Goal: Task Accomplishment & Management: Use online tool/utility

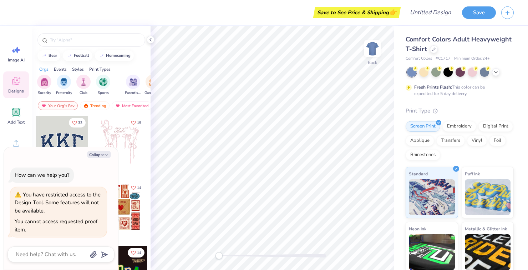
type textarea "x"
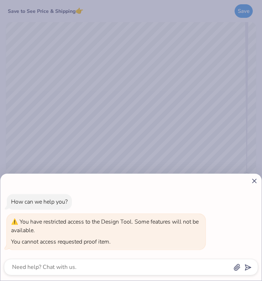
click at [252, 182] on icon at bounding box center [254, 180] width 7 height 7
type textarea "x"
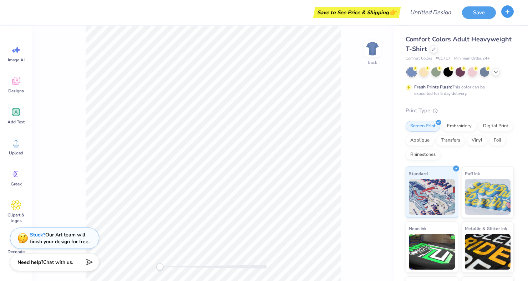
click at [262, 12] on icon "button" at bounding box center [507, 12] width 6 height 6
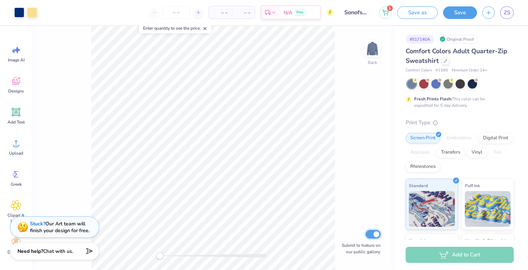
click at [376, 232] on input "Submit to feature on our public gallery." at bounding box center [372, 234] width 15 height 9
checkbox input "false"
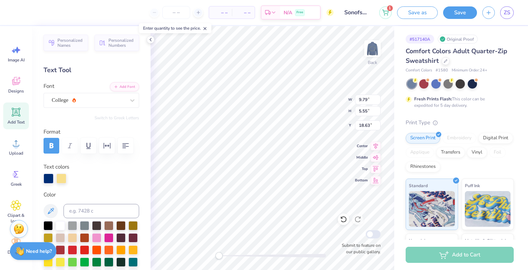
type input "9.79"
type input "5.55"
type input "18.69"
type input "9.94"
type input "5.71"
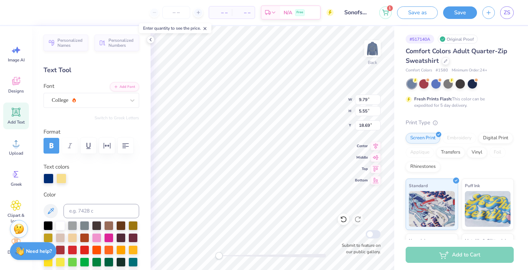
type input "14.07"
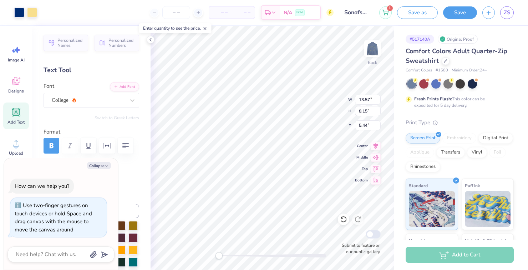
type textarea "x"
type input "3.39"
click at [447, 41] on div "Original Proof" at bounding box center [457, 39] width 40 height 9
type textarea "x"
type input "5.09"
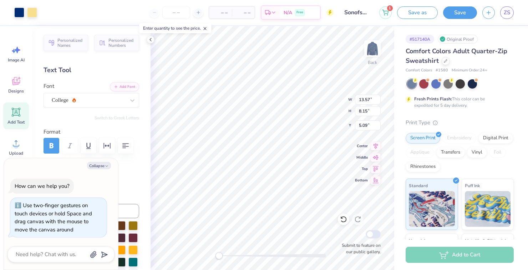
type textarea "x"
type input "0.80"
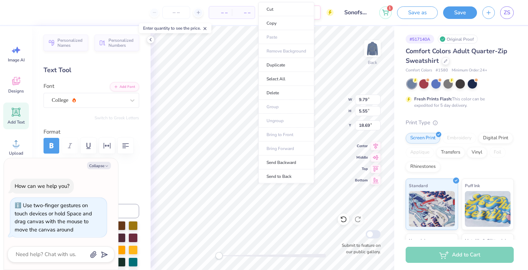
scroll to position [0, 2]
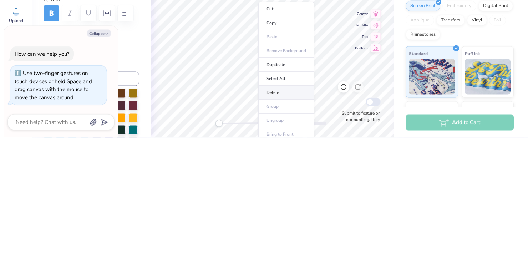
click at [269, 224] on li "Delete" at bounding box center [286, 225] width 56 height 14
type textarea "x"
type input "18.79"
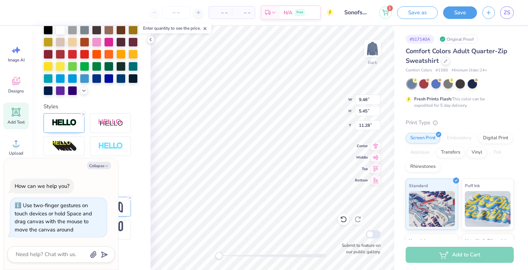
scroll to position [201, 0]
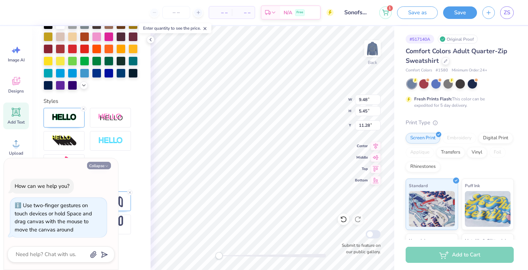
click at [98, 166] on button "Collapse" at bounding box center [99, 165] width 24 height 7
type textarea "x"
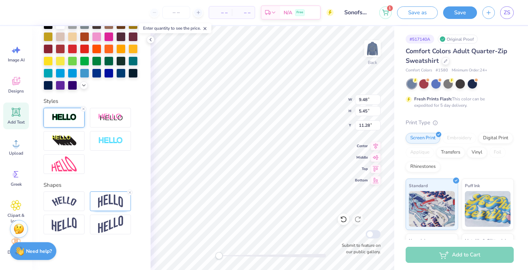
click at [59, 119] on img at bounding box center [64, 117] width 25 height 8
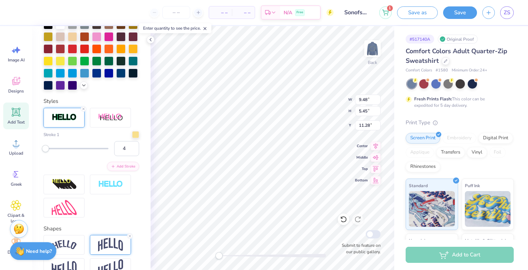
click at [101, 244] on img at bounding box center [110, 244] width 25 height 14
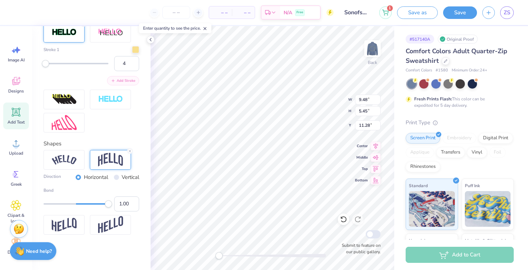
scroll to position [285, 0]
click at [107, 205] on div "Accessibility label" at bounding box center [108, 203] width 7 height 7
type input "0.77"
type input "0.89"
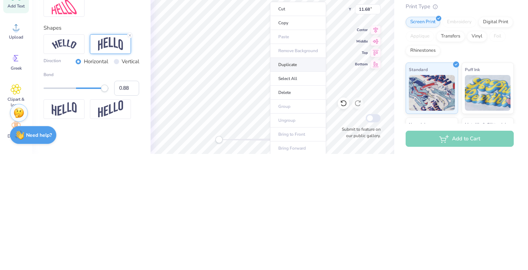
click at [289, 185] on li "Duplicate" at bounding box center [298, 181] width 56 height 14
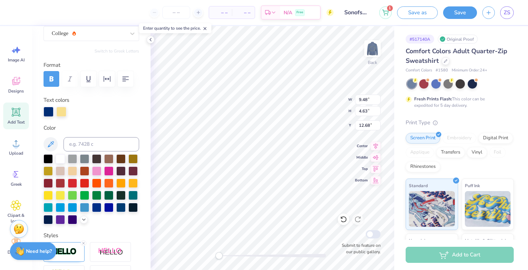
scroll to position [0, 0]
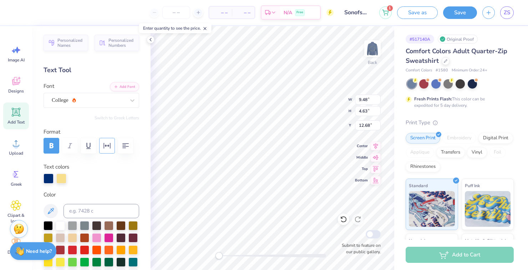
click at [108, 146] on icon "button" at bounding box center [107, 145] width 9 height 9
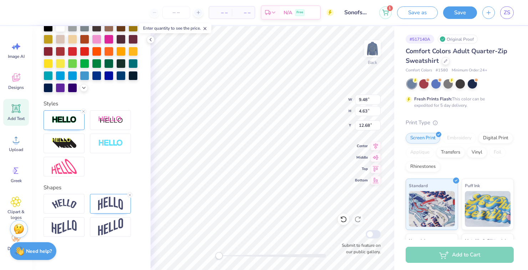
scroll to position [224, 0]
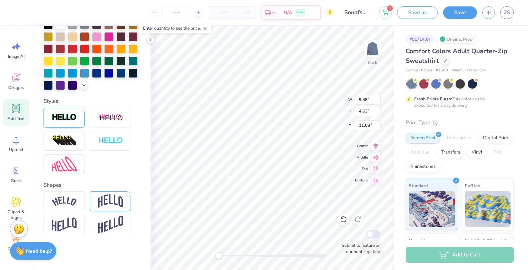
type input "16.69"
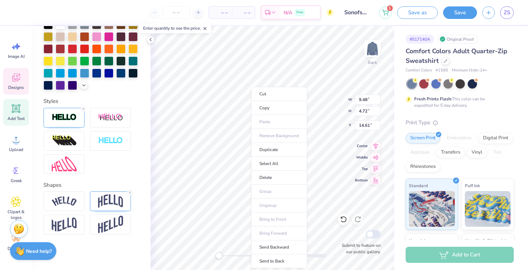
click at [13, 94] on div "Designs" at bounding box center [16, 81] width 26 height 27
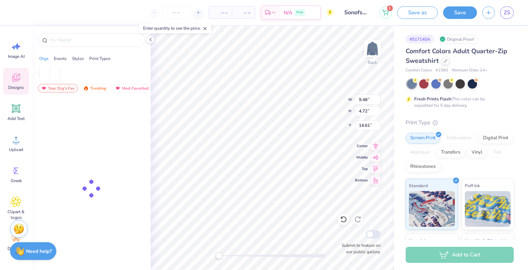
click at [13, 80] on icon at bounding box center [15, 79] width 7 height 6
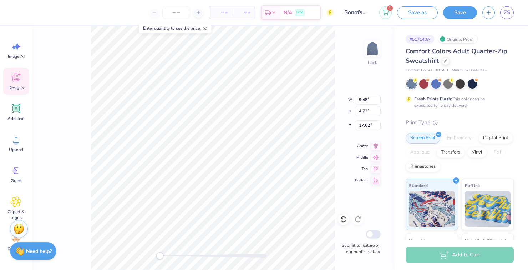
type input "17.62"
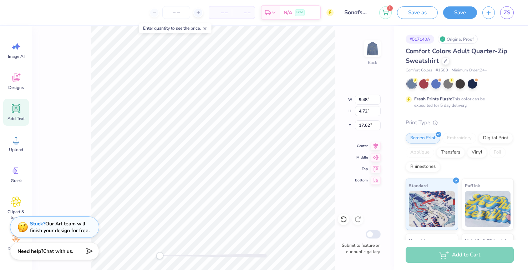
click at [14, 110] on icon at bounding box center [16, 108] width 7 height 7
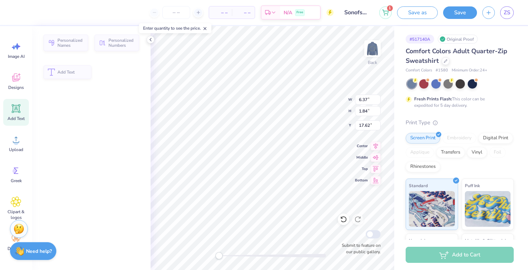
type input "6.37"
type input "1.84"
type input "11.70"
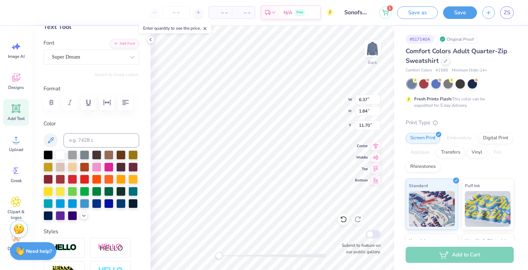
scroll to position [43, 0]
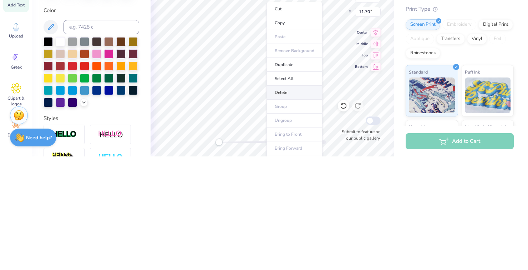
click at [280, 207] on li "Delete" at bounding box center [294, 206] width 56 height 14
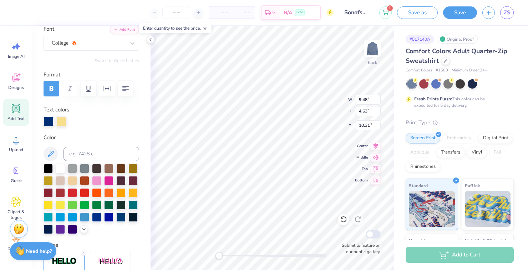
scroll to position [57, 0]
click at [121, 93] on button "button" at bounding box center [126, 89] width 16 height 16
click at [119, 92] on button "button" at bounding box center [126, 89] width 16 height 16
click at [107, 91] on icon "button" at bounding box center [107, 88] width 9 height 9
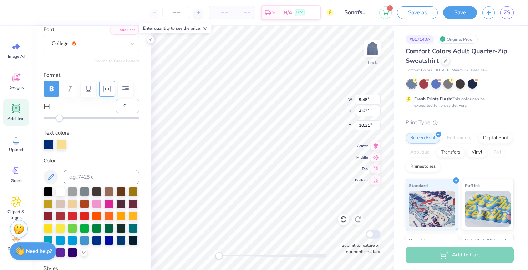
type input "4"
type input "30"
click at [66, 119] on div "Accessibility label" at bounding box center [62, 117] width 7 height 7
type input "8"
click at [66, 117] on div "Accessibility label" at bounding box center [65, 117] width 7 height 7
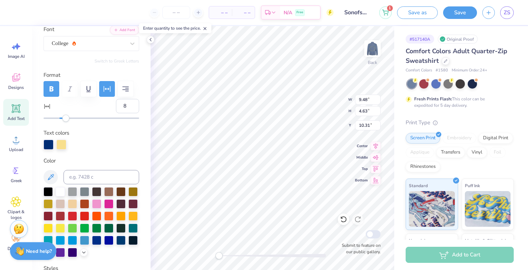
type input "10"
click at [75, 98] on div "Format 10" at bounding box center [91, 96] width 96 height 51
type input "4"
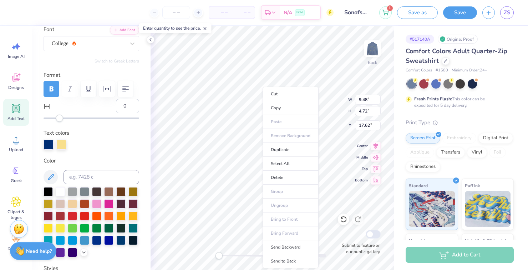
scroll to position [0, 2]
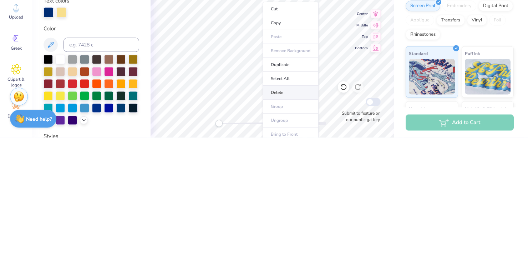
click at [274, 224] on li "Delete" at bounding box center [290, 225] width 56 height 14
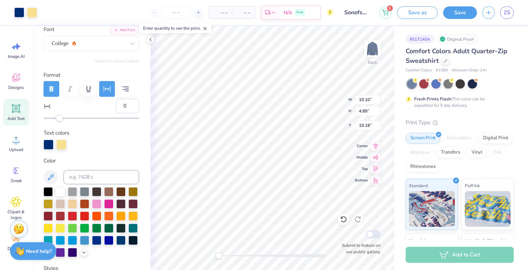
type input "4"
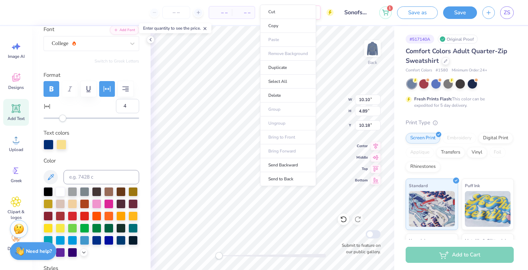
scroll to position [0, 1]
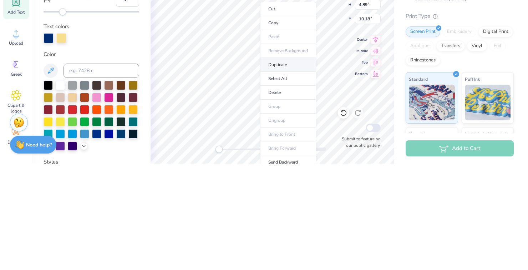
click at [272, 174] on li "Duplicate" at bounding box center [288, 171] width 56 height 14
type input "11.18"
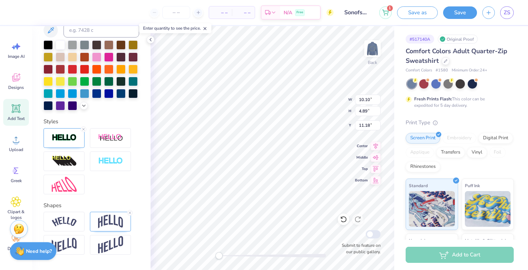
scroll to position [224, 0]
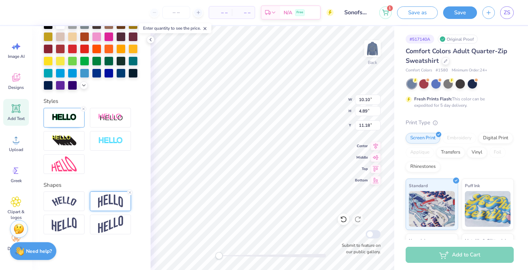
click at [106, 199] on img at bounding box center [110, 201] width 25 height 14
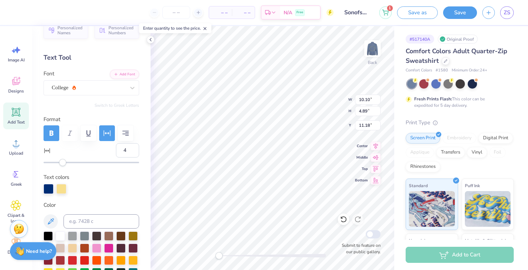
scroll to position [11, 0]
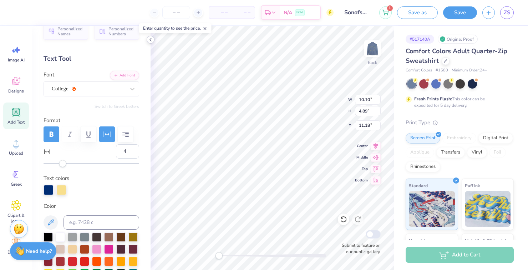
click at [153, 42] on div at bounding box center [151, 40] width 8 height 8
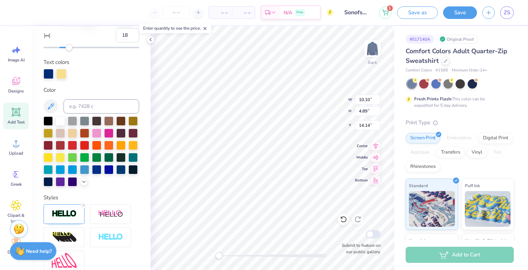
type input "12"
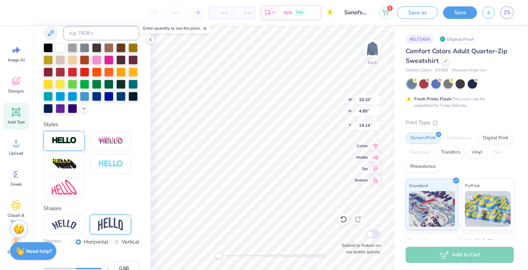
click at [63, 137] on img at bounding box center [64, 140] width 25 height 8
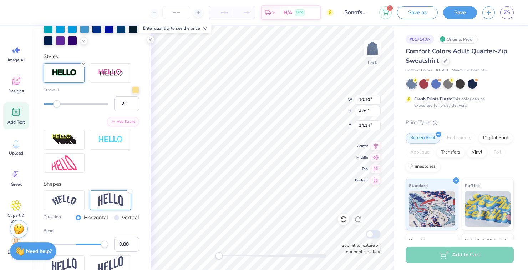
type input "25"
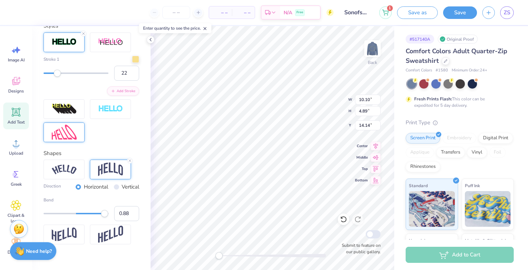
scroll to position [308, 0]
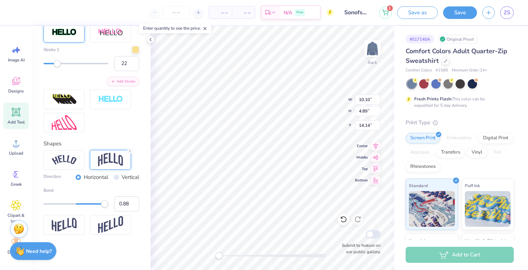
click at [49, 177] on label "Direction" at bounding box center [51, 177] width 17 height 8
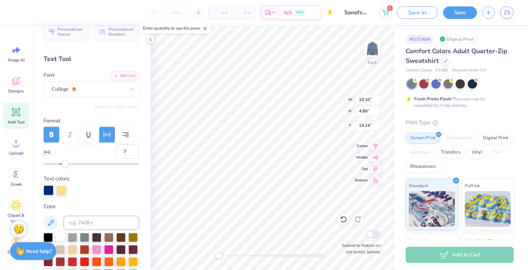
scroll to position [7, 0]
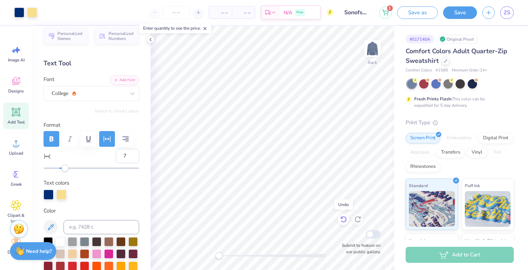
click at [345, 221] on icon at bounding box center [343, 219] width 6 height 6
type input "4"
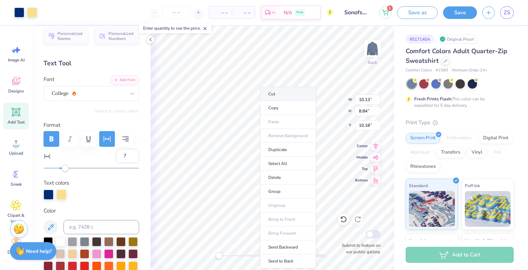
click at [268, 90] on li "Cut" at bounding box center [288, 94] width 56 height 14
type input "6.30"
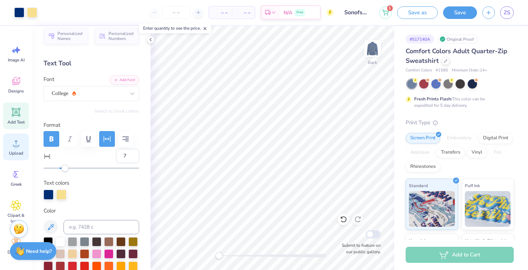
click at [11, 148] on icon at bounding box center [16, 143] width 11 height 11
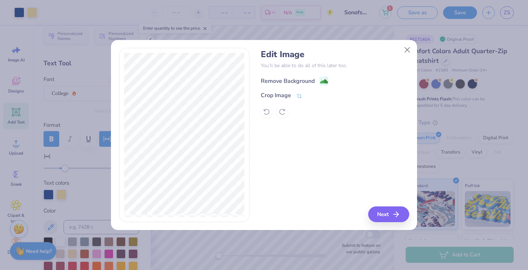
click at [323, 75] on div "Edit Image You’ll be able to do all of this later too. Remove Background Crop I…" at bounding box center [335, 83] width 148 height 68
click at [321, 81] on image at bounding box center [324, 81] width 8 height 8
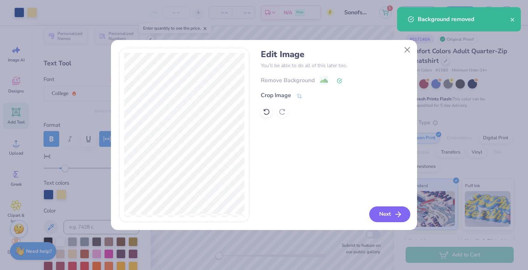
click at [376, 212] on button "Next" at bounding box center [389, 214] width 41 height 16
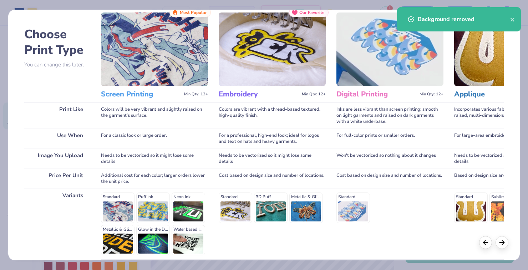
scroll to position [86, 0]
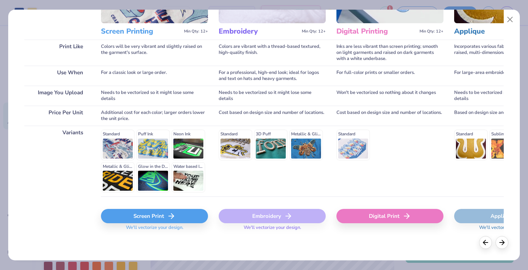
click at [151, 214] on div "Screen Print" at bounding box center [154, 216] width 107 height 14
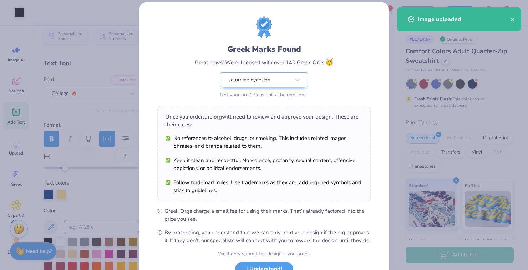
scroll to position [30, 0]
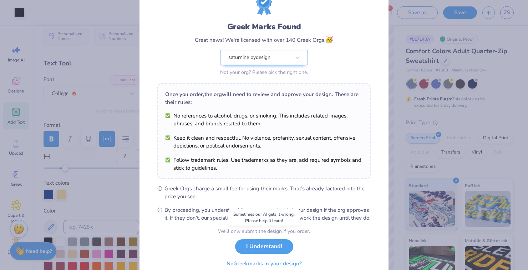
click at [237, 267] on button "No Greek marks in your design?" at bounding box center [263, 263] width 87 height 15
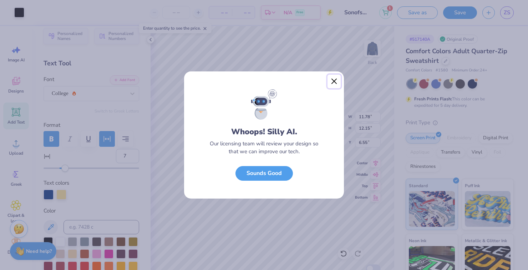
click at [334, 88] on button "Close" at bounding box center [334, 82] width 14 height 14
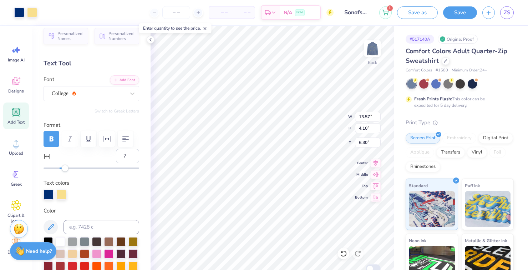
type input "13.57"
type input "4.10"
type input "6.30"
type input "0"
type input "3.03"
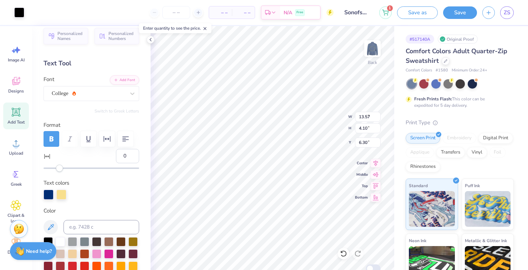
type input "3.13"
type input "8.84"
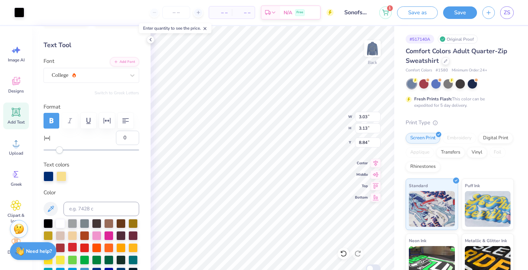
scroll to position [25, 0]
click at [73, 237] on div at bounding box center [72, 234] width 9 height 9
click at [343, 257] on div at bounding box center [343, 252] width 11 height 11
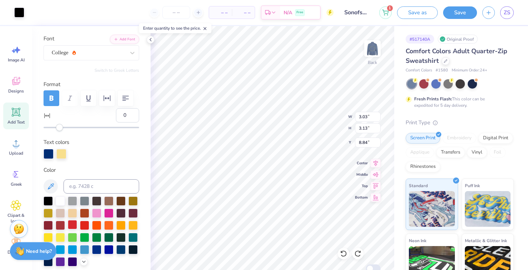
scroll to position [50, 0]
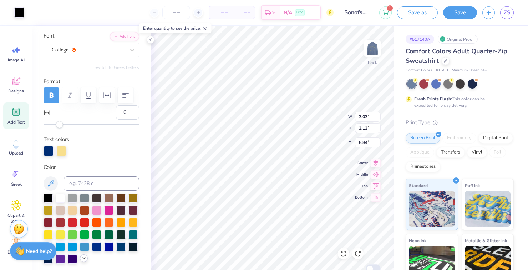
click at [84, 260] on icon at bounding box center [84, 258] width 6 height 6
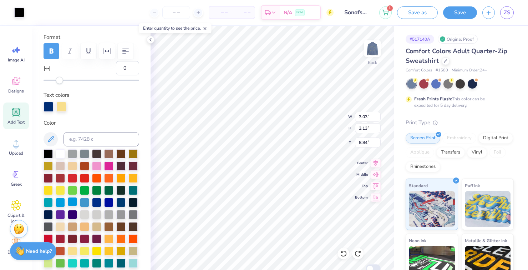
scroll to position [97, 0]
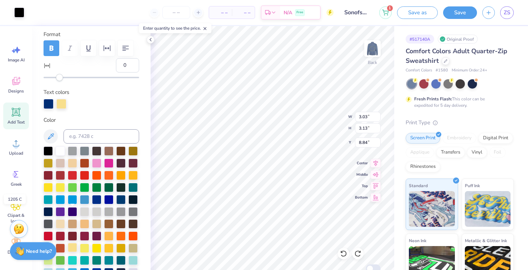
click at [73, 248] on div at bounding box center [72, 246] width 9 height 9
click at [345, 256] on icon at bounding box center [343, 253] width 7 height 7
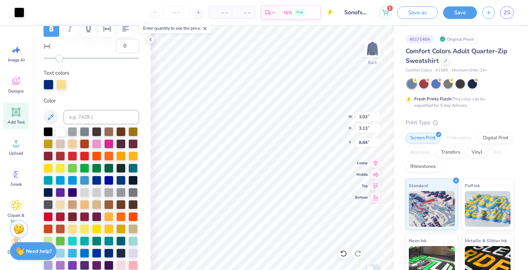
scroll to position [121, 0]
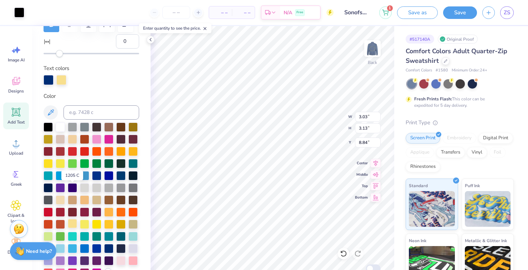
click at [75, 224] on div at bounding box center [72, 223] width 9 height 9
click at [15, 150] on div "Upload" at bounding box center [16, 146] width 26 height 27
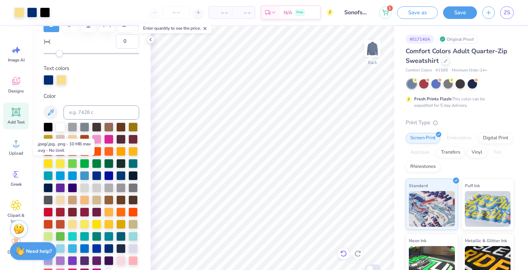
click at [341, 254] on icon at bounding box center [343, 253] width 7 height 7
click at [338, 254] on div at bounding box center [343, 252] width 11 height 11
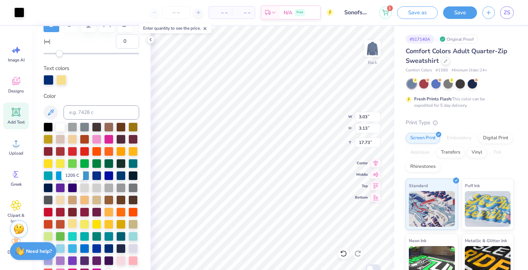
click at [72, 225] on div at bounding box center [72, 223] width 9 height 9
click at [74, 225] on div at bounding box center [72, 223] width 9 height 9
click at [75, 226] on div at bounding box center [72, 223] width 9 height 9
click at [76, 227] on div at bounding box center [72, 223] width 9 height 9
click at [75, 225] on div at bounding box center [72, 223] width 9 height 9
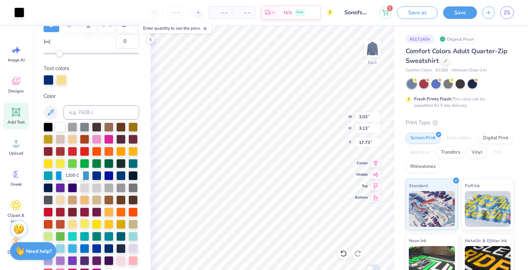
click at [85, 225] on div at bounding box center [84, 223] width 9 height 9
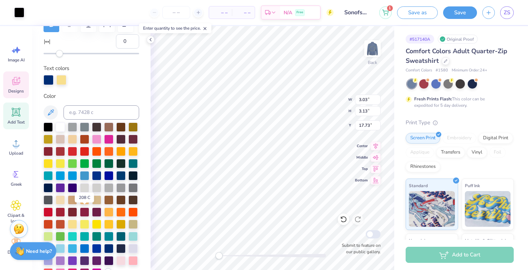
click at [13, 89] on span "Designs" at bounding box center [16, 91] width 16 height 6
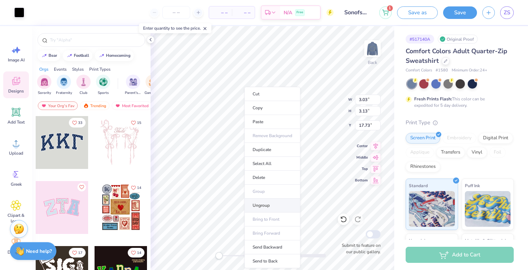
click at [256, 209] on li "Ungroup" at bounding box center [272, 205] width 56 height 14
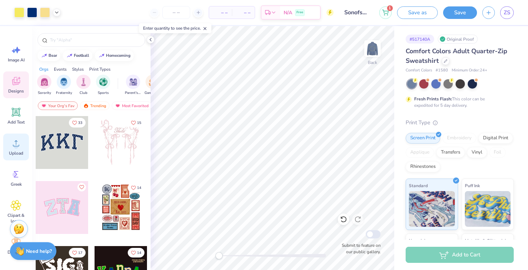
click at [20, 146] on icon at bounding box center [16, 143] width 11 height 11
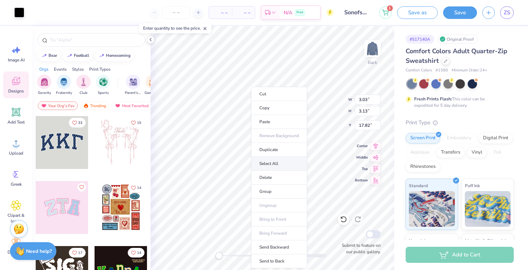
type input "17.82"
click at [263, 179] on li "Delete" at bounding box center [279, 177] width 56 height 14
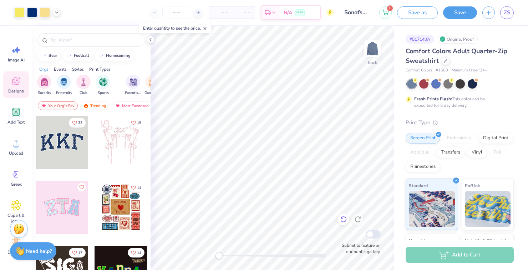
click at [342, 220] on icon at bounding box center [343, 218] width 7 height 7
click at [344, 220] on icon at bounding box center [343, 218] width 7 height 7
click at [344, 219] on icon at bounding box center [343, 218] width 7 height 7
click at [344, 220] on icon at bounding box center [343, 218] width 7 height 7
click at [341, 218] on icon at bounding box center [341, 217] width 1 height 1
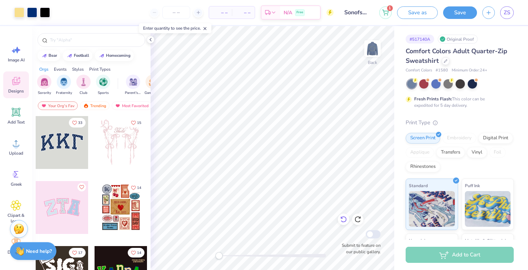
click at [341, 217] on icon at bounding box center [341, 217] width 1 height 1
click at [339, 220] on div at bounding box center [343, 218] width 11 height 11
click at [344, 218] on icon at bounding box center [343, 218] width 7 height 7
click at [345, 221] on icon at bounding box center [343, 219] width 6 height 6
click at [340, 221] on icon at bounding box center [343, 218] width 7 height 7
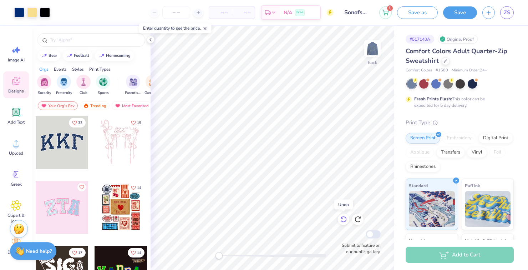
click at [345, 221] on icon at bounding box center [343, 219] width 6 height 6
click at [345, 223] on div at bounding box center [343, 218] width 11 height 11
click at [345, 221] on icon at bounding box center [343, 219] width 6 height 6
click at [344, 220] on icon at bounding box center [343, 218] width 7 height 7
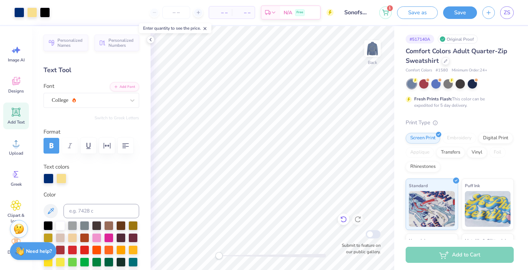
click at [343, 218] on icon at bounding box center [343, 218] width 7 height 7
click at [342, 221] on icon at bounding box center [343, 218] width 7 height 7
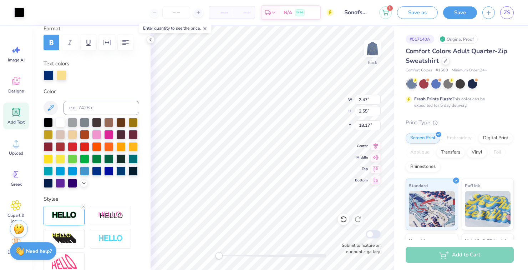
scroll to position [103, 0]
type input "13.36"
type input "4.04"
type input "10.40"
type input "2.47"
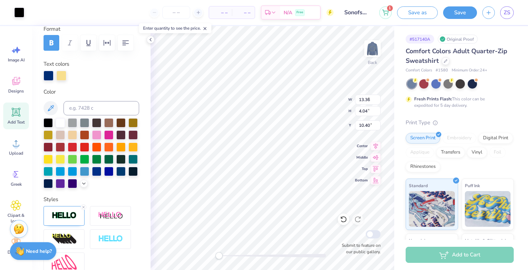
type input "2.55"
type input "18.16"
click at [22, 15] on div at bounding box center [19, 12] width 10 height 10
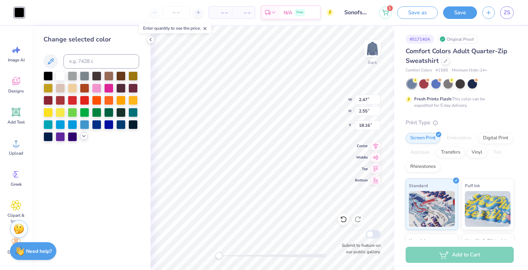
click at [86, 138] on icon at bounding box center [84, 136] width 6 height 6
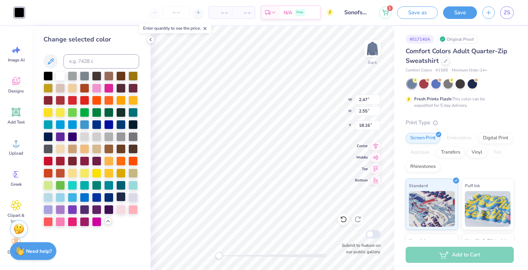
click at [112, 199] on div at bounding box center [108, 197] width 9 height 9
click at [109, 198] on div at bounding box center [108, 196] width 9 height 9
click at [119, 195] on div at bounding box center [120, 196] width 9 height 9
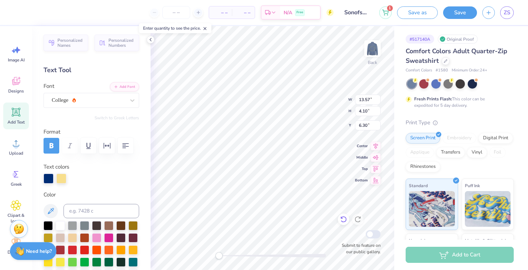
click at [340, 222] on icon at bounding box center [343, 218] width 7 height 7
click at [343, 224] on div at bounding box center [343, 218] width 11 height 11
click at [342, 218] on icon at bounding box center [341, 217] width 1 height 1
click at [341, 217] on icon at bounding box center [341, 217] width 1 height 1
type input "13.36"
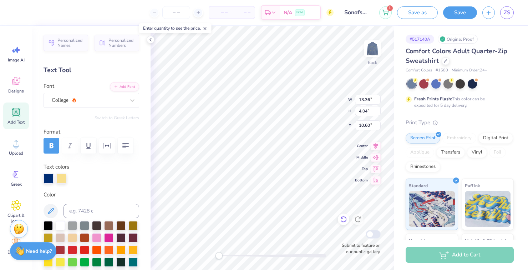
type input "4.04"
type input "10.60"
type input "2.47"
type input "2.55"
type input "9.33"
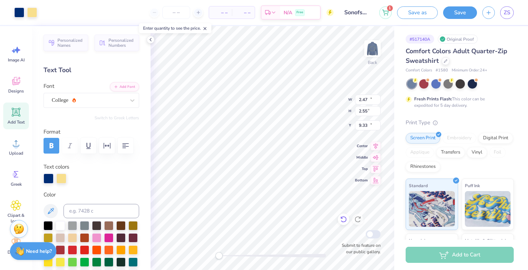
type input "13.36"
type input "4.04"
type input "13.88"
click at [19, 148] on div "Upload" at bounding box center [16, 146] width 26 height 27
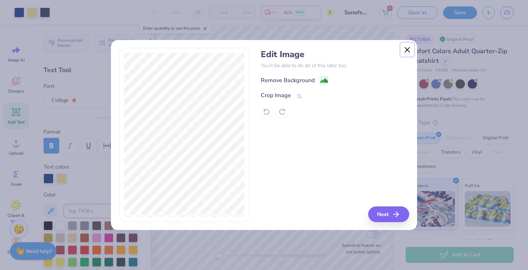
click at [405, 46] on button "Close" at bounding box center [407, 50] width 14 height 14
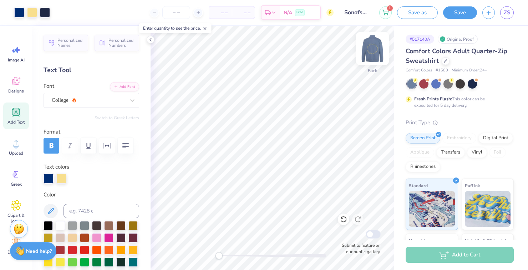
click at [368, 50] on img at bounding box center [372, 48] width 29 height 29
type input "3.28"
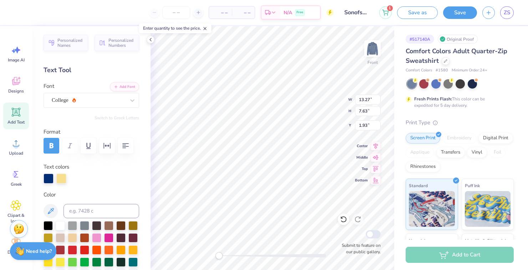
type input "13.27"
type input "7.63"
type input "1.93"
type input "13.01"
type input "7.48"
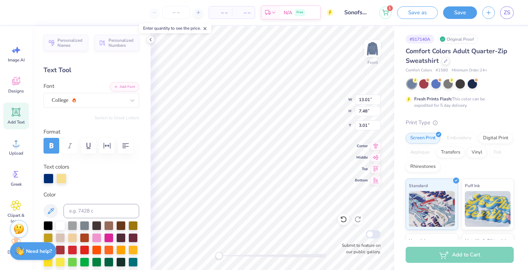
type input "3.01"
type input "13.14"
type input "7.45"
type input "9.61"
type input "4.54"
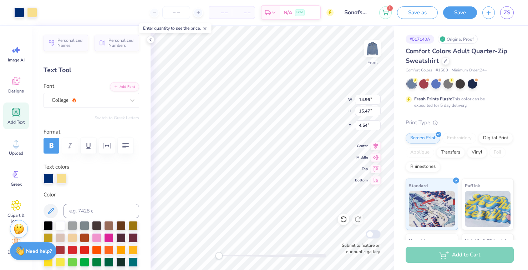
type input "14.96"
type input "15.47"
type input "3.29"
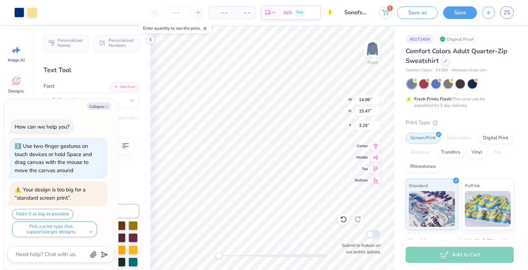
type textarea "x"
type input "13.99"
type input "14.91"
type input "3.57"
type textarea "x"
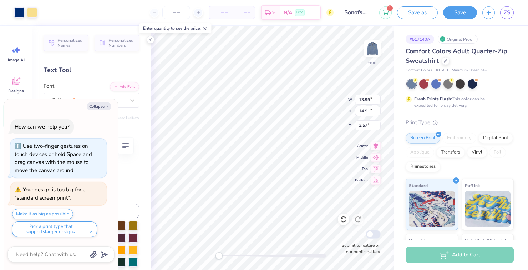
type input "3.27"
type textarea "x"
type input "2.34"
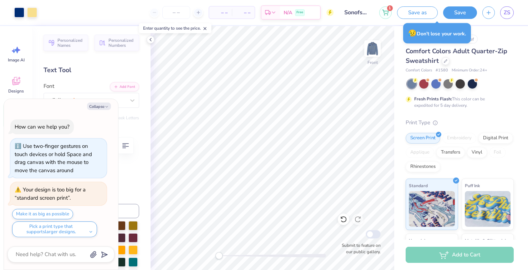
click at [454, 10] on button "Save" at bounding box center [460, 12] width 34 height 12
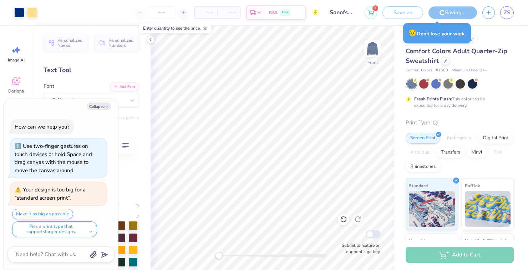
click at [452, 12] on div "Saving..." at bounding box center [452, 12] width 48 height 12
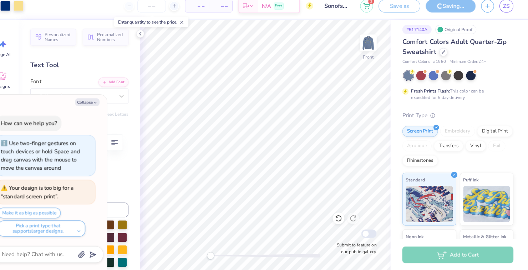
scroll to position [0, 0]
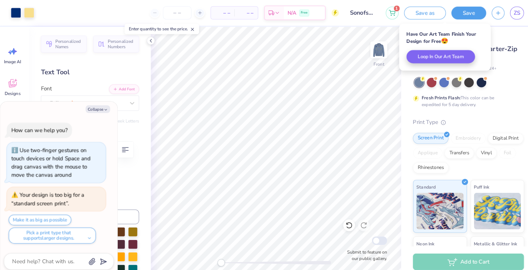
type textarea "x"
click at [486, 17] on button "button" at bounding box center [488, 11] width 12 height 12
checkbox input "true"
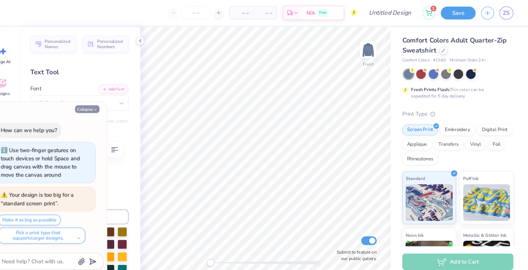
click at [100, 107] on button "Collapse" at bounding box center [99, 105] width 24 height 7
type textarea "x"
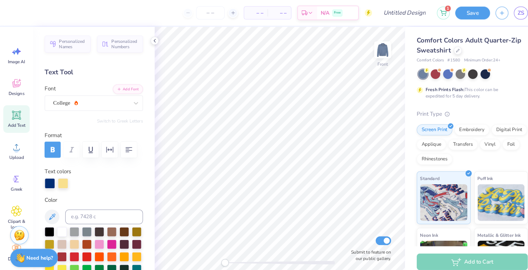
click at [248, 16] on div "– – Per Item" at bounding box center [248, 12] width 23 height 12
click at [448, 48] on div at bounding box center [445, 49] width 8 height 8
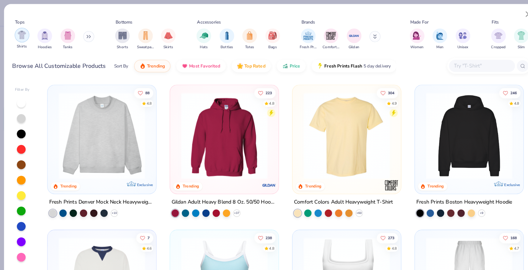
click at [23, 38] on div "filter for Shirts" at bounding box center [21, 34] width 14 height 14
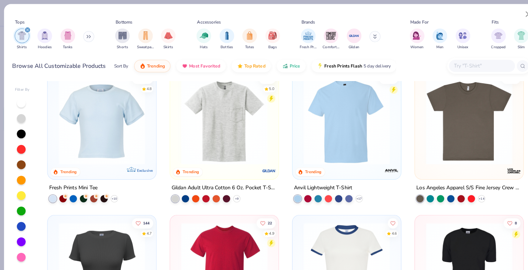
scroll to position [296, 0]
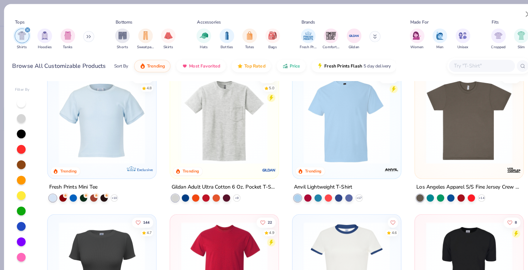
click at [436, 141] on img at bounding box center [456, 117] width 91 height 84
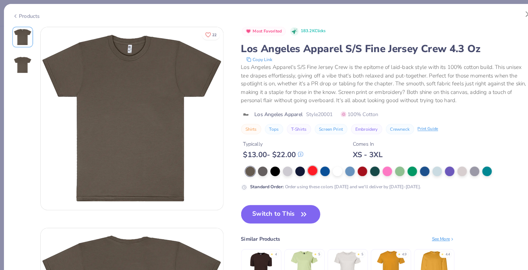
click at [299, 168] on div at bounding box center [303, 165] width 9 height 9
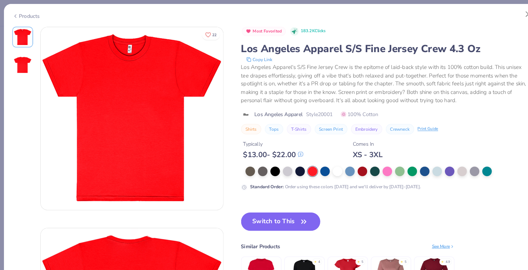
click at [389, 170] on div at bounding box center [388, 166] width 9 height 9
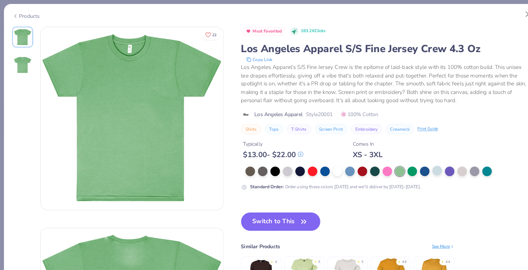
click at [428, 168] on div at bounding box center [425, 165] width 9 height 9
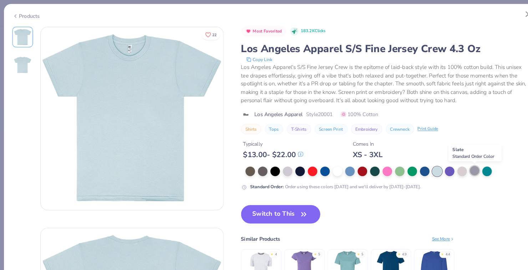
click at [458, 163] on div at bounding box center [461, 165] width 9 height 9
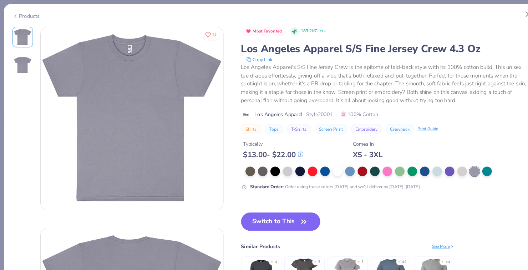
click at [416, 170] on div at bounding box center [413, 166] width 9 height 9
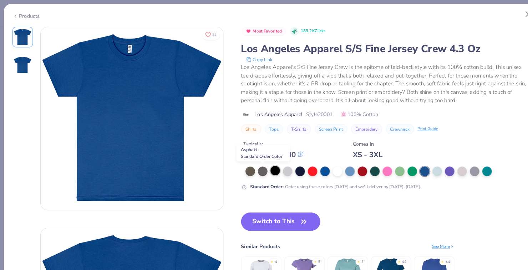
click at [257, 167] on div at bounding box center [255, 166] width 9 height 9
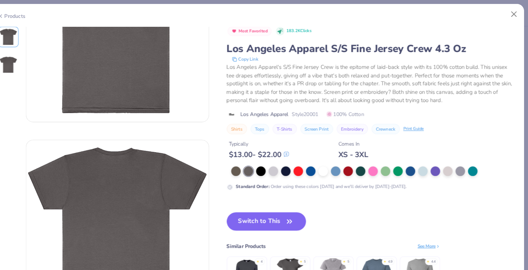
scroll to position [70, 0]
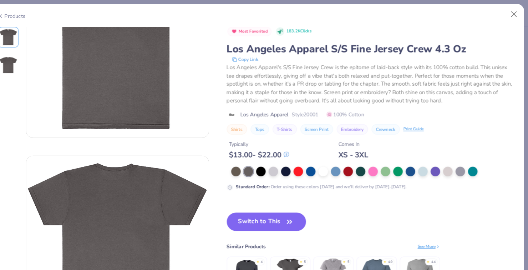
click at [247, 184] on strong "Standard Order :" at bounding box center [260, 182] width 33 height 6
click at [237, 182] on circle at bounding box center [238, 182] width 6 height 6
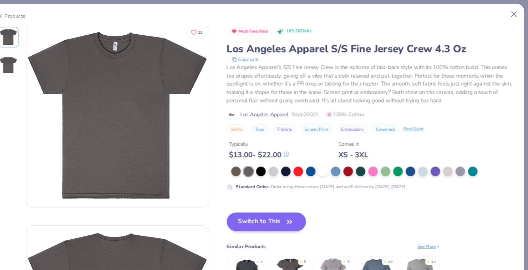
scroll to position [0, 0]
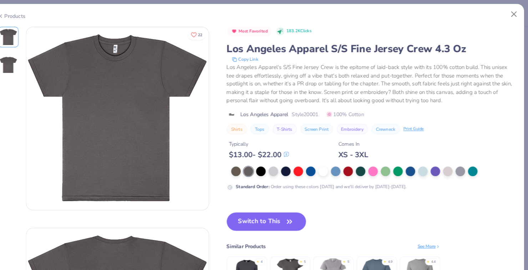
click at [246, 170] on div at bounding box center [243, 166] width 9 height 9
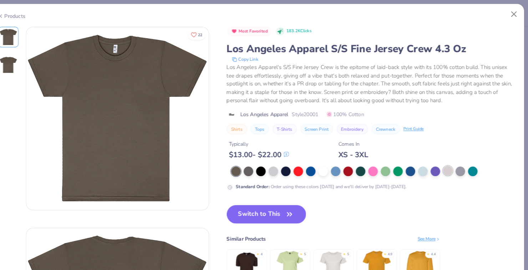
click at [450, 168] on div at bounding box center [449, 165] width 9 height 9
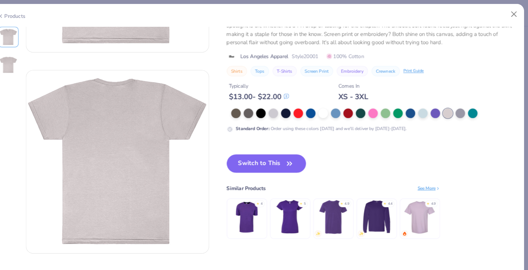
scroll to position [157, 0]
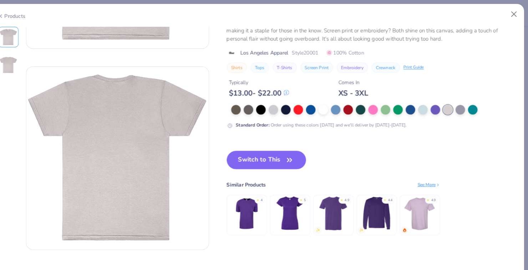
click at [419, 178] on div "Similar Products See More" at bounding box center [338, 179] width 207 height 7
click at [426, 181] on div "See More" at bounding box center [431, 179] width 22 height 6
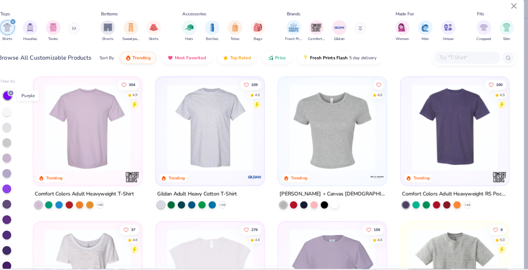
click at [24, 96] on icon at bounding box center [24, 98] width 4 height 4
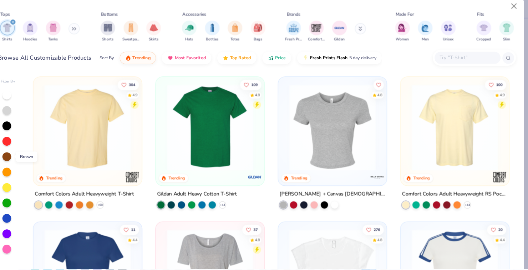
click at [22, 162] on div at bounding box center [20, 160] width 9 height 9
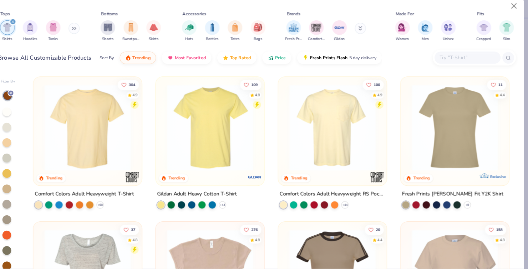
click at [19, 192] on div at bounding box center [20, 191] width 9 height 9
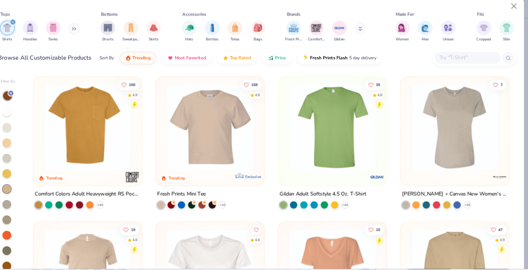
click at [21, 135] on div at bounding box center [20, 131] width 9 height 9
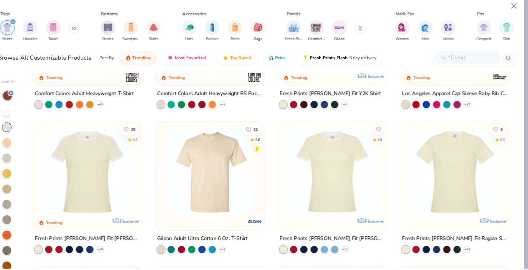
click at [20, 193] on div at bounding box center [20, 191] width 9 height 9
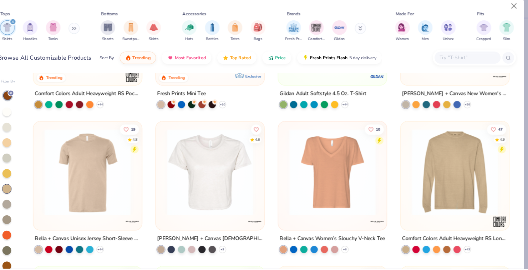
click at [20, 219] on div at bounding box center [20, 221] width 9 height 9
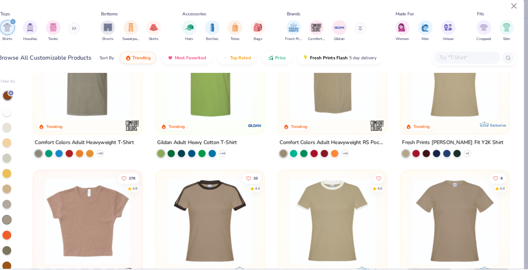
scroll to position [51, 0]
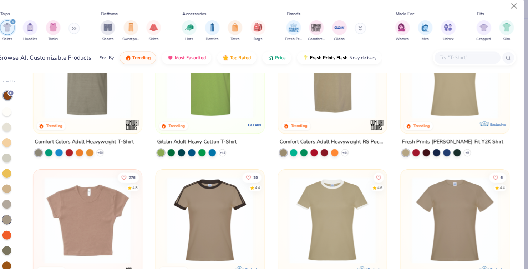
click at [21, 253] on div at bounding box center [20, 251] width 9 height 9
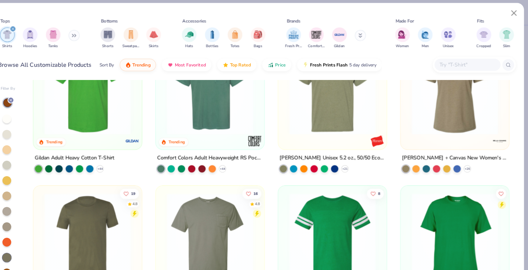
click at [21, 148] on div at bounding box center [20, 146] width 9 height 9
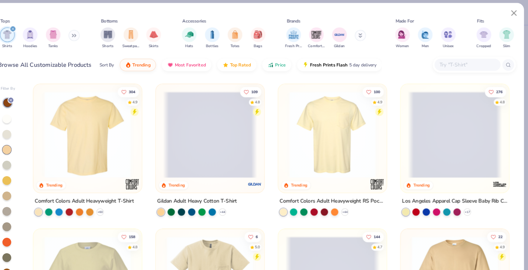
click at [19, 151] on div at bounding box center [20, 146] width 9 height 9
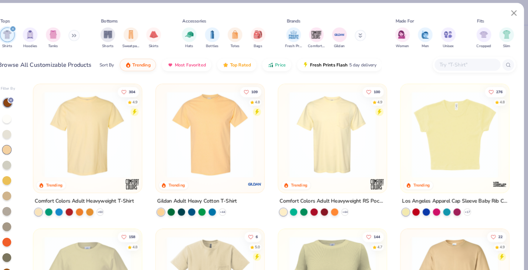
click at [20, 150] on div at bounding box center [20, 146] width 9 height 9
click at [19, 149] on div at bounding box center [20, 146] width 9 height 9
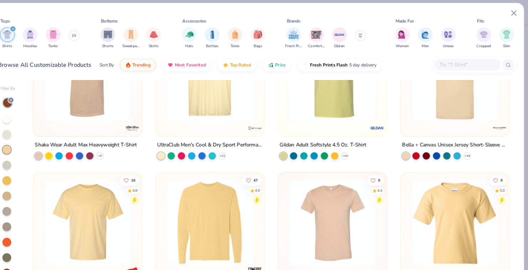
scroll to position [335, 0]
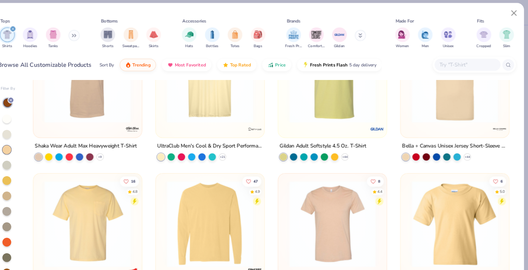
click at [22, 221] on div at bounding box center [20, 221] width 9 height 9
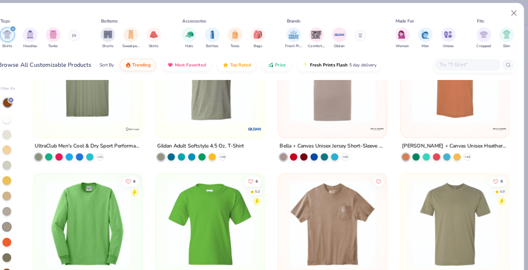
click at [22, 201] on div at bounding box center [22, 191] width 14 height 190
click at [23, 209] on div at bounding box center [20, 206] width 9 height 9
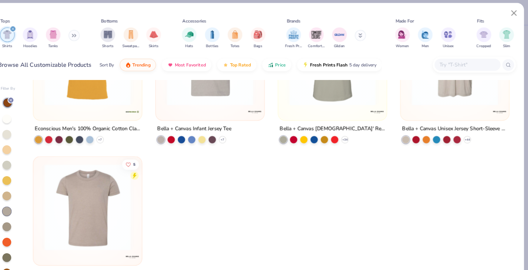
click at [26, 101] on div at bounding box center [24, 98] width 6 height 6
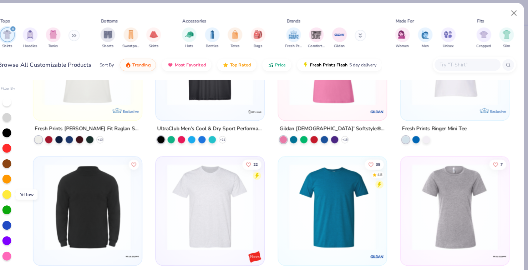
click at [22, 190] on div at bounding box center [20, 190] width 9 height 9
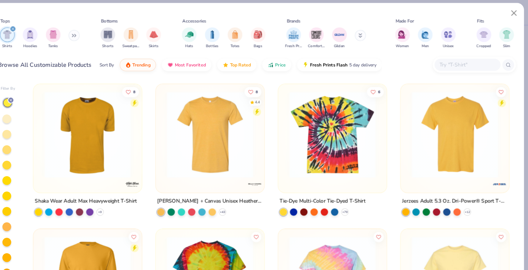
click at [21, 119] on div at bounding box center [20, 116] width 9 height 9
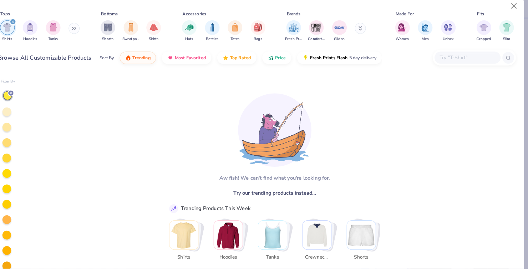
click at [25, 96] on div at bounding box center [24, 98] width 6 height 6
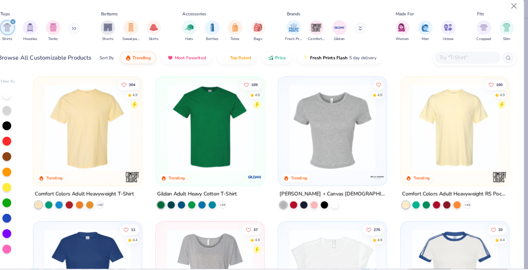
click at [26, 100] on div at bounding box center [22, 175] width 14 height 159
click at [21, 176] on div at bounding box center [20, 175] width 9 height 9
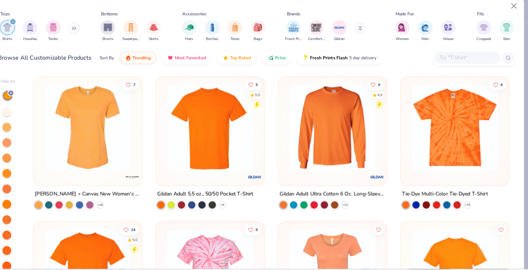
click at [24, 97] on icon at bounding box center [24, 98] width 4 height 4
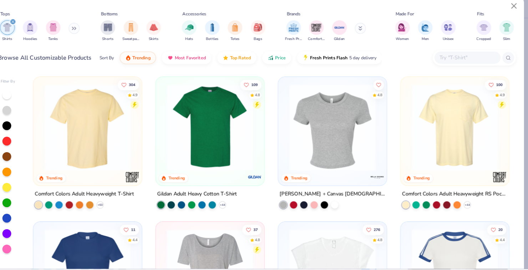
click at [22, 115] on div at bounding box center [20, 115] width 9 height 9
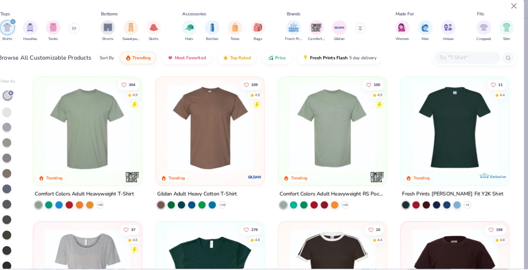
click at [21, 175] on div at bounding box center [20, 176] width 9 height 9
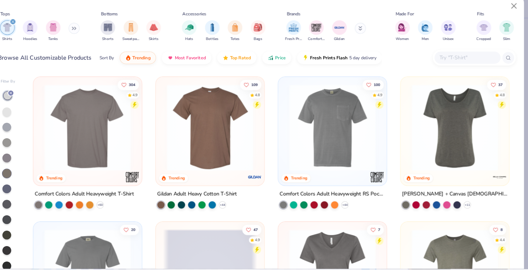
click at [22, 191] on div at bounding box center [20, 191] width 9 height 9
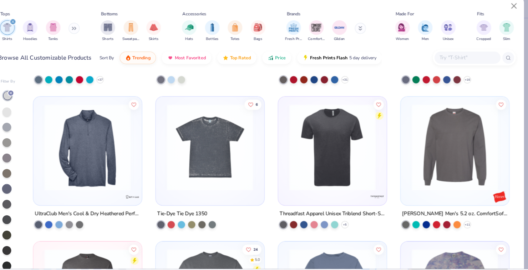
scroll to position [543, 0]
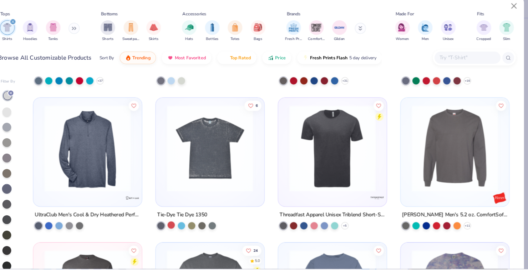
click at [182, 225] on div at bounding box center [180, 226] width 7 height 7
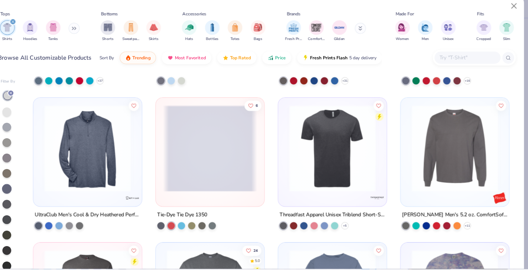
click at [203, 228] on div at bounding box center [200, 227] width 7 height 7
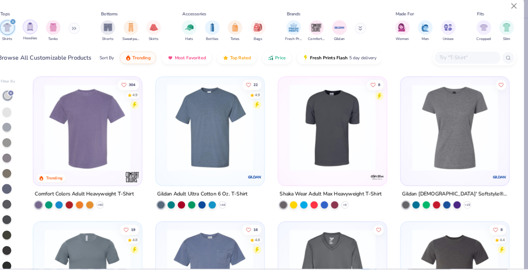
scroll to position [0, 0]
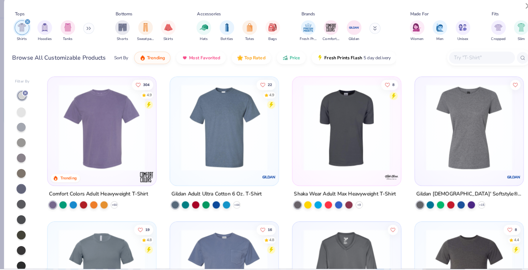
click at [26, 99] on icon at bounding box center [24, 98] width 4 height 4
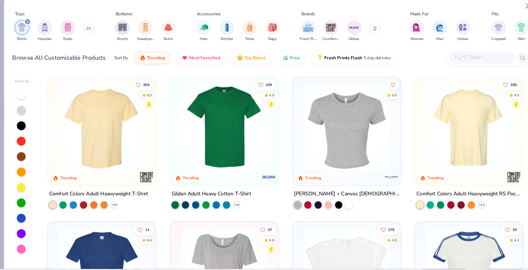
click at [19, 33] on img "filter for Shirts" at bounding box center [21, 35] width 8 height 8
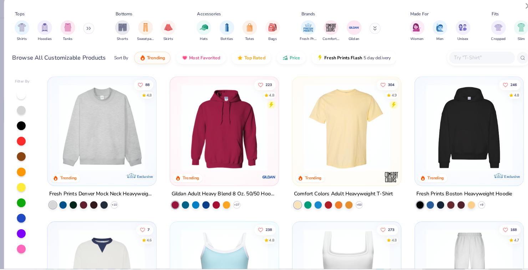
scroll to position [9, 0]
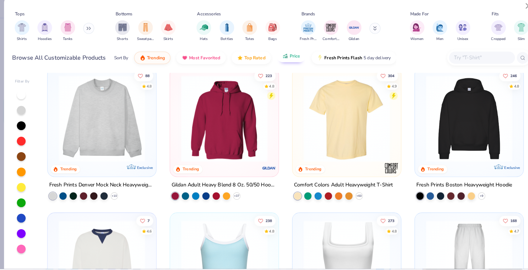
click at [282, 65] on span "Price" at bounding box center [287, 63] width 10 height 6
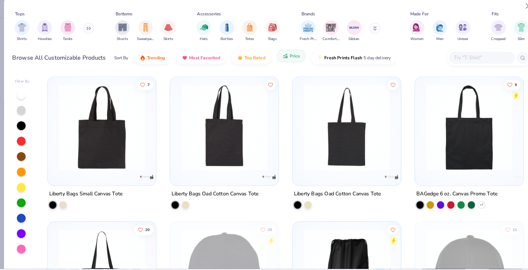
click at [277, 62] on icon "button" at bounding box center [278, 62] width 6 height 6
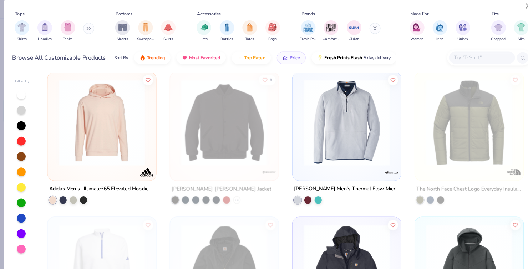
scroll to position [567, 0]
click at [24, 36] on img "filter for Shirts" at bounding box center [21, 34] width 8 height 8
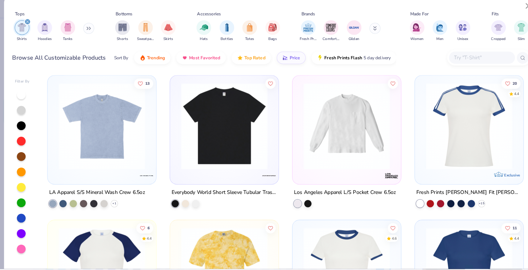
scroll to position [1410, 0]
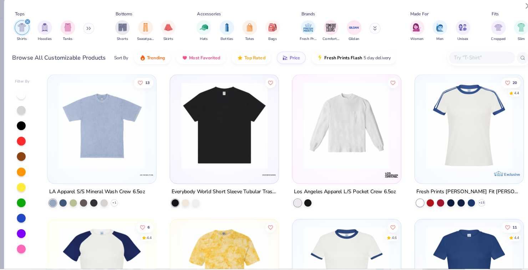
click at [192, 169] on img at bounding box center [218, 129] width 91 height 84
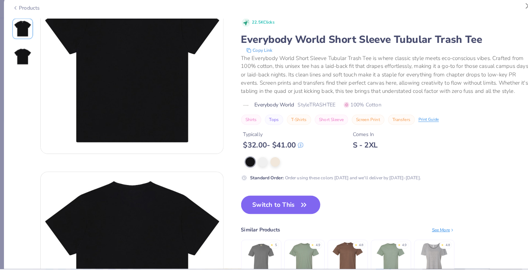
scroll to position [46, 0]
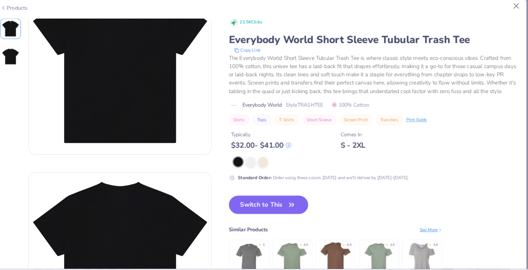
click at [266, 166] on div at bounding box center [267, 165] width 9 height 9
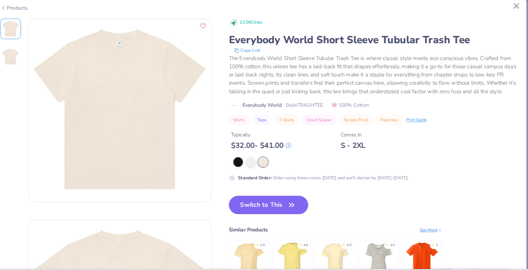
click at [247, 203] on button "Switch to This" at bounding box center [273, 207] width 77 height 18
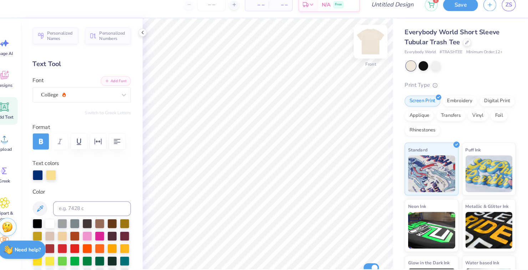
click at [373, 49] on img at bounding box center [372, 48] width 29 height 29
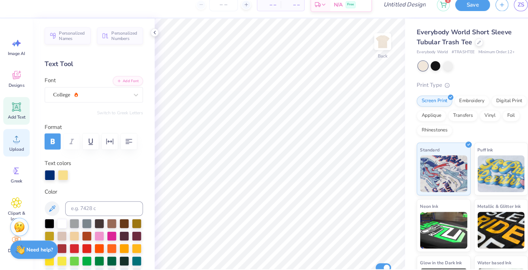
click at [14, 153] on span "Upload" at bounding box center [16, 153] width 14 height 6
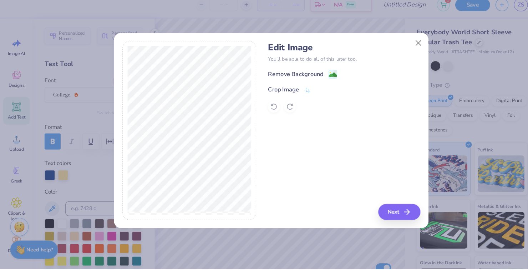
click at [298, 99] on icon at bounding box center [299, 96] width 6 height 6
click at [313, 97] on icon at bounding box center [311, 95] width 4 height 4
click at [326, 84] on image at bounding box center [324, 81] width 8 height 8
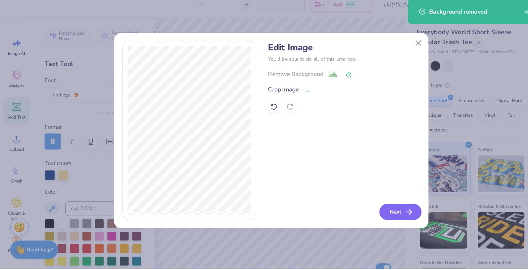
click at [376, 222] on button "Next" at bounding box center [389, 214] width 41 height 16
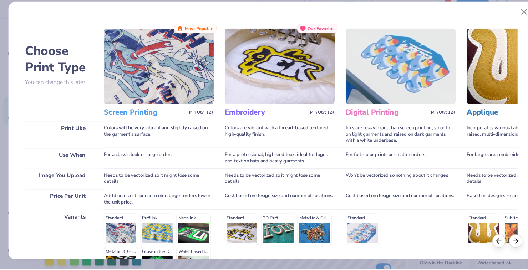
click at [115, 223] on div "Standard Puff Ink Neon Ink Metallic & Glitter Ink Glow in the Dark Ink Water ba…" at bounding box center [154, 246] width 107 height 63
click at [116, 220] on div "Standard Puff Ink Neon Ink Metallic & Glitter Ink Glow in the Dark Ink Water ba…" at bounding box center [154, 246] width 107 height 63
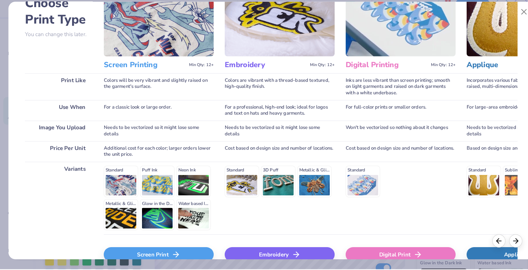
scroll to position [45, 0]
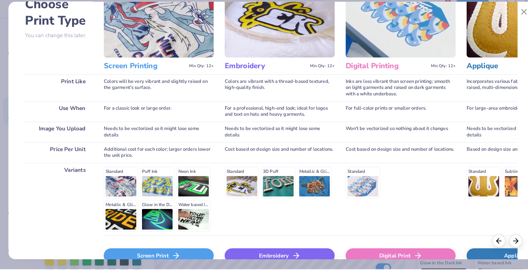
click at [137, 257] on div "Screen Print" at bounding box center [154, 256] width 107 height 14
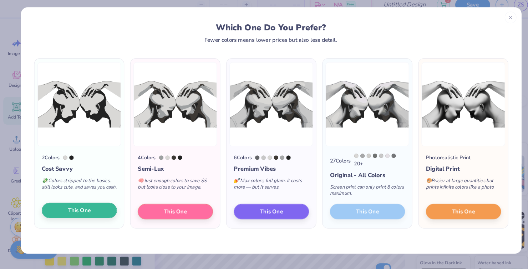
click at [81, 217] on span "This One" at bounding box center [77, 213] width 22 height 8
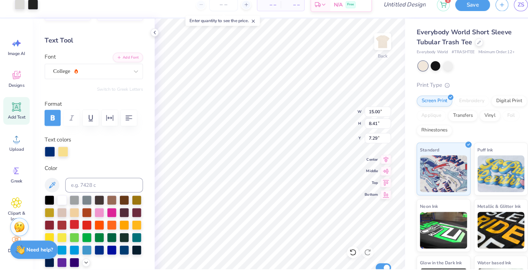
scroll to position [29, 0]
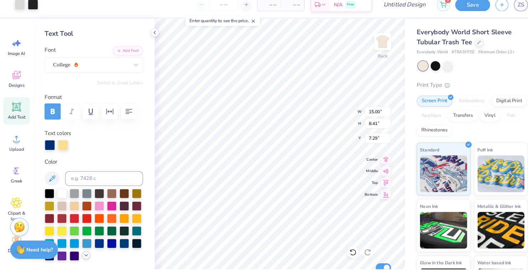
click at [84, 256] on icon at bounding box center [84, 256] width 6 height 6
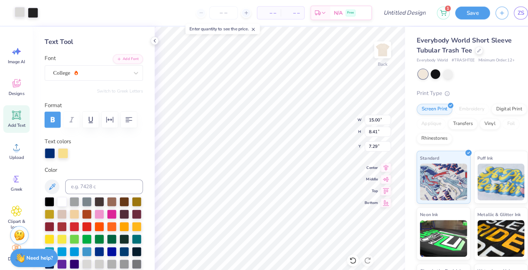
click at [19, 14] on div at bounding box center [19, 12] width 10 height 10
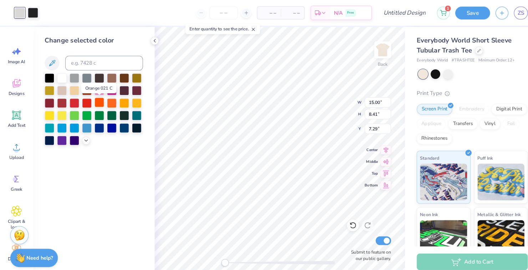
click at [100, 99] on div at bounding box center [96, 99] width 9 height 9
click at [84, 134] on icon at bounding box center [84, 136] width 6 height 6
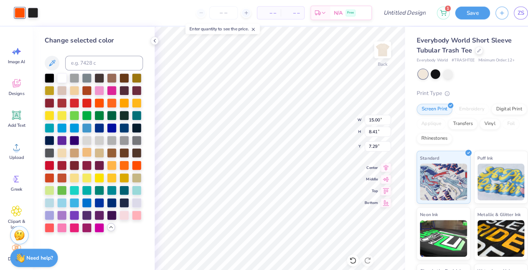
click at [83, 148] on div at bounding box center [84, 147] width 9 height 9
click at [63, 146] on div at bounding box center [60, 147] width 9 height 9
click at [75, 150] on div at bounding box center [72, 147] width 9 height 9
click at [133, 173] on div at bounding box center [132, 172] width 9 height 9
click at [48, 184] on div at bounding box center [47, 184] width 9 height 9
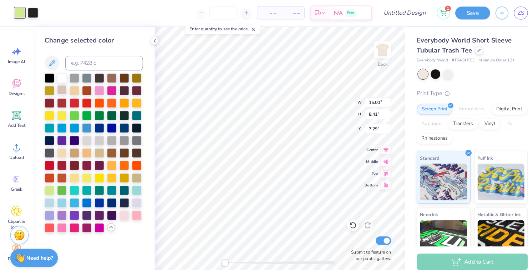
click at [60, 88] on div at bounding box center [60, 87] width 9 height 9
click at [133, 78] on div at bounding box center [132, 75] width 9 height 9
click at [97, 78] on div at bounding box center [96, 75] width 9 height 9
click at [74, 149] on div at bounding box center [72, 147] width 9 height 9
click at [62, 151] on div at bounding box center [60, 147] width 9 height 9
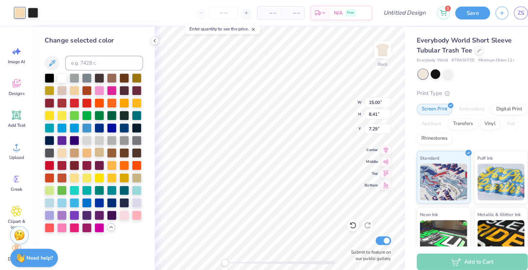
click at [94, 149] on div at bounding box center [96, 147] width 9 height 9
click at [108, 163] on div at bounding box center [108, 160] width 9 height 9
click at [108, 170] on div at bounding box center [108, 172] width 9 height 9
click at [108, 161] on div at bounding box center [108, 159] width 9 height 9
click at [109, 172] on div at bounding box center [108, 172] width 9 height 9
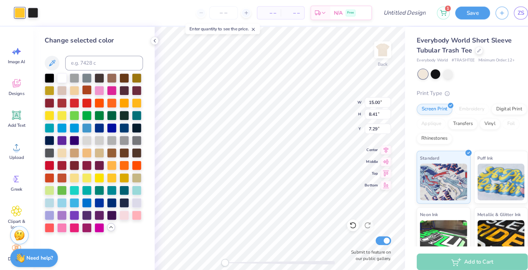
click at [76, 86] on div at bounding box center [72, 87] width 9 height 9
click at [35, 14] on div at bounding box center [32, 12] width 10 height 10
click at [34, 14] on div at bounding box center [32, 12] width 10 height 10
click at [32, 13] on div at bounding box center [32, 12] width 10 height 10
click at [84, 74] on div at bounding box center [84, 75] width 9 height 9
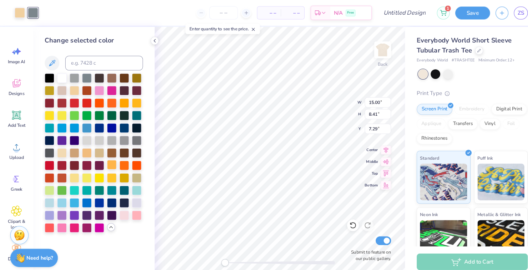
click at [109, 162] on div at bounding box center [108, 159] width 9 height 9
click at [98, 173] on div at bounding box center [96, 172] width 9 height 9
click at [108, 184] on div at bounding box center [108, 184] width 9 height 9
click at [133, 185] on div at bounding box center [132, 184] width 9 height 9
click at [109, 209] on div at bounding box center [108, 208] width 9 height 9
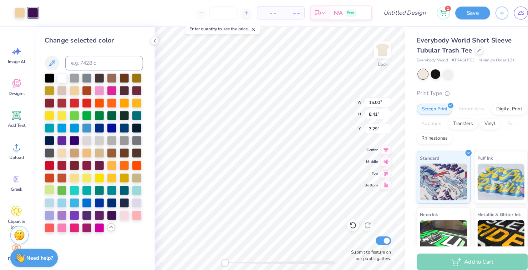
click at [50, 187] on div at bounding box center [47, 184] width 9 height 9
click at [60, 222] on div at bounding box center [60, 220] width 9 height 9
click at [84, 125] on div at bounding box center [84, 123] width 9 height 9
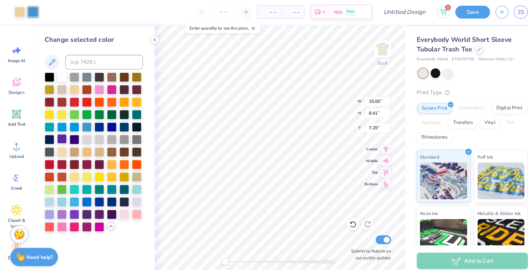
click at [61, 135] on div at bounding box center [60, 135] width 9 height 9
click at [121, 116] on div at bounding box center [120, 112] width 9 height 9
click at [132, 89] on div at bounding box center [132, 87] width 9 height 9
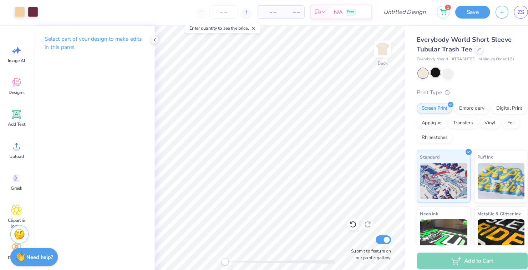
click at [422, 71] on div at bounding box center [423, 71] width 9 height 9
click at [436, 71] on div at bounding box center [435, 71] width 9 height 9
click at [435, 68] on div at bounding box center [435, 71] width 9 height 9
click at [435, 72] on div at bounding box center [435, 71] width 9 height 9
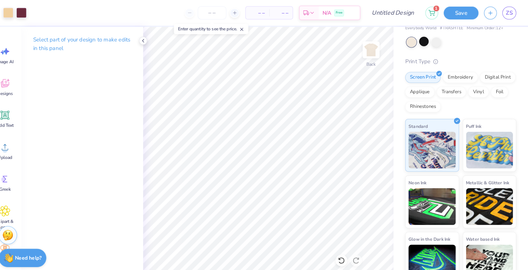
scroll to position [30, 0]
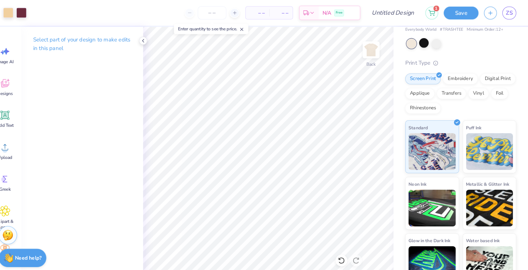
click at [374, 269] on input "Submit to feature on our public gallery." at bounding box center [372, 268] width 15 height 9
checkbox input "false"
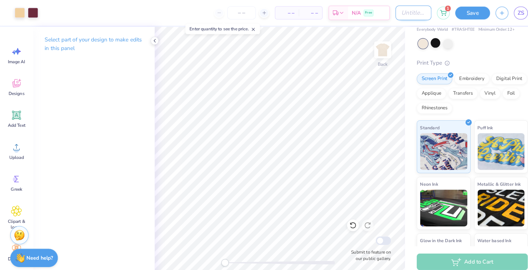
click at [393, 15] on input "Design Title" at bounding box center [402, 12] width 35 height 14
click at [401, 7] on input "Design Title" at bounding box center [402, 12] width 35 height 14
click at [403, 10] on input "Design Title" at bounding box center [402, 12] width 35 height 14
click at [400, 12] on input "Design Title" at bounding box center [402, 12] width 35 height 14
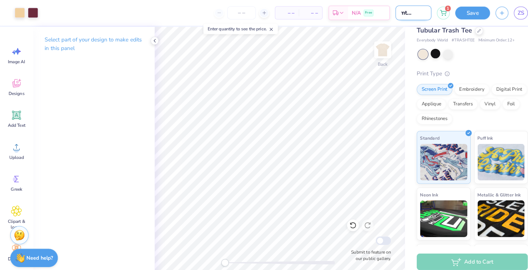
scroll to position [0, 0]
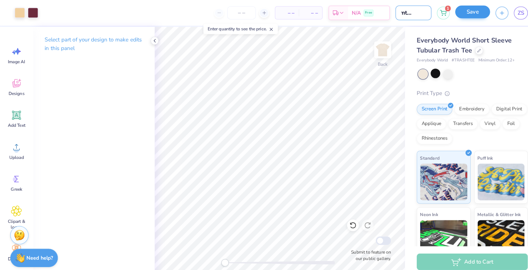
type input "holymtson1.1"
click at [460, 10] on button "Save" at bounding box center [460, 11] width 34 height 12
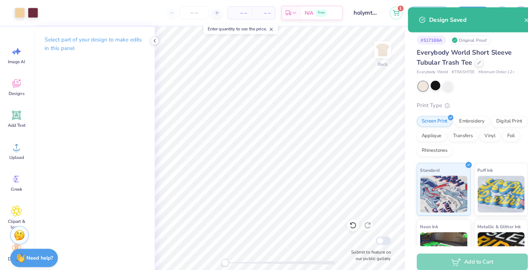
click at [506, 19] on div "Design Saved" at bounding box center [463, 19] width 92 height 9
click at [511, 21] on icon "close" at bounding box center [512, 20] width 5 height 6
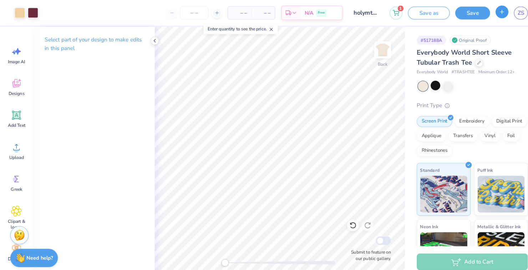
click at [490, 9] on button "button" at bounding box center [488, 11] width 12 height 12
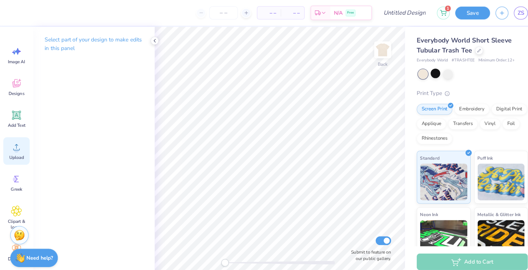
click at [13, 150] on span "Upload" at bounding box center [16, 153] width 14 height 6
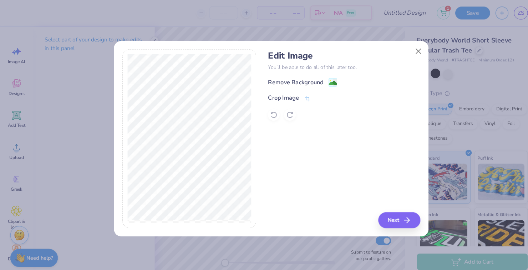
click at [323, 80] on image at bounding box center [324, 81] width 8 height 8
click at [408, 43] on button "Close" at bounding box center [407, 50] width 14 height 14
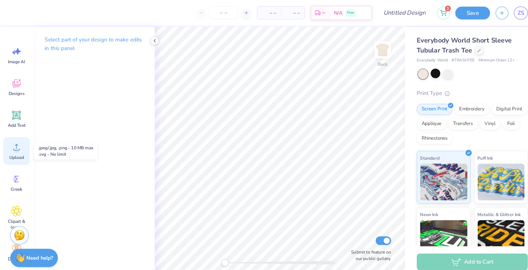
click at [15, 150] on span "Upload" at bounding box center [16, 153] width 14 height 6
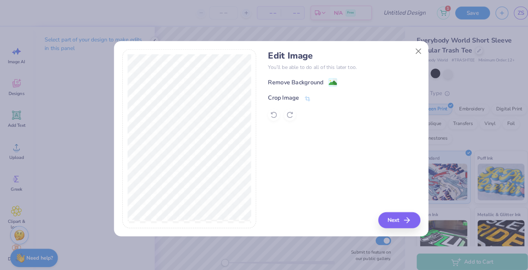
click at [326, 76] on icon at bounding box center [326, 79] width 4 height 7
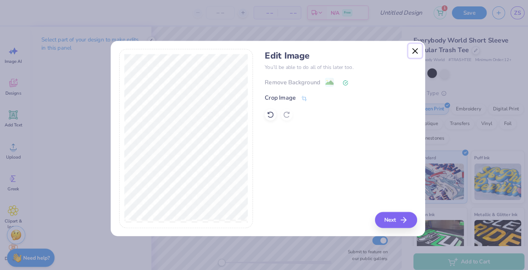
click at [406, 47] on button "Close" at bounding box center [407, 50] width 14 height 14
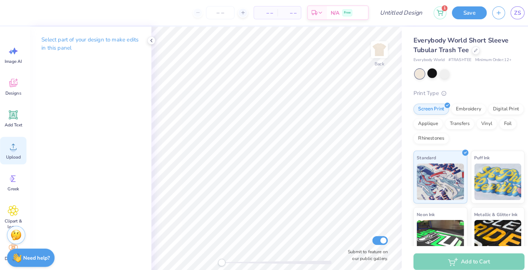
click at [12, 139] on icon at bounding box center [16, 143] width 11 height 11
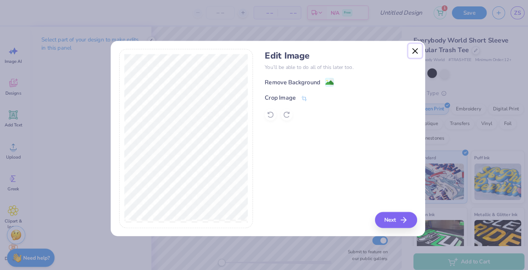
click at [401, 46] on button "Close" at bounding box center [407, 50] width 14 height 14
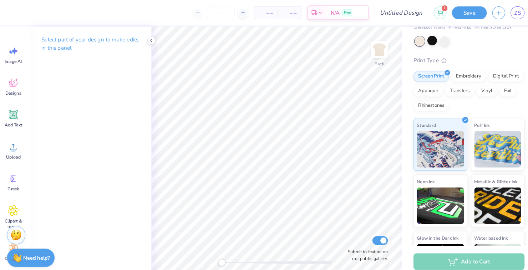
scroll to position [31, 0]
click at [371, 234] on input "Submit to feature on our public gallery." at bounding box center [372, 234] width 15 height 9
checkbox input "false"
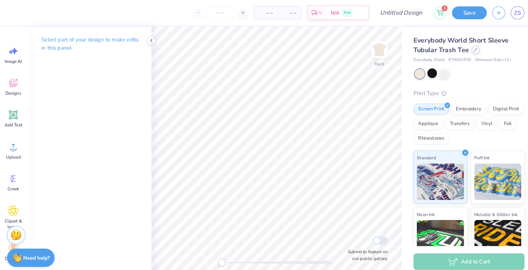
click at [465, 49] on icon at bounding box center [466, 49] width 4 height 4
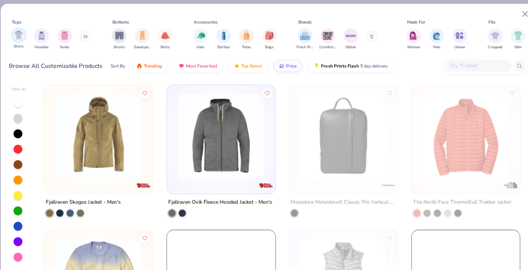
click at [21, 36] on img "filter for Shirts" at bounding box center [21, 34] width 8 height 8
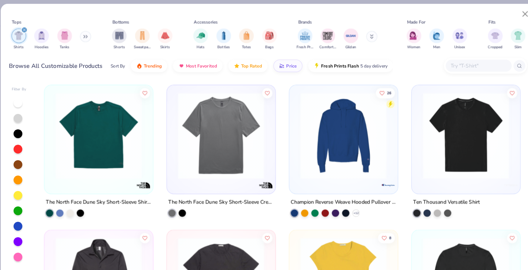
click at [24, 159] on div at bounding box center [20, 160] width 9 height 9
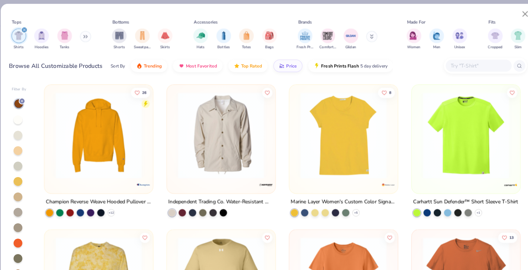
scroll to position [24, 0]
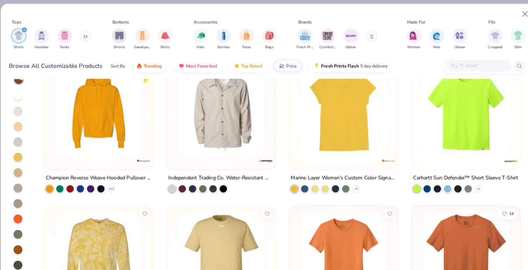
click at [24, 241] on div at bounding box center [20, 243] width 9 height 9
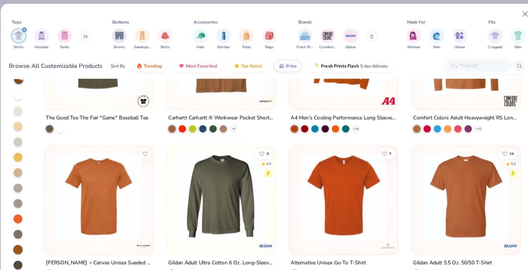
scroll to position [70, 0]
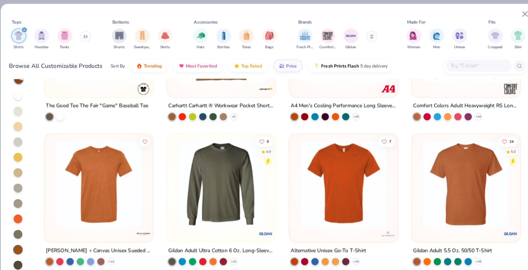
click at [22, 256] on div at bounding box center [20, 257] width 9 height 9
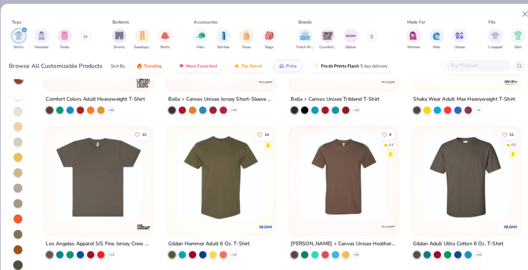
scroll to position [364, 0]
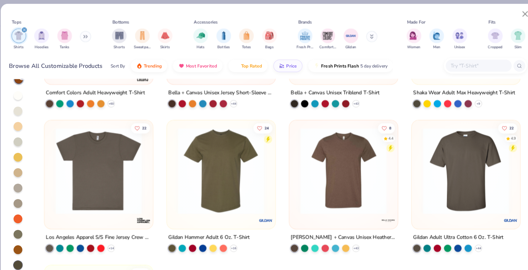
click at [87, 172] on img at bounding box center [98, 166] width 91 height 84
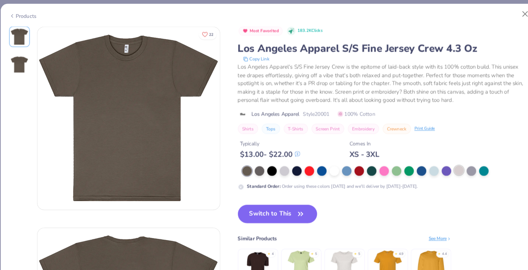
click at [449, 168] on div at bounding box center [449, 165] width 9 height 9
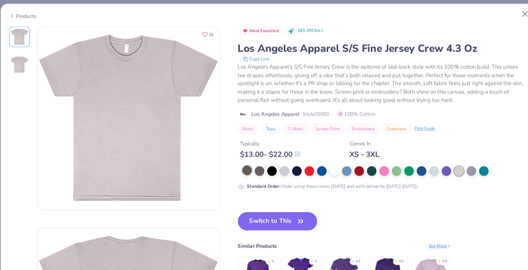
click at [243, 165] on div at bounding box center [243, 165] width 9 height 9
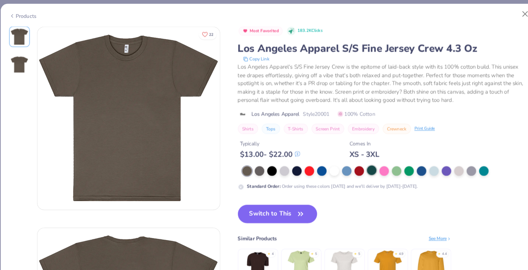
click at [362, 165] on div at bounding box center [364, 165] width 9 height 9
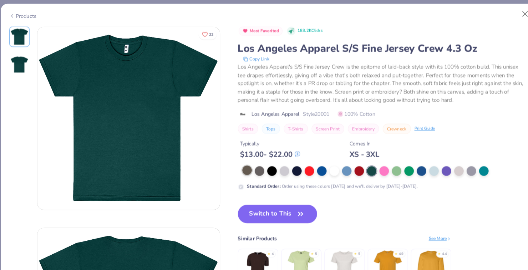
click at [244, 166] on div at bounding box center [243, 165] width 9 height 9
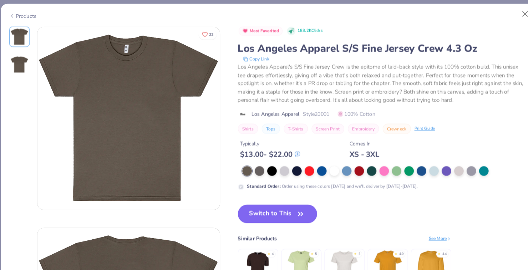
click at [260, 206] on button "Switch to This" at bounding box center [273, 208] width 77 height 18
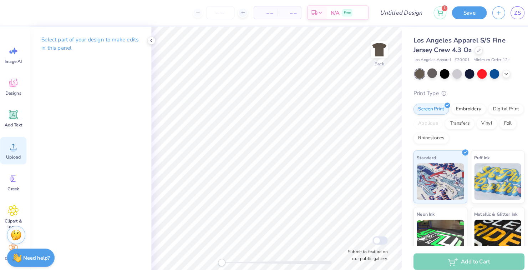
click at [19, 146] on icon at bounding box center [16, 143] width 6 height 6
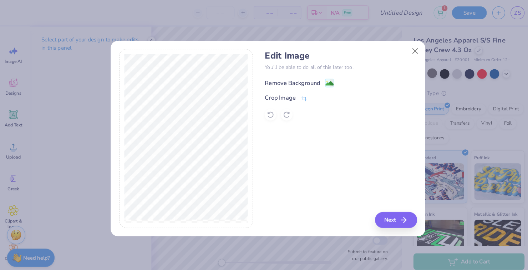
click at [323, 80] on image at bounding box center [324, 81] width 8 height 8
click at [301, 96] on icon at bounding box center [299, 96] width 6 height 6
click at [311, 96] on polyline at bounding box center [311, 95] width 3 height 2
click at [384, 215] on button "Next" at bounding box center [389, 214] width 41 height 16
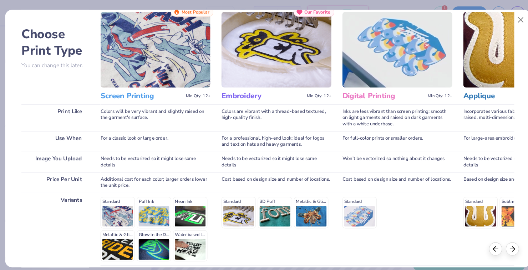
scroll to position [52, 0]
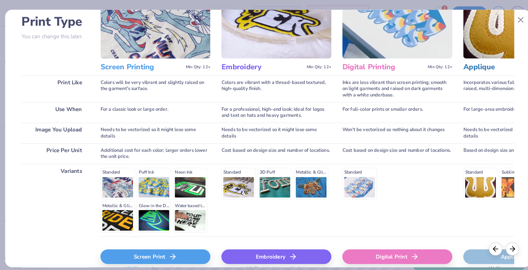
click at [117, 180] on div "Standard Puff Ink Neon Ink Metallic & Glitter Ink Glow in the Dark Ink Water ba…" at bounding box center [154, 194] width 107 height 63
click at [117, 175] on div "Standard Puff Ink Neon Ink Metallic & Glitter Ink Glow in the Dark Ink Water ba…" at bounding box center [154, 194] width 107 height 63
click at [112, 169] on div "Standard Puff Ink Neon Ink Metallic & Glitter Ink Glow in the Dark Ink Water ba…" at bounding box center [154, 194] width 107 height 63
click at [142, 252] on div "Screen Print" at bounding box center [154, 249] width 107 height 14
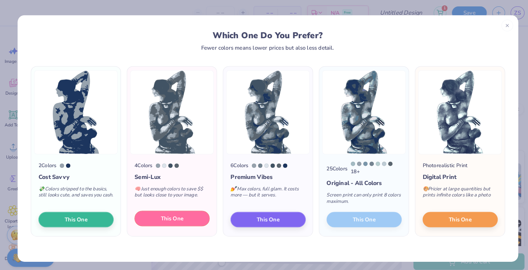
click at [157, 212] on button "This One" at bounding box center [170, 212] width 73 height 15
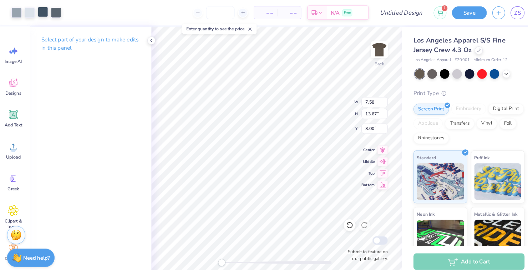
click at [46, 12] on div at bounding box center [45, 12] width 10 height 10
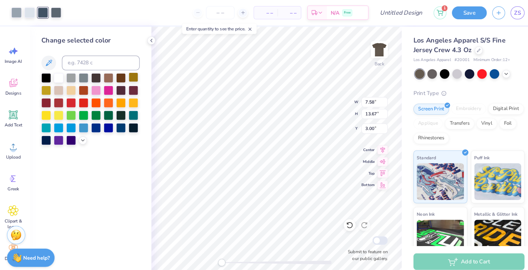
click at [131, 77] on div at bounding box center [132, 75] width 9 height 9
click at [98, 77] on div at bounding box center [96, 75] width 9 height 9
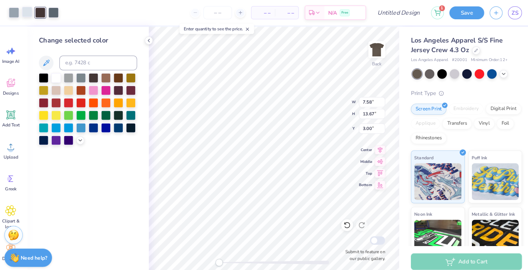
click at [31, 12] on div at bounding box center [32, 12] width 10 height 10
click at [32, 12] on div at bounding box center [32, 12] width 10 height 10
click at [71, 86] on div at bounding box center [72, 87] width 9 height 9
click at [83, 137] on icon at bounding box center [84, 136] width 6 height 6
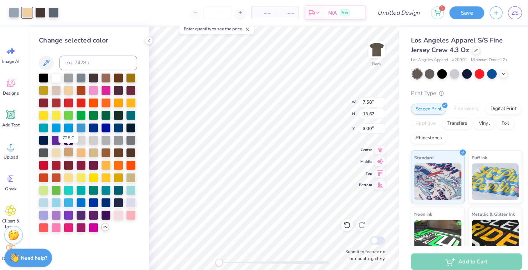
click at [74, 149] on div at bounding box center [72, 147] width 9 height 9
click at [19, 11] on div at bounding box center [19, 12] width 10 height 10
click at [110, 75] on div at bounding box center [108, 75] width 9 height 9
click at [58, 11] on div at bounding box center [58, 12] width 10 height 10
click at [86, 88] on div at bounding box center [84, 87] width 9 height 9
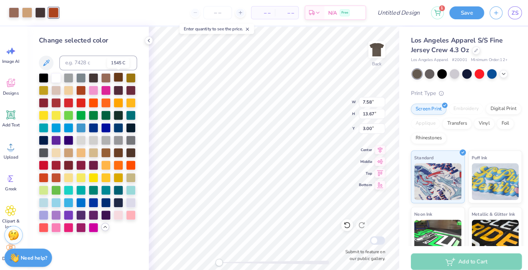
click at [121, 78] on div at bounding box center [120, 75] width 9 height 9
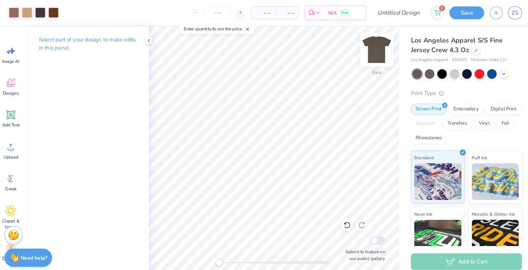
click at [373, 47] on img at bounding box center [372, 48] width 29 height 29
click at [370, 50] on img at bounding box center [372, 48] width 29 height 29
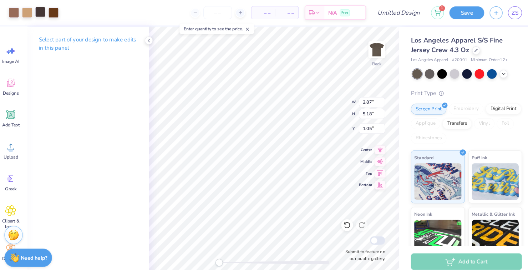
click at [43, 14] on div at bounding box center [45, 12] width 10 height 10
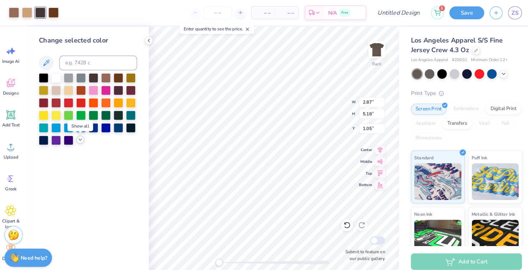
click at [85, 137] on icon at bounding box center [84, 136] width 6 height 6
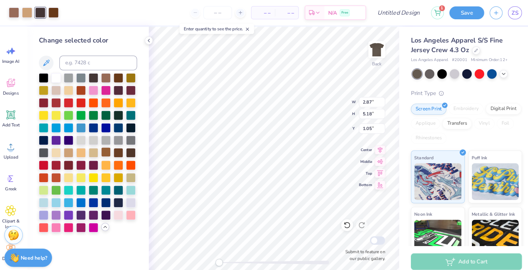
click at [110, 150] on div at bounding box center [108, 147] width 9 height 9
click at [123, 150] on div at bounding box center [120, 147] width 9 height 9
click at [119, 149] on div at bounding box center [120, 147] width 9 height 9
click at [121, 150] on div at bounding box center [120, 147] width 9 height 9
click at [134, 152] on div at bounding box center [132, 147] width 9 height 9
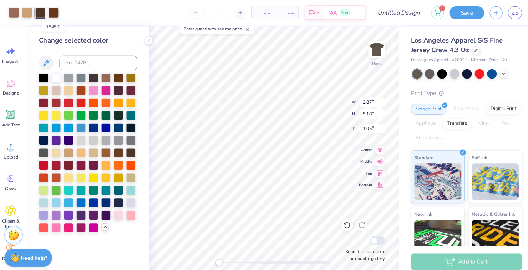
click at [57, 10] on div at bounding box center [58, 12] width 10 height 10
click at [121, 175] on div at bounding box center [120, 172] width 9 height 9
click at [130, 73] on div at bounding box center [132, 75] width 9 height 9
click at [51, 89] on div at bounding box center [47, 87] width 9 height 9
click at [72, 88] on div at bounding box center [72, 87] width 9 height 9
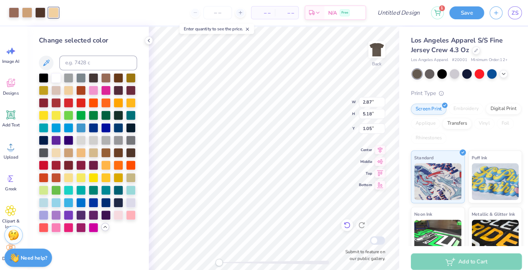
click at [345, 222] on icon at bounding box center [343, 218] width 7 height 7
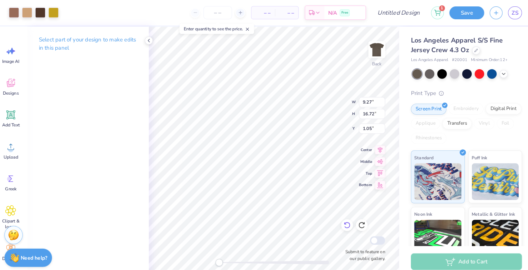
type input "9.27"
type input "16.72"
click at [344, 221] on icon at bounding box center [343, 219] width 6 height 6
click at [342, 220] on icon at bounding box center [343, 218] width 7 height 7
click at [344, 221] on icon at bounding box center [343, 218] width 7 height 7
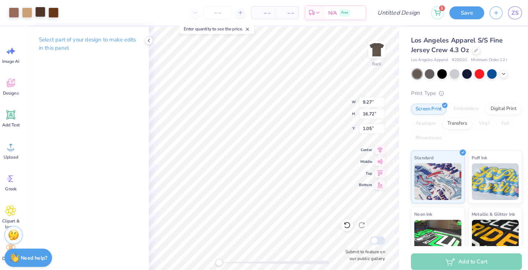
click at [44, 10] on div at bounding box center [45, 12] width 10 height 10
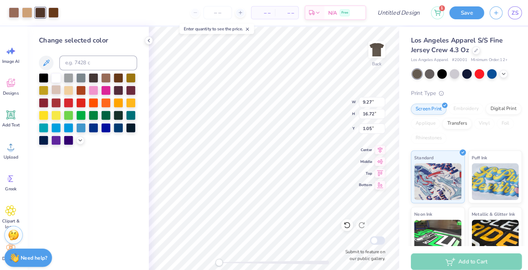
click at [52, 88] on div at bounding box center [47, 87] width 9 height 9
click at [86, 87] on div at bounding box center [84, 87] width 9 height 9
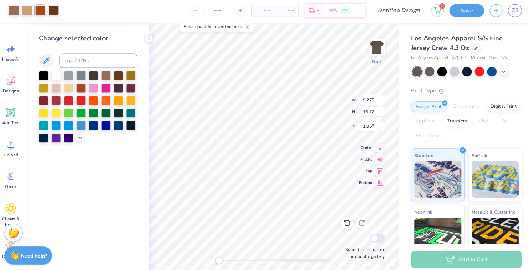
click at [60, 90] on div at bounding box center [60, 87] width 9 height 9
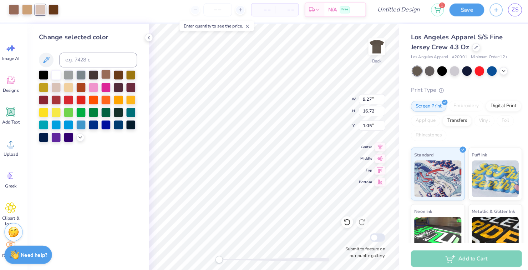
click at [108, 76] on div at bounding box center [108, 75] width 9 height 9
click at [342, 219] on icon at bounding box center [343, 218] width 7 height 7
type input "0.77"
click at [344, 220] on icon at bounding box center [343, 218] width 7 height 7
click at [345, 220] on icon at bounding box center [343, 218] width 7 height 7
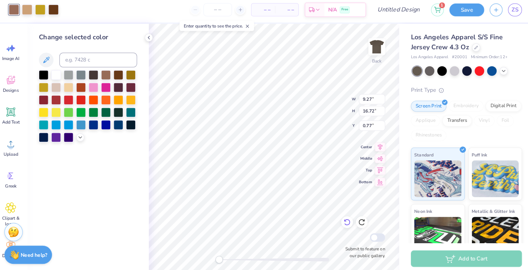
click at [344, 218] on icon at bounding box center [343, 218] width 7 height 7
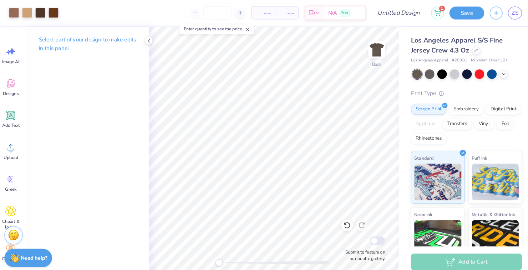
click at [17, 162] on div "Image AI Designs Add Text Upload Greek Clipart & logos Decorate" at bounding box center [16, 149] width 26 height 219
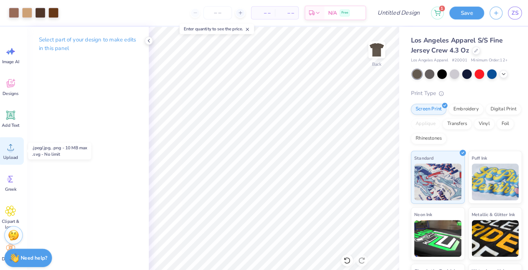
click at [16, 152] on span "Upload" at bounding box center [16, 153] width 14 height 6
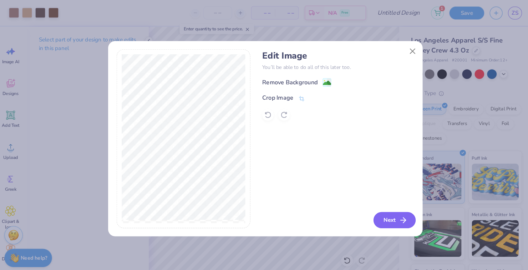
click at [377, 222] on button "Next" at bounding box center [389, 214] width 41 height 16
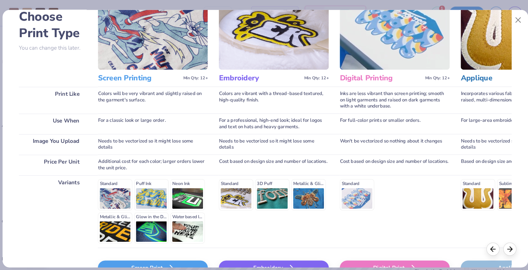
scroll to position [42, 0]
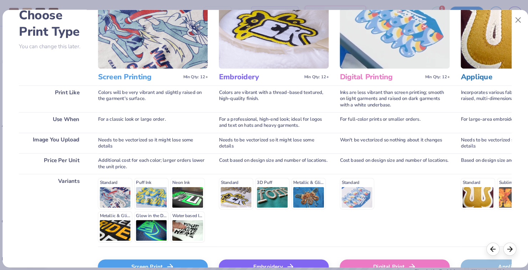
click at [152, 257] on div "Screen Print" at bounding box center [154, 259] width 107 height 14
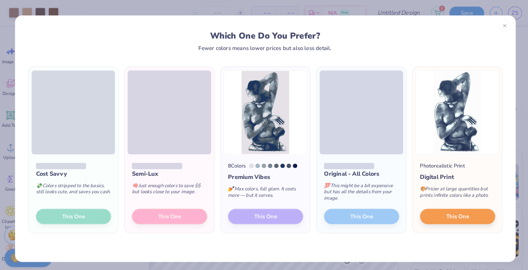
scroll to position [0, 0]
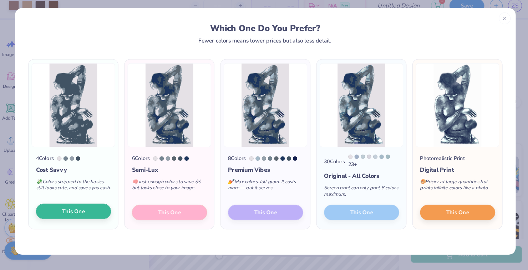
click at [85, 215] on span "This One" at bounding box center [77, 213] width 22 height 8
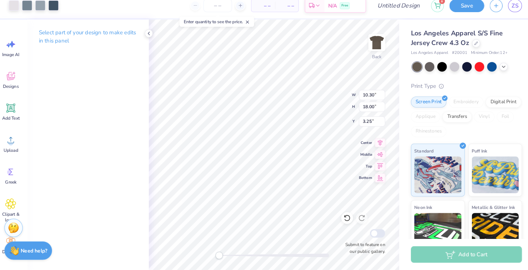
type input "3.92"
type input "7.07"
type input "0.50"
type input "10.30"
type input "18.00"
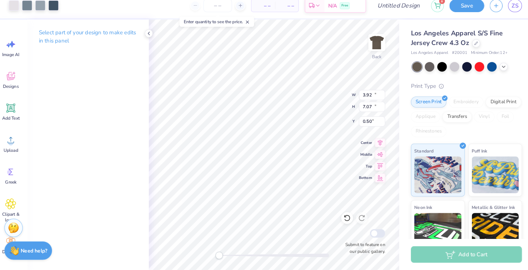
type input "6.00"
click at [57, 12] on div at bounding box center [58, 12] width 10 height 10
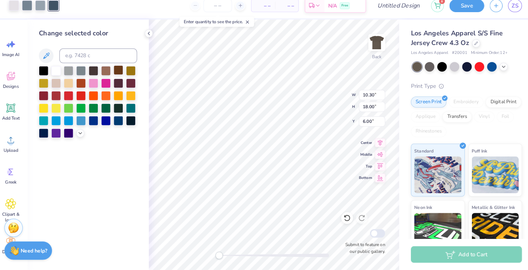
click at [121, 75] on div at bounding box center [120, 75] width 9 height 9
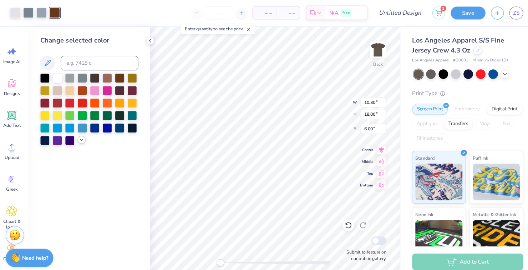
click at [84, 136] on icon at bounding box center [84, 136] width 6 height 6
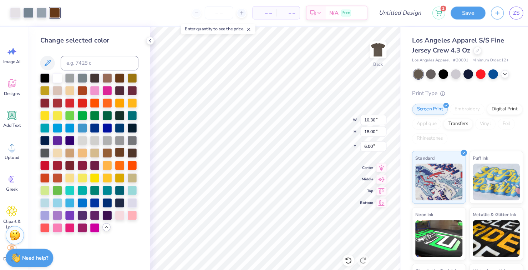
click at [122, 150] on div at bounding box center [120, 147] width 9 height 9
click at [134, 148] on div at bounding box center [132, 147] width 9 height 9
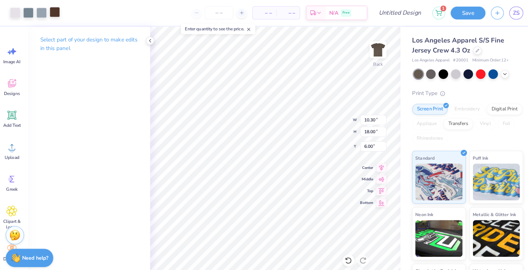
click at [58, 13] on div at bounding box center [58, 12] width 10 height 10
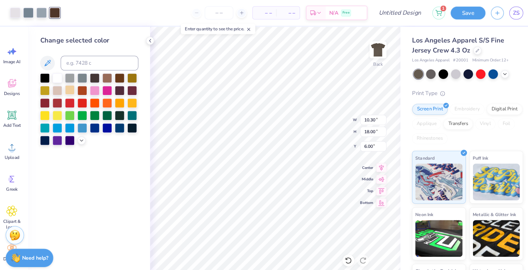
click at [72, 88] on div at bounding box center [72, 87] width 9 height 9
click at [122, 76] on div at bounding box center [120, 75] width 9 height 9
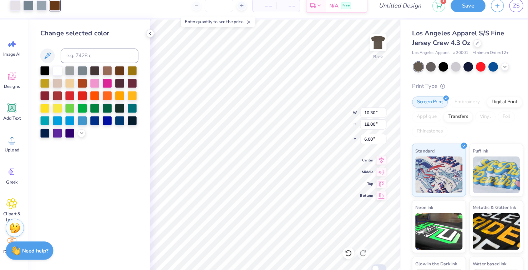
click at [85, 140] on div at bounding box center [91, 106] width 96 height 70
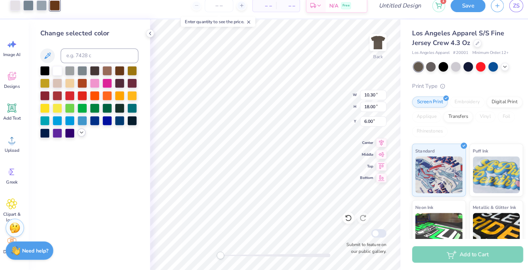
click at [86, 137] on icon at bounding box center [84, 136] width 6 height 6
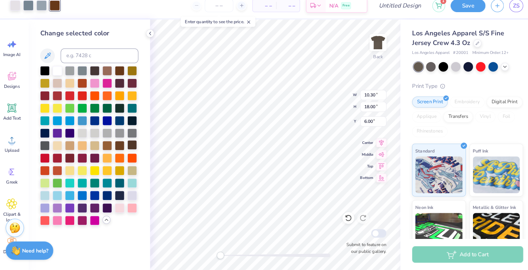
click at [134, 149] on div at bounding box center [132, 147] width 9 height 9
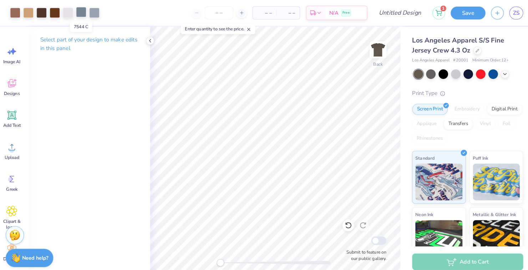
click at [85, 13] on div at bounding box center [83, 12] width 10 height 10
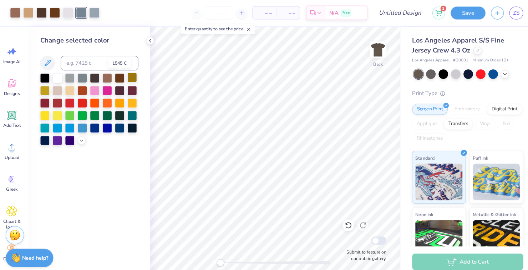
click at [124, 77] on div at bounding box center [120, 75] width 9 height 9
click at [84, 14] on div at bounding box center [83, 12] width 10 height 10
click at [50, 91] on div at bounding box center [47, 87] width 9 height 9
click at [62, 89] on div at bounding box center [60, 87] width 9 height 9
click at [110, 76] on div at bounding box center [108, 75] width 9 height 9
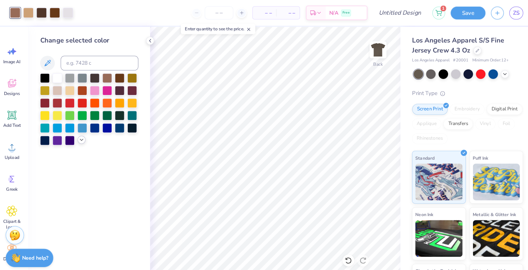
click at [85, 138] on icon at bounding box center [84, 136] width 6 height 6
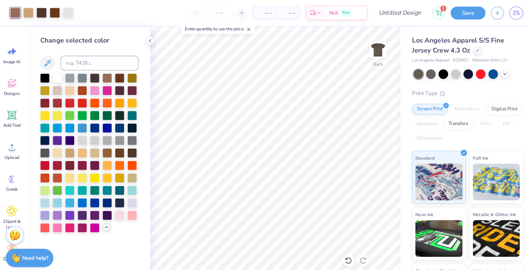
click at [74, 150] on div at bounding box center [72, 148] width 9 height 9
click at [60, 15] on div at bounding box center [58, 12] width 10 height 10
click at [61, 14] on div at bounding box center [58, 12] width 10 height 10
click at [130, 74] on div at bounding box center [132, 75] width 9 height 9
click at [134, 102] on div at bounding box center [132, 99] width 9 height 9
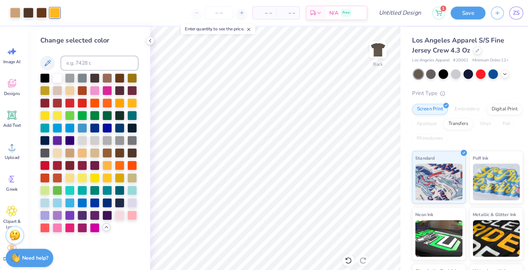
click at [122, 176] on div at bounding box center [120, 172] width 9 height 9
click at [108, 172] on div at bounding box center [108, 172] width 9 height 9
click at [62, 150] on div at bounding box center [60, 148] width 9 height 9
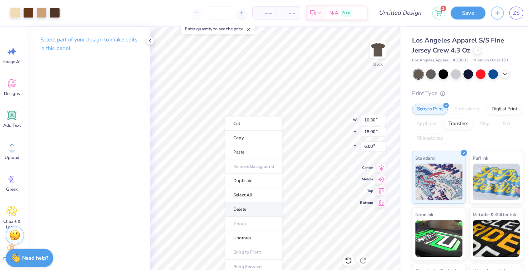
click at [236, 204] on li "Delete" at bounding box center [251, 204] width 56 height 14
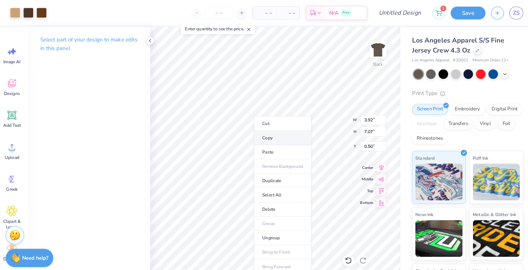
click at [262, 135] on li "Copy" at bounding box center [279, 134] width 56 height 14
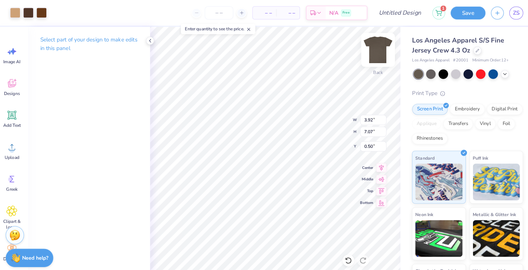
click at [370, 51] on img at bounding box center [372, 48] width 29 height 29
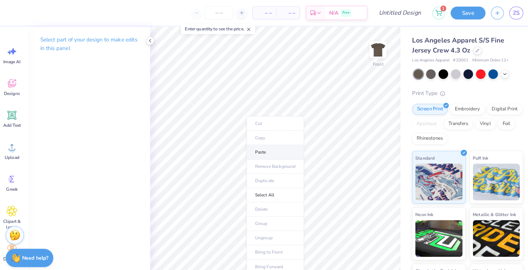
click at [254, 149] on li "Paste" at bounding box center [272, 148] width 56 height 14
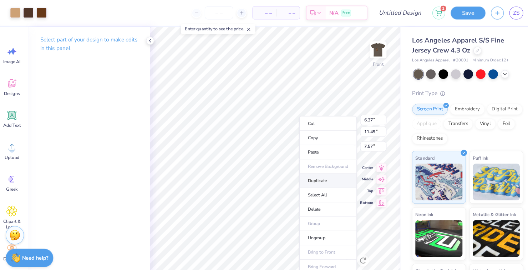
click at [306, 178] on li "Duplicate" at bounding box center [324, 176] width 56 height 14
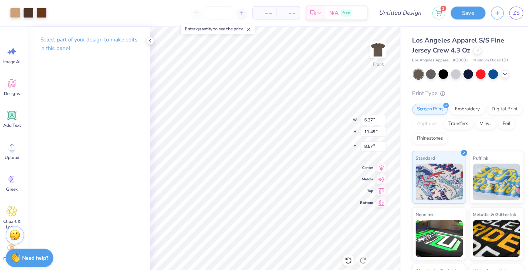
type input "8.57"
click at [90, 19] on div "– – Per Item – – Total Est. Delivery N/A Free" at bounding box center [208, 12] width 307 height 25
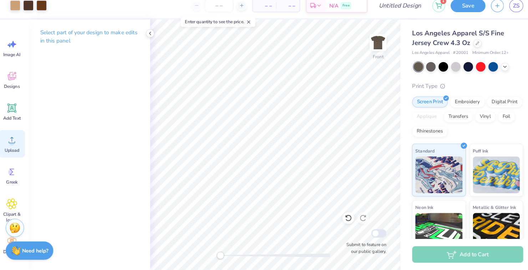
click at [15, 143] on icon at bounding box center [16, 143] width 11 height 11
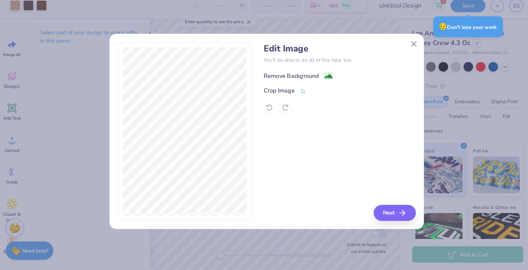
click at [321, 79] on circle at bounding box center [321, 79] width 1 height 1
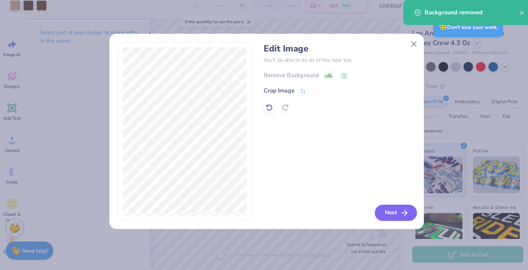
click at [373, 212] on button "Next" at bounding box center [389, 214] width 41 height 16
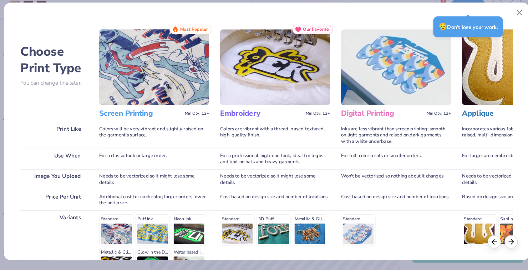
scroll to position [86, 0]
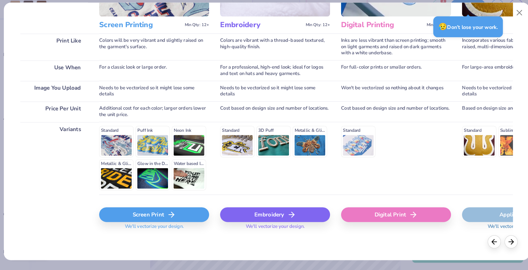
click at [145, 218] on div "Screen Print" at bounding box center [154, 216] width 107 height 14
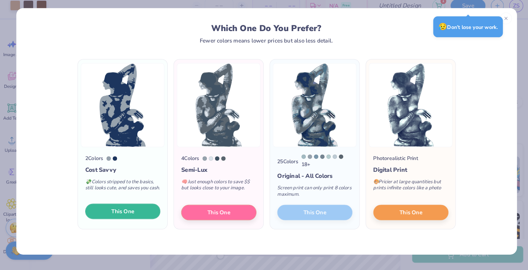
click at [110, 215] on button "This One" at bounding box center [123, 212] width 73 height 15
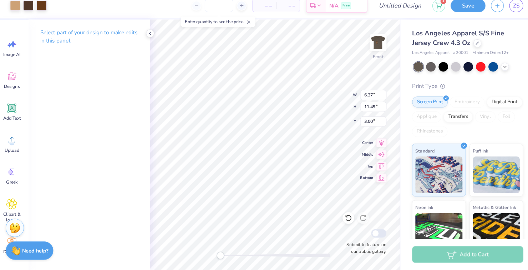
type input "6.37"
type input "11.49"
type input "3.00"
type input "6.36"
type input "14.00"
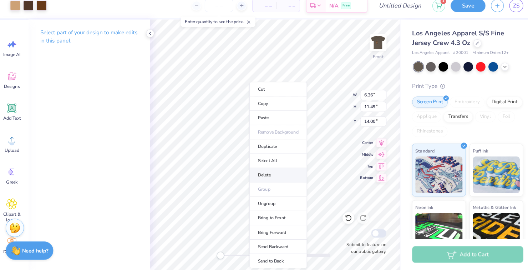
click at [258, 175] on li "Delete" at bounding box center [275, 177] width 56 height 14
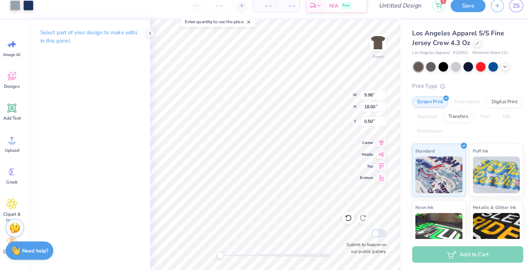
type input "6.37"
type input "11.49"
type input "4.18"
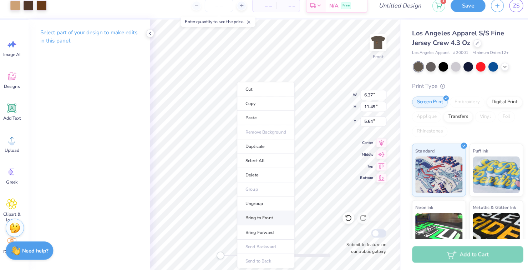
click at [246, 218] on li "Bring to Front" at bounding box center [263, 219] width 56 height 14
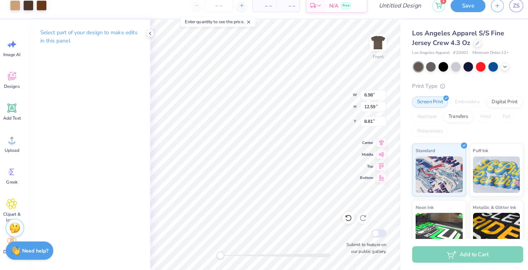
type input "6.98"
type input "12.59"
type input "8.81"
type input "6.94"
type input "9.20"
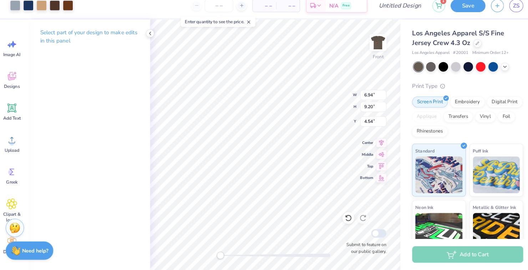
type input "6.79"
type input "5.95"
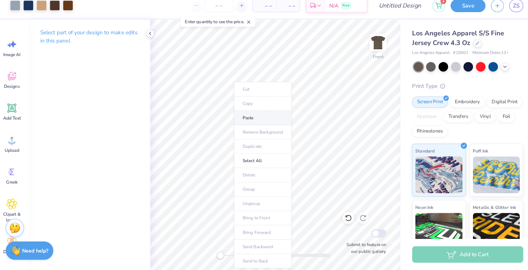
click at [242, 125] on li "Paste" at bounding box center [260, 122] width 56 height 14
click at [36, 14] on div at bounding box center [32, 12] width 10 height 10
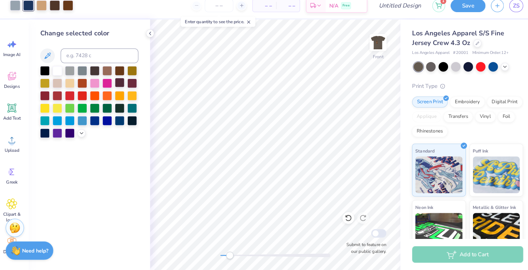
click at [121, 90] on div at bounding box center [120, 87] width 9 height 9
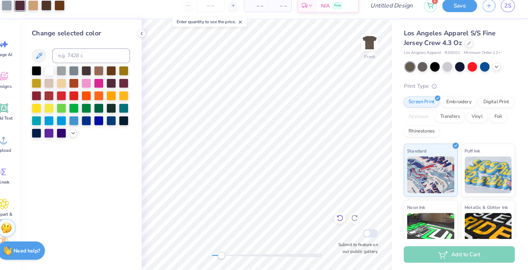
click at [343, 219] on icon at bounding box center [343, 218] width 7 height 7
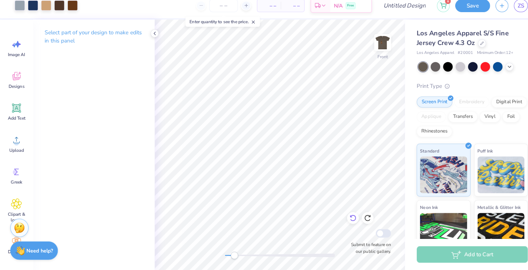
click at [342, 218] on icon at bounding box center [341, 217] width 1 height 1
type input "4.90"
type input "8.83"
type input "6.97"
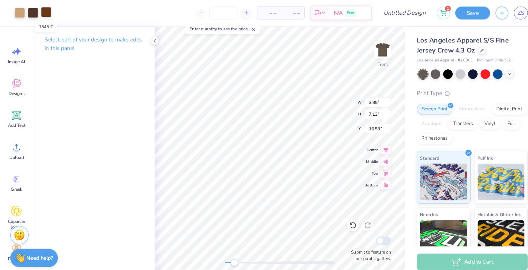
click at [47, 10] on div at bounding box center [45, 12] width 10 height 10
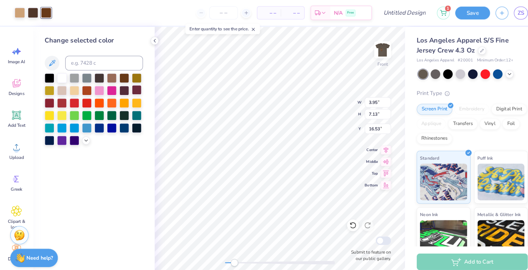
click at [122, 90] on div at bounding box center [120, 87] width 9 height 9
click at [60, 86] on div at bounding box center [60, 87] width 9 height 9
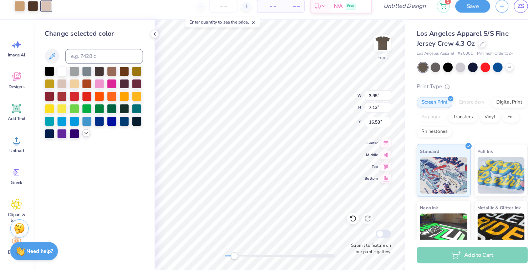
click at [83, 138] on icon at bounding box center [84, 136] width 6 height 6
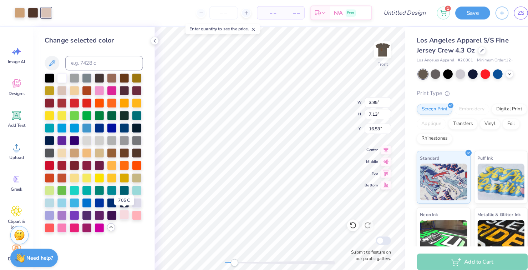
click at [122, 211] on div at bounding box center [120, 208] width 9 height 9
click at [32, 13] on div at bounding box center [32, 12] width 10 height 10
click at [134, 88] on div at bounding box center [132, 87] width 9 height 9
click at [16, 10] on div at bounding box center [19, 12] width 10 height 10
click at [132, 200] on div at bounding box center [132, 196] width 9 height 9
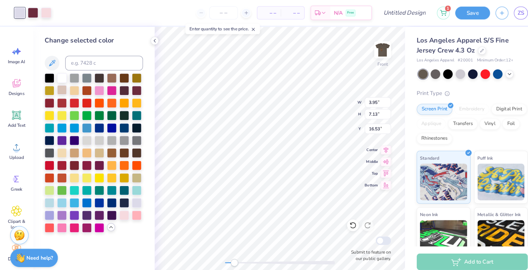
click at [58, 86] on div at bounding box center [60, 87] width 9 height 9
click at [45, 12] on div at bounding box center [45, 12] width 10 height 10
click at [119, 86] on div at bounding box center [120, 87] width 9 height 9
click at [31, 13] on div at bounding box center [32, 12] width 10 height 10
click at [47, 14] on div at bounding box center [45, 12] width 10 height 10
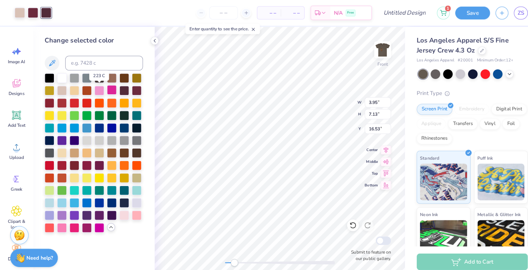
click at [98, 91] on div at bounding box center [96, 87] width 9 height 9
click at [32, 14] on div at bounding box center [32, 12] width 10 height 10
click at [119, 88] on div at bounding box center [120, 87] width 9 height 9
click at [43, 14] on div at bounding box center [45, 12] width 10 height 10
click at [60, 86] on div at bounding box center [60, 87] width 9 height 9
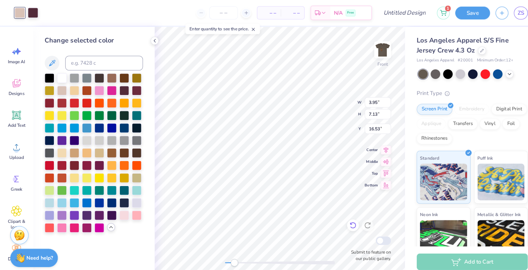
click at [340, 220] on icon at bounding box center [343, 218] width 7 height 7
type input "16.47"
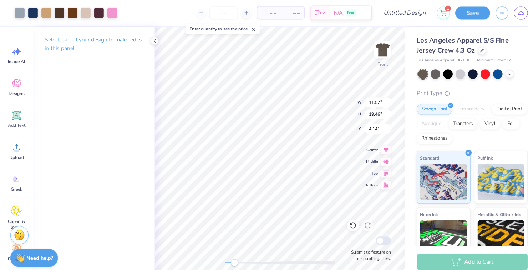
type input "4.03"
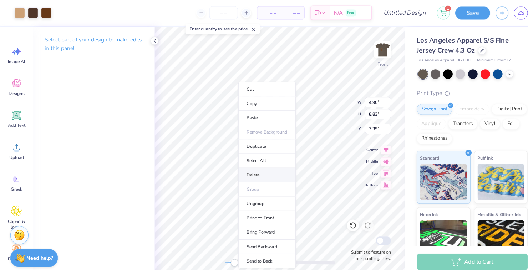
click at [246, 170] on li "Delete" at bounding box center [260, 170] width 56 height 14
click at [240, 171] on li "Delete" at bounding box center [257, 170] width 56 height 14
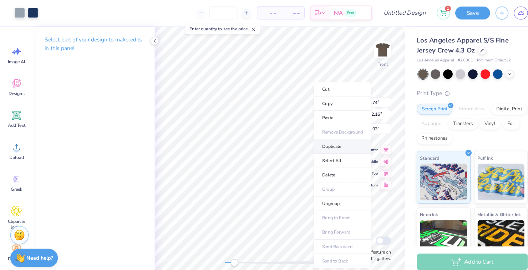
click at [314, 142] on li "Duplicate" at bounding box center [333, 142] width 56 height 14
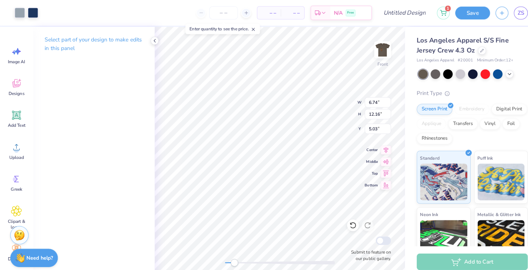
type input "5.03"
click at [34, 7] on div at bounding box center [32, 12] width 10 height 10
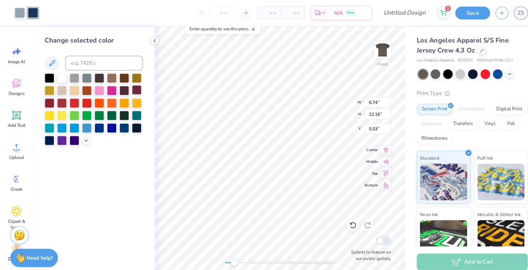
click at [134, 91] on div at bounding box center [132, 87] width 9 height 9
click at [124, 89] on div at bounding box center [120, 87] width 9 height 9
click at [22, 15] on div at bounding box center [19, 12] width 10 height 10
click at [62, 91] on div at bounding box center [60, 87] width 9 height 9
click at [34, 14] on div at bounding box center [32, 12] width 10 height 10
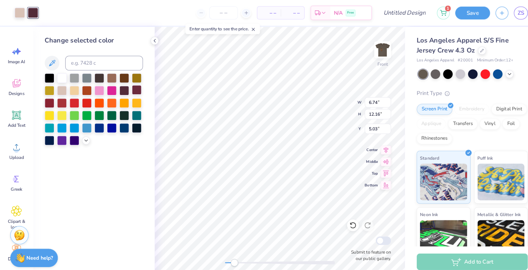
click at [133, 91] on div at bounding box center [132, 87] width 9 height 9
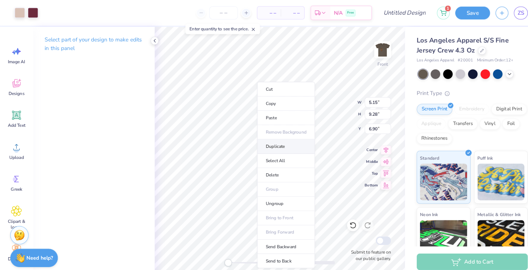
click at [260, 142] on li "Duplicate" at bounding box center [278, 142] width 56 height 14
type input "7.90"
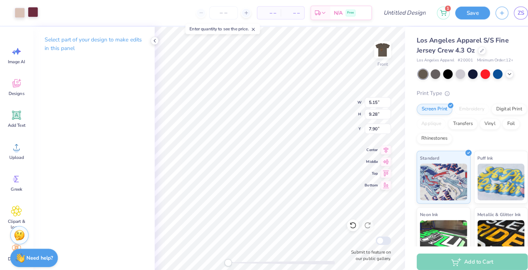
click at [33, 13] on div at bounding box center [32, 12] width 10 height 10
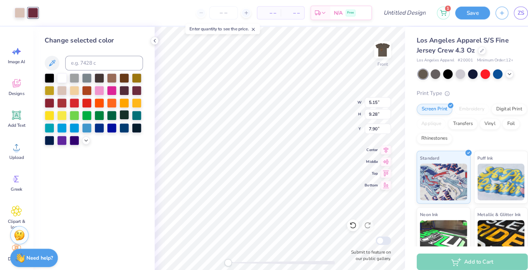
click at [119, 113] on div at bounding box center [120, 111] width 9 height 9
click at [20, 16] on div at bounding box center [19, 12] width 10 height 10
click at [84, 137] on icon at bounding box center [84, 136] width 6 height 6
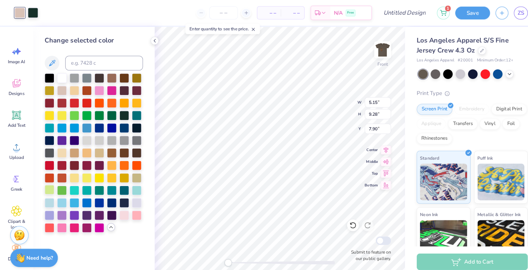
click at [48, 183] on div at bounding box center [47, 184] width 9 height 9
click at [132, 173] on div at bounding box center [132, 172] width 9 height 9
click at [36, 15] on div at bounding box center [32, 12] width 10 height 10
click at [47, 150] on div at bounding box center [47, 147] width 9 height 9
click at [108, 114] on div at bounding box center [108, 111] width 9 height 9
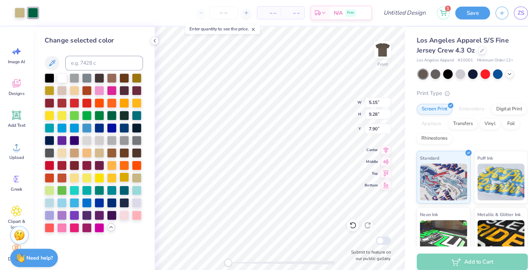
click at [120, 172] on div at bounding box center [120, 172] width 9 height 9
click at [47, 90] on div at bounding box center [47, 87] width 9 height 9
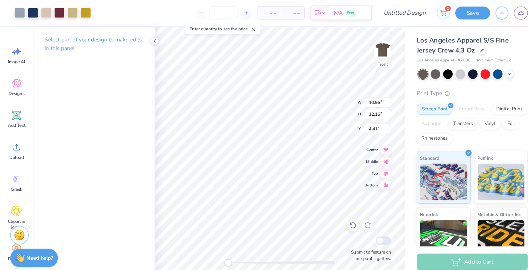
type input "4.41"
click at [483, 12] on button "button" at bounding box center [488, 11] width 12 height 12
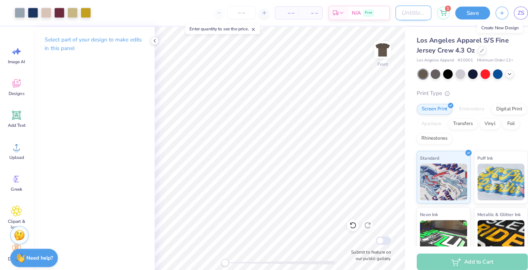
click at [392, 12] on input "Design Title" at bounding box center [402, 12] width 35 height 14
click at [390, 10] on input "Design Title" at bounding box center [402, 12] width 35 height 14
type input "indussonof1.1"
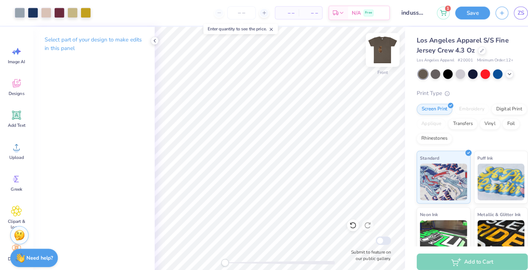
click at [369, 47] on img at bounding box center [372, 48] width 29 height 29
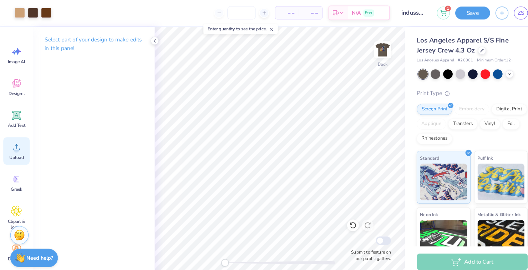
click at [15, 146] on circle at bounding box center [16, 145] width 5 height 5
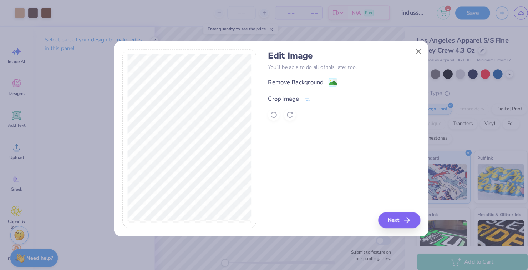
click at [294, 92] on div "Crop Image" at bounding box center [282, 96] width 42 height 9
click at [318, 81] on div "Remove Background Crop Image" at bounding box center [335, 97] width 148 height 42
click at [308, 94] on button at bounding box center [310, 95] width 7 height 7
click at [321, 81] on image at bounding box center [324, 81] width 8 height 8
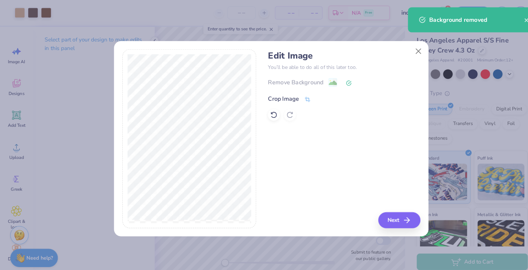
click at [299, 95] on icon at bounding box center [299, 96] width 6 height 6
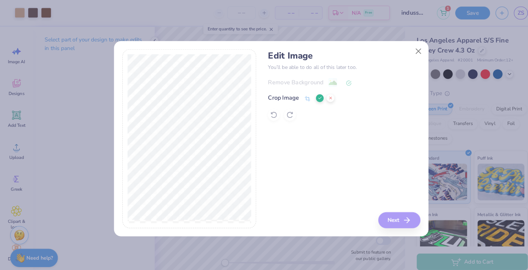
click at [309, 94] on icon at bounding box center [311, 95] width 4 height 4
click at [385, 217] on button "Next" at bounding box center [389, 214] width 41 height 16
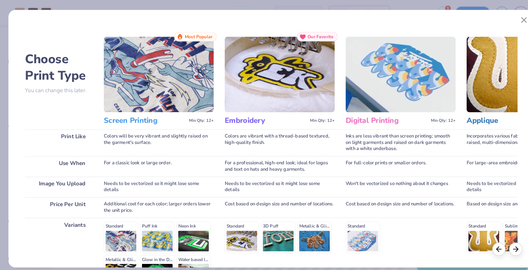
scroll to position [86, 0]
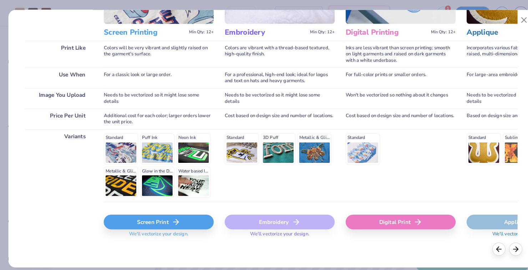
click at [140, 216] on div "Screen Print" at bounding box center [154, 216] width 107 height 14
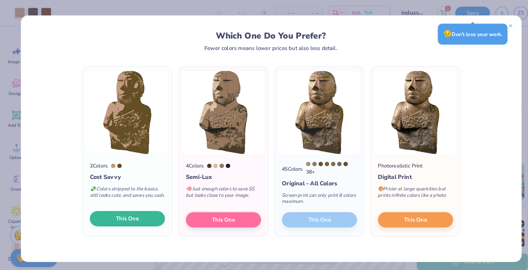
click at [117, 215] on span "This One" at bounding box center [124, 213] width 22 height 8
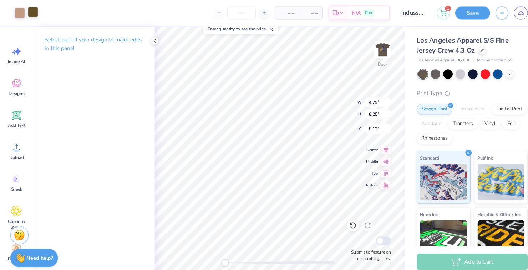
click at [30, 12] on div at bounding box center [32, 12] width 10 height 10
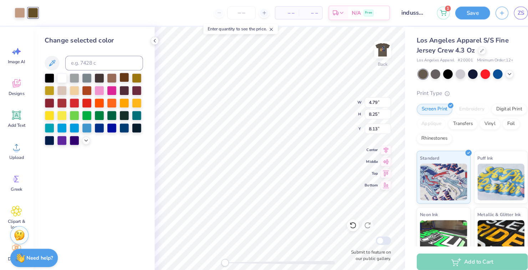
click at [119, 75] on div at bounding box center [120, 75] width 9 height 9
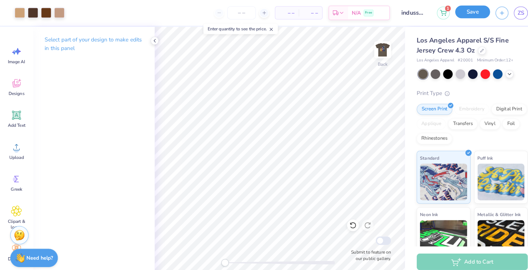
click at [454, 8] on button "Save" at bounding box center [460, 11] width 34 height 12
click at [454, 7] on div "Save" at bounding box center [460, 12] width 34 height 12
click at [399, 16] on input "indussonof1.1" at bounding box center [402, 12] width 35 height 14
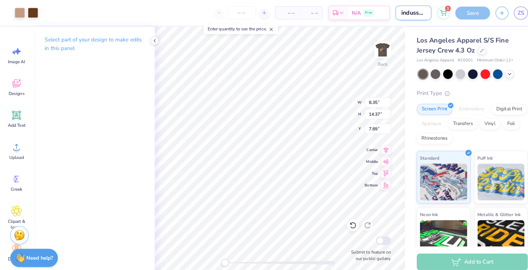
click at [406, 10] on input "indussonof1.1" at bounding box center [402, 12] width 35 height 14
click at [484, 10] on button "button" at bounding box center [488, 11] width 12 height 12
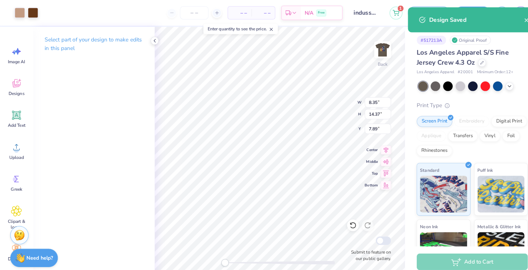
click at [505, 17] on div "Design Saved" at bounding box center [463, 19] width 92 height 9
click at [511, 18] on icon "close" at bounding box center [512, 20] width 4 height 4
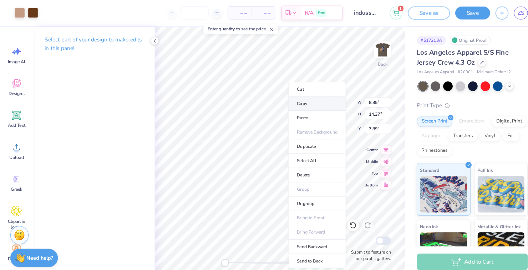
click at [289, 103] on li "Copy" at bounding box center [309, 101] width 56 height 14
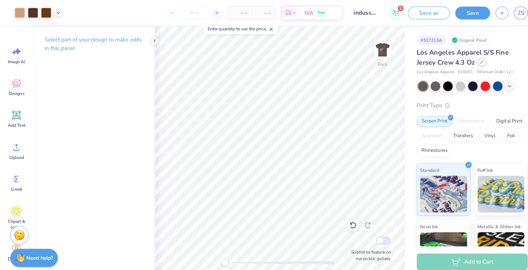
click at [466, 61] on div at bounding box center [469, 60] width 8 height 8
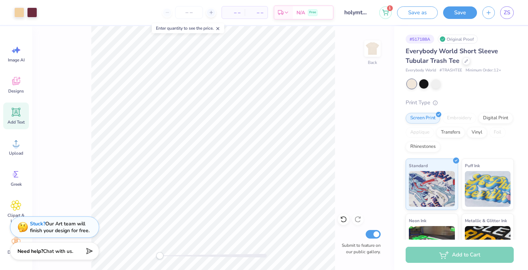
click at [17, 117] on div "Add Text" at bounding box center [16, 115] width 26 height 27
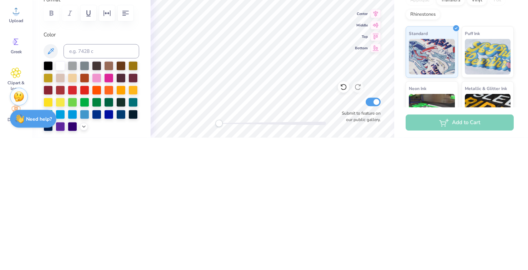
type textarea "X"
type textarea "SONS OF SATURN"
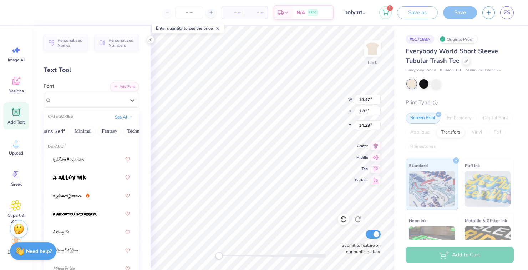
scroll to position [0, 223]
click at [95, 131] on button "Techno" at bounding box center [100, 130] width 22 height 11
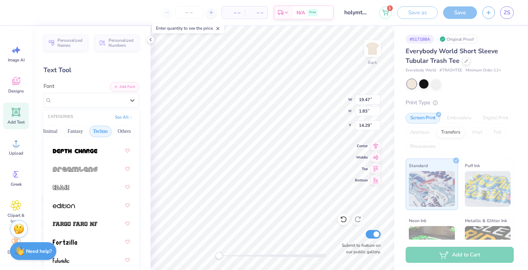
scroll to position [82, 0]
click at [71, 148] on img at bounding box center [75, 150] width 45 height 5
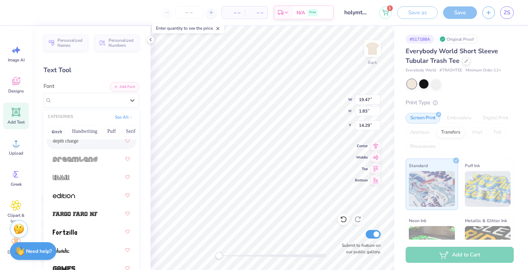
scroll to position [91, 0]
click at [63, 196] on img at bounding box center [64, 195] width 22 height 5
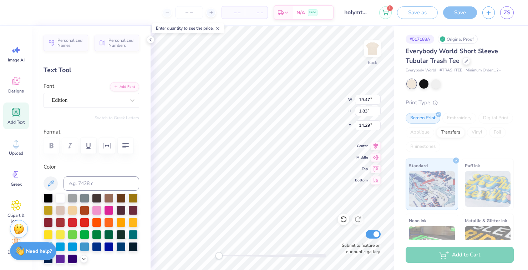
type input "19.52"
type input "1.71"
type input "14.35"
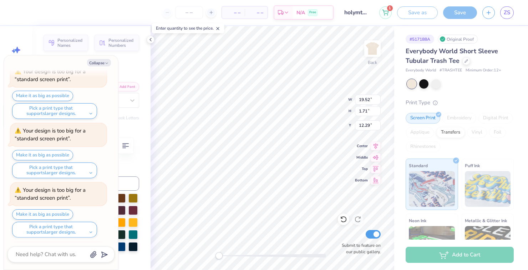
scroll to position [91, 0]
type textarea "x"
type input "12.68"
type textarea "x"
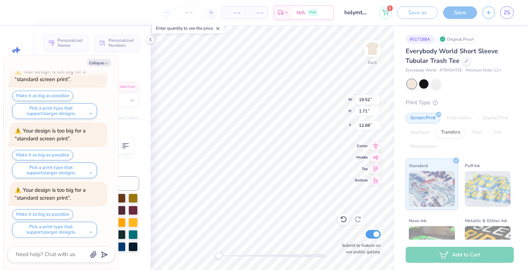
type input "13.26"
type textarea "x"
type input "14.22"
type input "7.98"
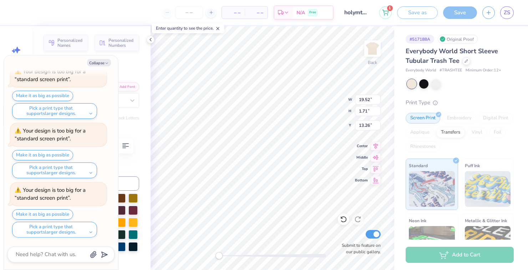
type input "3.00"
type textarea "x"
type input "19.52"
type input "1.71"
type input "13.26"
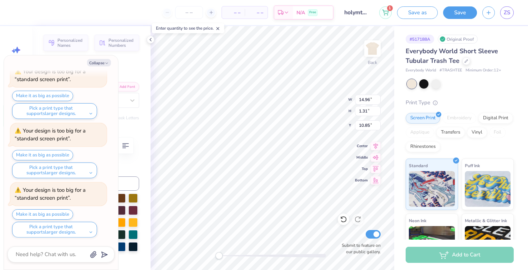
click at [137, 162] on div "Personalized Names Personalized Numbers Text Tool Add Font Font Edition Switch …" at bounding box center [91, 148] width 118 height 244
click at [147, 41] on div at bounding box center [151, 40] width 8 height 8
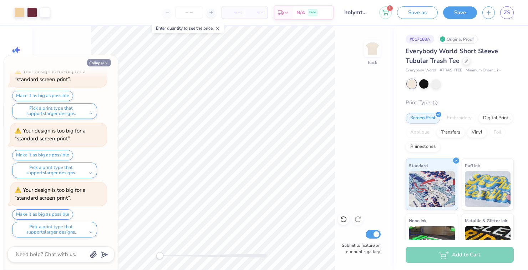
click at [102, 64] on button "Collapse" at bounding box center [99, 62] width 24 height 7
type textarea "x"
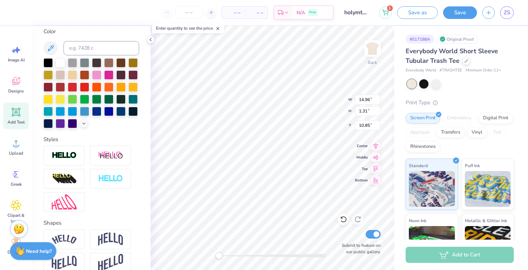
scroll to position [137, 0]
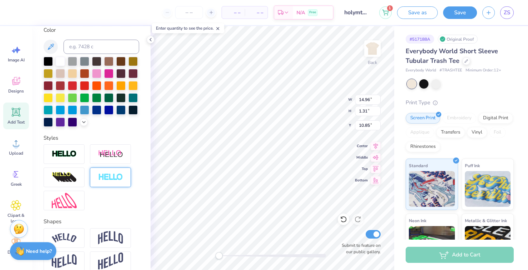
click at [102, 180] on img at bounding box center [110, 177] width 25 height 8
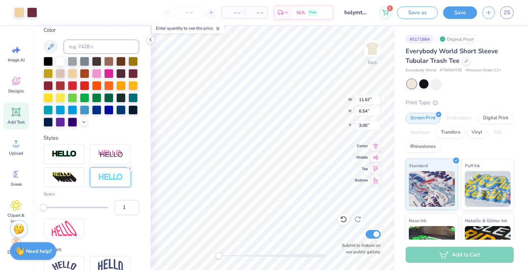
type input "11.67"
type input "6.54"
type input "3.00"
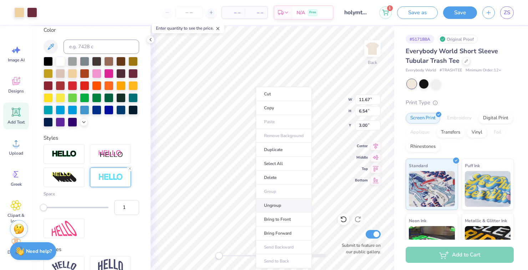
click at [268, 207] on li "Ungroup" at bounding box center [284, 205] width 56 height 14
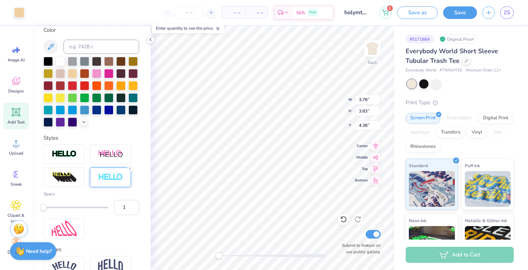
type input "0.64"
type input "0.75"
type input "6.32"
click at [338, 220] on div at bounding box center [343, 218] width 11 height 11
type input "12.93"
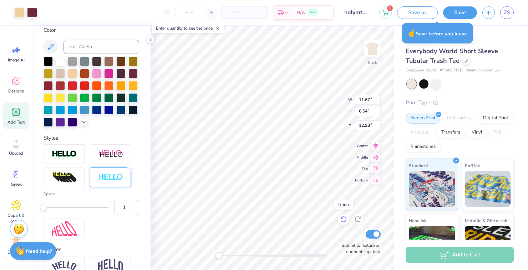
click at [342, 217] on icon at bounding box center [343, 219] width 6 height 6
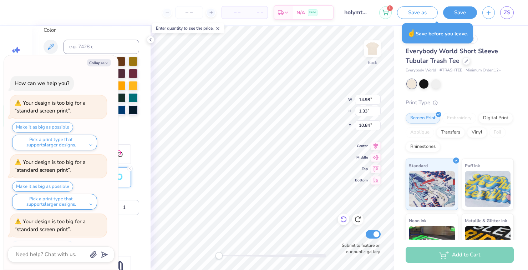
scroll to position [268, 0]
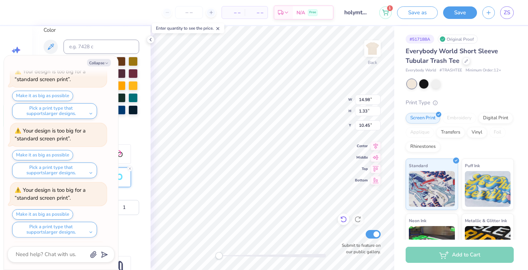
type textarea "x"
type input "10.45"
click at [139, 127] on div "Personalized Names Personalized Numbers Text Tool Add Font Font Edition Switch …" at bounding box center [91, 148] width 118 height 244
click at [100, 63] on button "Collapse" at bounding box center [99, 62] width 24 height 7
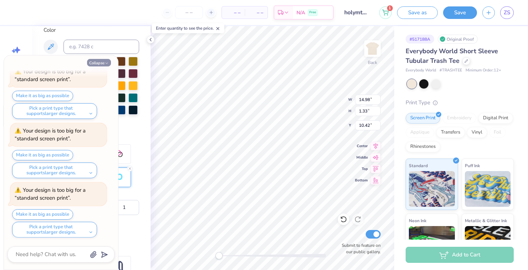
type textarea "x"
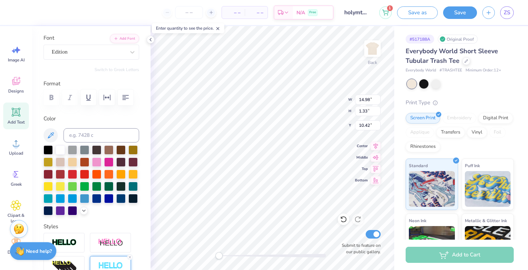
scroll to position [48, 0]
click at [52, 174] on div at bounding box center [47, 173] width 9 height 9
click at [135, 162] on div at bounding box center [132, 161] width 9 height 9
type input "5.59"
type input "2.80"
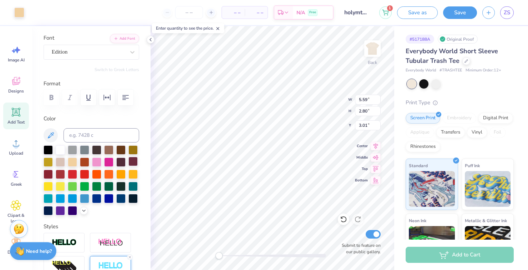
type input "3.01"
type input "14.98"
type input "1.33"
type input "10.42"
type input "11.65"
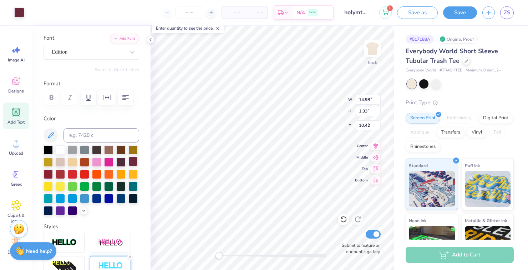
type input "6.53"
type input "3.01"
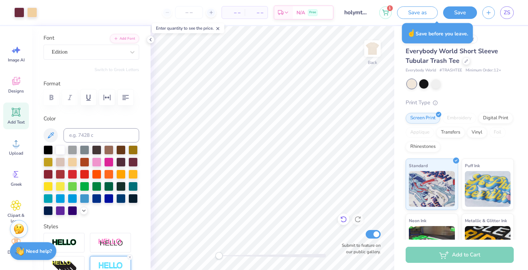
click at [340, 220] on icon at bounding box center [343, 218] width 7 height 7
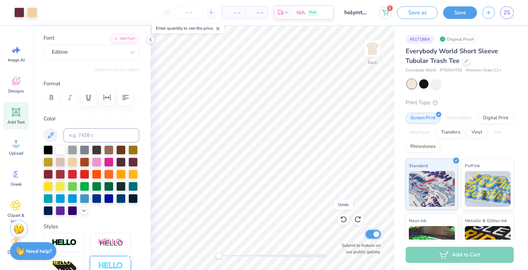
click at [372, 236] on input "Submit to feature on our public gallery." at bounding box center [372, 234] width 15 height 9
checkbox input "false"
click at [340, 221] on icon at bounding box center [343, 218] width 7 height 7
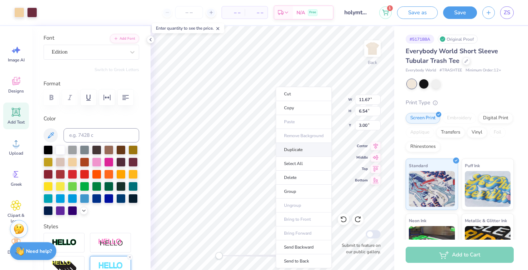
click at [291, 149] on li "Duplicate" at bounding box center [304, 150] width 56 height 14
type input "14.53"
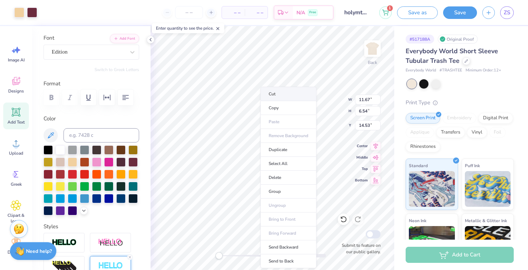
click at [270, 94] on li "Cut" at bounding box center [288, 94] width 56 height 14
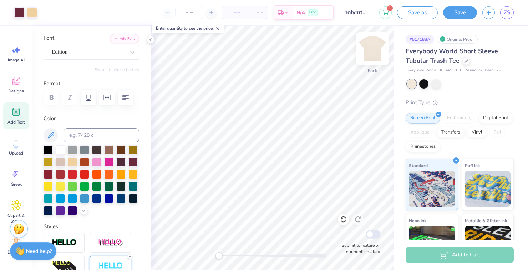
click at [369, 51] on img at bounding box center [372, 48] width 29 height 29
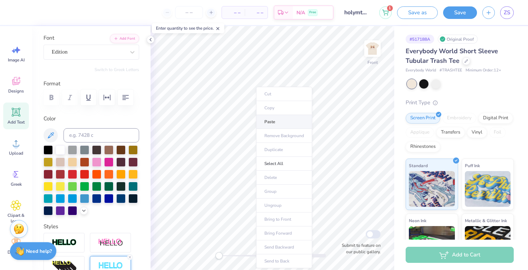
click at [268, 123] on li "Paste" at bounding box center [284, 122] width 56 height 14
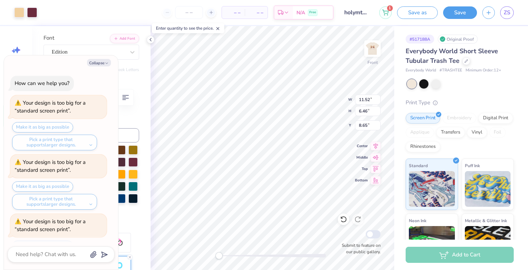
scroll to position [386, 0]
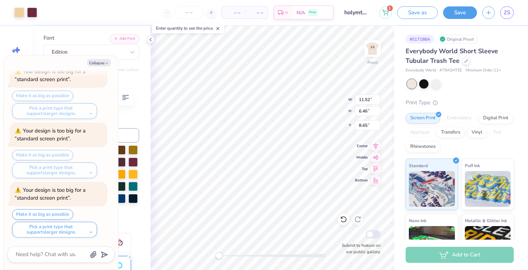
type textarea "x"
type input "5.92"
type textarea "x"
type input "16.27"
type input "9.36"
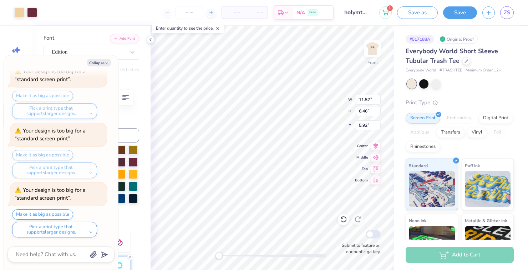
type input "5.48"
click at [340, 220] on icon at bounding box center [343, 218] width 7 height 7
type textarea "x"
type input "11.52"
type input "6.46"
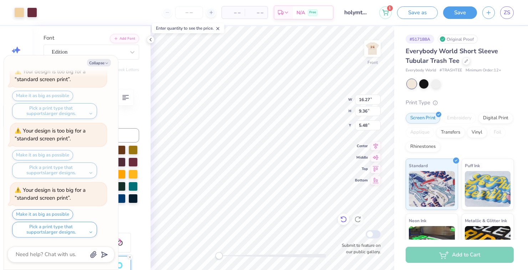
type input "5.92"
click at [282, 193] on li "Group" at bounding box center [297, 191] width 56 height 14
click at [368, 50] on img at bounding box center [372, 48] width 29 height 29
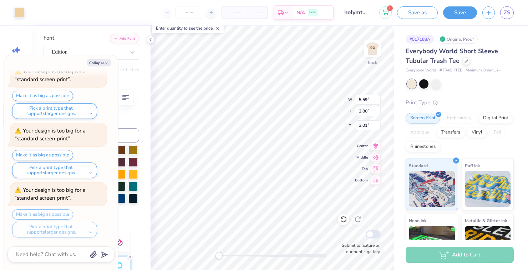
type textarea "x"
type input "2.80"
type input "3.38"
type input "6.15"
type textarea "x"
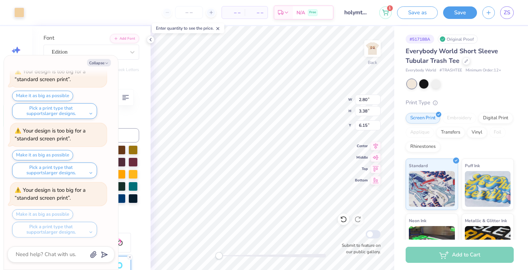
type input "3.78"
type input "3.83"
type input "4.38"
type textarea "x"
type input "3.41"
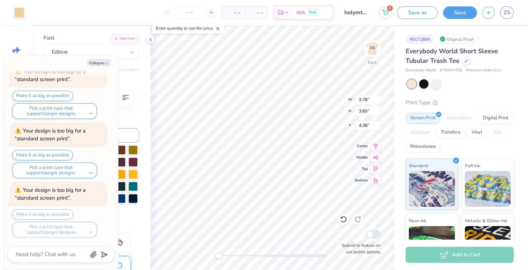
type input "3.77"
type input "3.99"
type textarea "x"
type input "4.97"
type input "2.33"
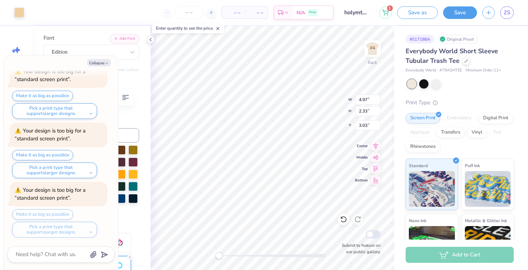
type input "3.03"
type textarea "x"
type input "5.59"
type input "2.80"
type input "3.00"
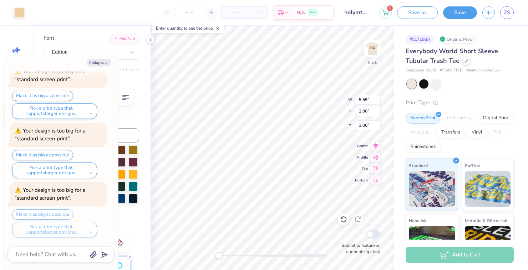
type textarea "x"
type input "3.78"
type input "3.83"
type input "4.40"
type textarea "x"
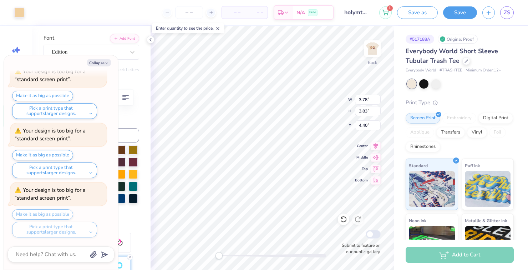
type input "4.04"
type textarea "x"
type input "2.80"
type input "3.38"
type input "6.32"
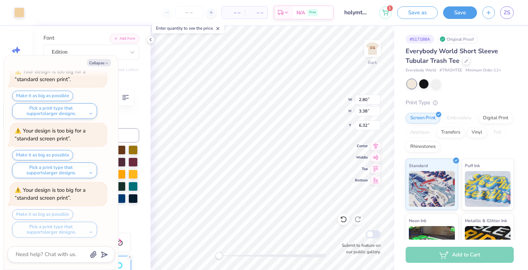
type textarea "x"
type input "3.78"
type input "3.83"
type input "4.04"
type textarea "x"
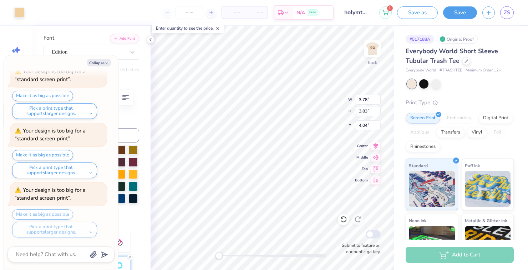
type input "5.59"
type input "2.80"
type input "3.00"
type textarea "x"
type input "2.25"
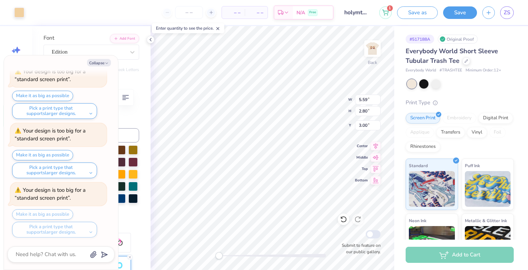
type input "4.53"
type input "4.99"
type textarea "x"
type input "3.41"
type input "3.77"
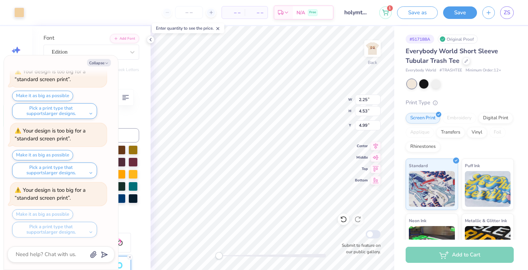
type input "4.04"
type textarea "x"
type input "4.97"
type input "2.33"
type input "3.00"
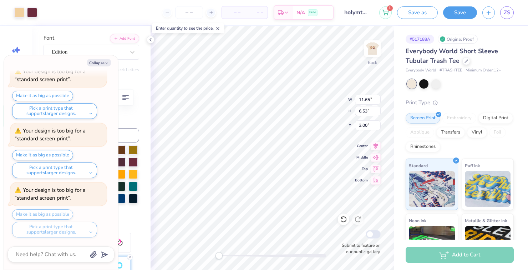
type textarea "x"
type input "15.30"
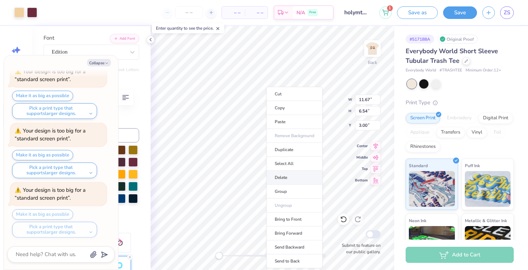
click at [281, 179] on li "Delete" at bounding box center [294, 177] width 56 height 14
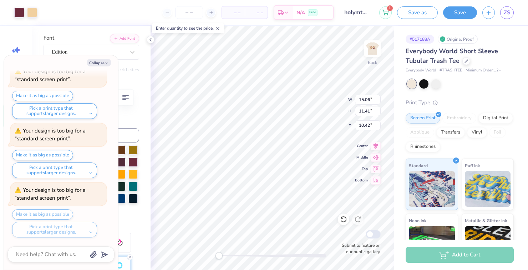
type textarea "x"
type input "15.06"
type input "11.41"
type input "10.42"
type textarea "x"
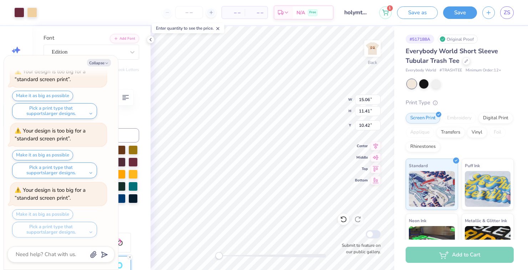
type input "11.09"
type textarea "x"
type input "11.65"
type input "6.53"
type input "3.91"
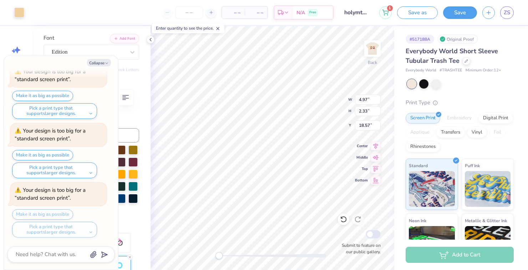
type textarea "x"
type input "4.97"
type input "2.33"
type input "18.57"
type textarea "x"
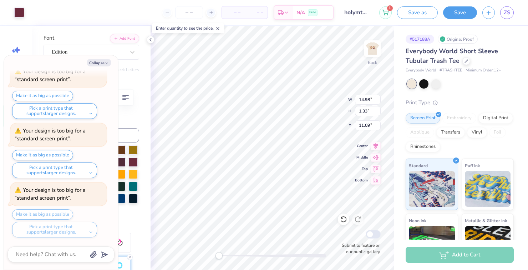
type input "14.98"
type input "1.33"
type input "11.09"
type textarea "x"
type input "11.65"
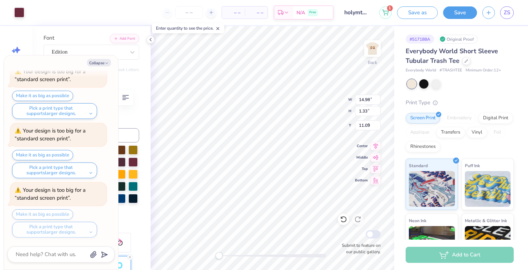
type input "6.53"
type input "4.13"
click at [343, 216] on icon at bounding box center [343, 219] width 6 height 6
type textarea "x"
type input "11.65"
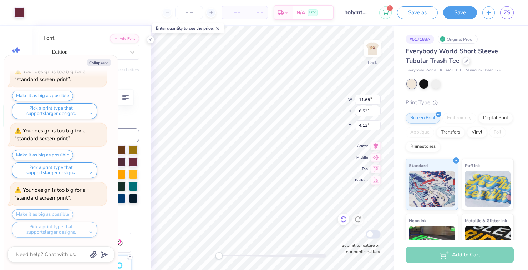
type input "6.53"
type input "4.13"
click at [343, 221] on icon at bounding box center [343, 218] width 7 height 7
type textarea "x"
type input "3.41"
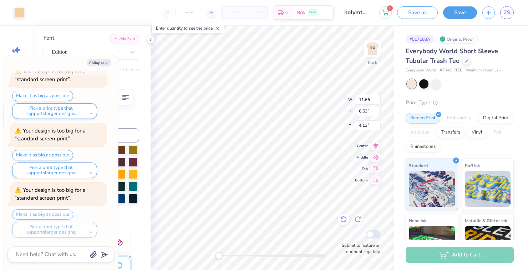
type input "3.77"
type input "3.40"
type textarea "x"
type input "2.80"
type input "3.38"
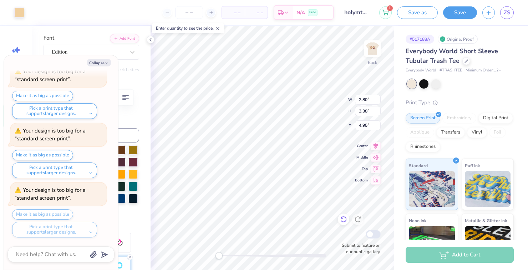
type input "4.95"
type textarea "x"
type input "3.41"
type input "3.77"
type input "5.26"
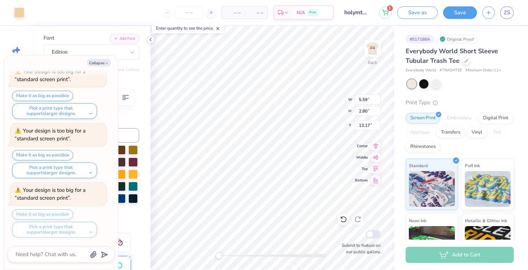
type textarea "x"
type input "4.97"
type input "2.33"
type input "13.63"
click at [103, 63] on button "Collapse" at bounding box center [99, 62] width 24 height 7
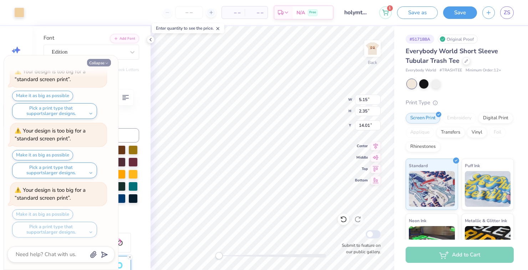
type textarea "x"
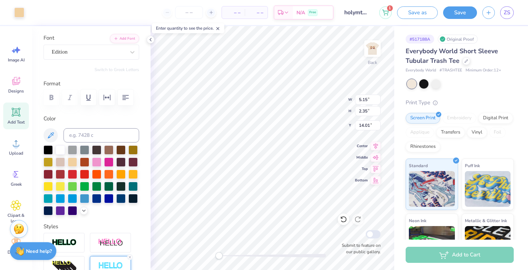
click at [219, 29] on icon at bounding box center [217, 28] width 5 height 5
click at [255, 163] on li "Select All" at bounding box center [269, 164] width 56 height 14
type input "14.98"
type input "12.50"
type input "3.86"
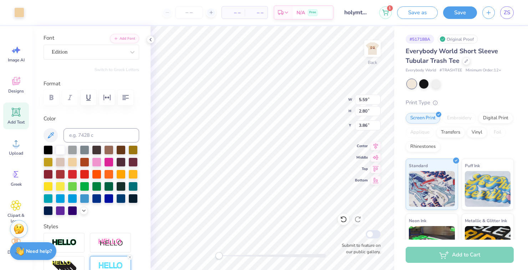
type input "5.59"
type input "2.80"
type input "3.86"
type input "5.15"
type input "2.35"
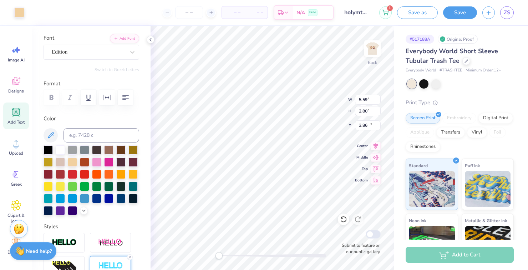
type input "14.01"
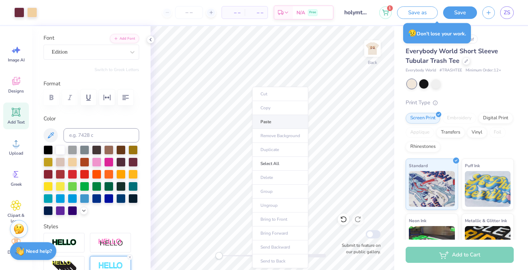
click at [261, 122] on li "Paste" at bounding box center [280, 122] width 56 height 14
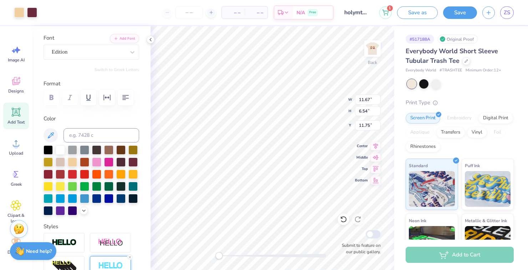
type input "13.09"
click at [252, 176] on li "Delete" at bounding box center [269, 177] width 56 height 14
type input "5.22"
type input "2.38"
type input "13.98"
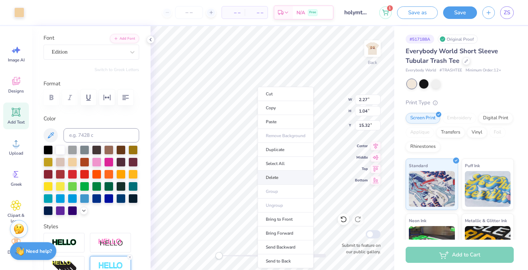
click at [268, 177] on li "Delete" at bounding box center [285, 177] width 56 height 14
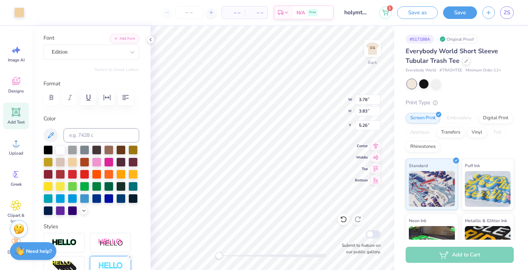
type input "3.78"
type input "3.83"
type input "5.26"
type input "3.41"
type input "3.77"
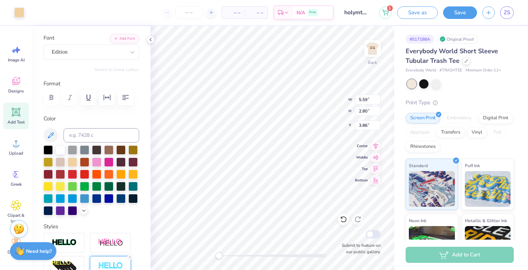
type input "5.59"
type input "2.80"
type input "3.91"
type input "4.97"
type input "2.33"
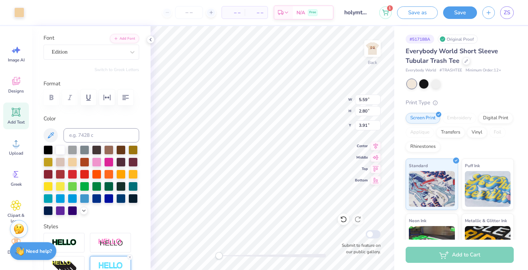
type input "4.09"
type input "5.59"
type input "2.80"
type input "3.91"
type input "3.41"
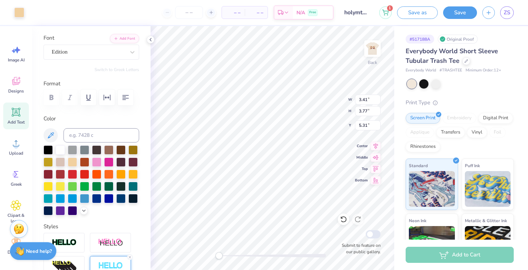
type input "3.77"
type input "5.31"
type input "14.98"
type input "1.33"
type input "12.32"
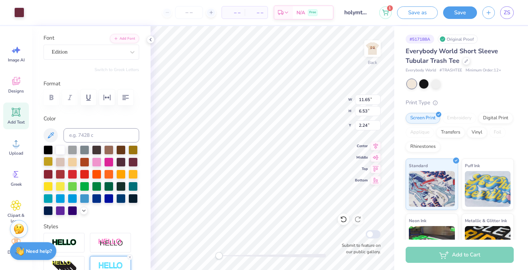
click at [46, 163] on div at bounding box center [47, 161] width 9 height 9
click at [17, 10] on div at bounding box center [19, 12] width 10 height 10
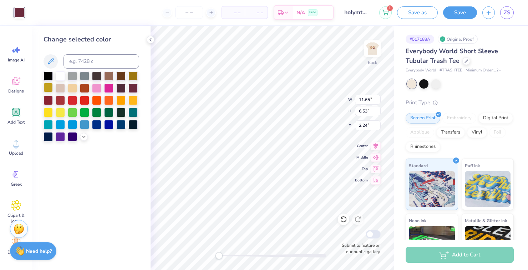
click at [47, 91] on div at bounding box center [47, 87] width 9 height 9
click at [50, 87] on div at bounding box center [47, 87] width 9 height 9
click at [60, 91] on div at bounding box center [60, 87] width 9 height 9
click at [49, 89] on div at bounding box center [47, 87] width 9 height 9
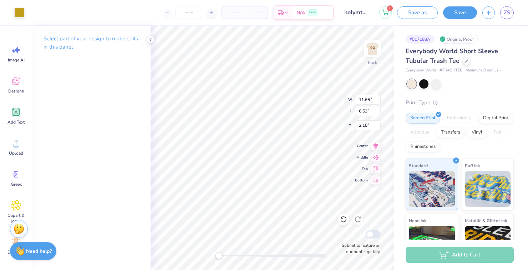
type input "2.15"
click at [21, 12] on div at bounding box center [19, 12] width 10 height 10
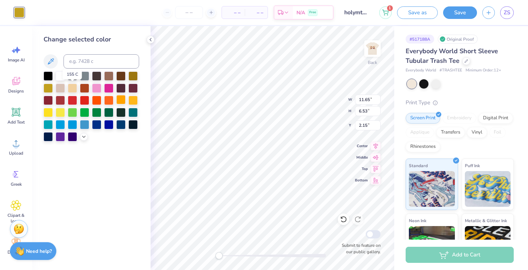
click at [119, 101] on div at bounding box center [120, 99] width 9 height 9
click at [121, 101] on div at bounding box center [120, 100] width 9 height 9
click at [118, 99] on div at bounding box center [120, 99] width 9 height 9
click at [119, 98] on div at bounding box center [120, 99] width 9 height 9
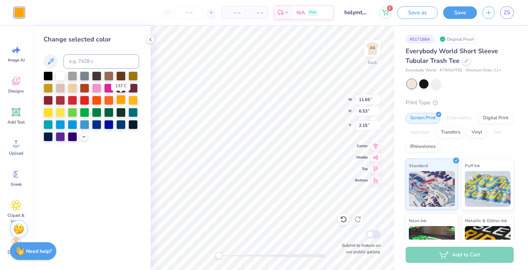
click at [118, 99] on div at bounding box center [120, 99] width 9 height 9
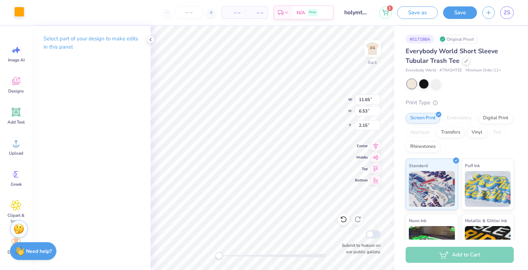
click at [16, 9] on div at bounding box center [19, 12] width 10 height 10
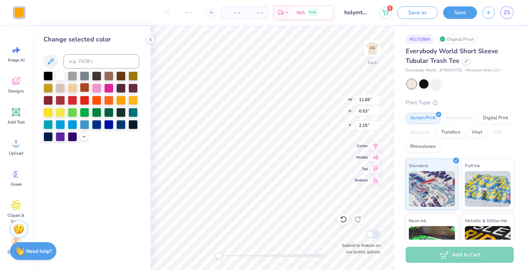
click at [83, 89] on div at bounding box center [84, 87] width 9 height 9
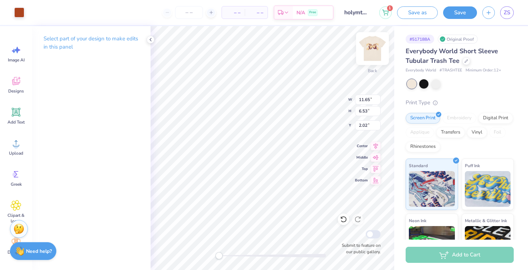
click at [368, 47] on img at bounding box center [372, 48] width 29 height 29
type input "11.51"
type input "6.45"
type input "4.78"
click at [369, 47] on img at bounding box center [372, 48] width 29 height 29
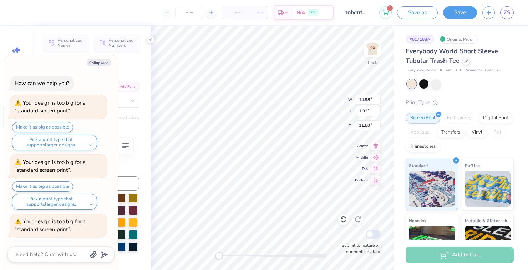
type textarea "x"
type input "11.50"
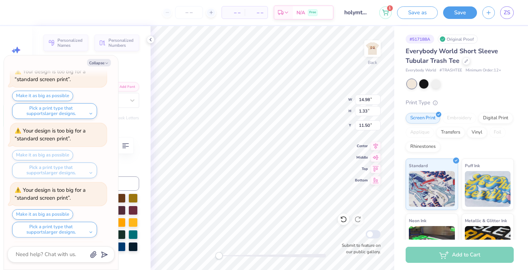
scroll to position [505, 0]
type textarea "x"
type input "10.17"
type textarea "x"
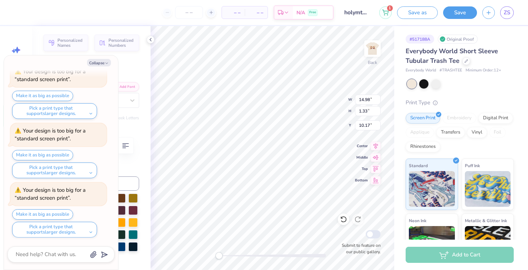
type input "11.24"
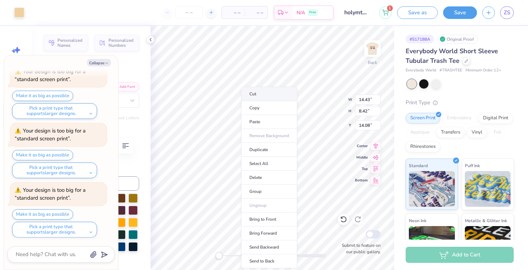
click at [250, 91] on li "Cut" at bounding box center [269, 94] width 56 height 14
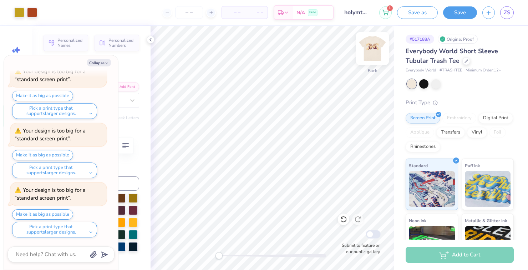
click at [368, 46] on img at bounding box center [372, 48] width 29 height 29
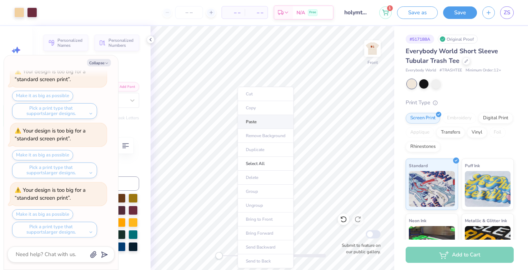
click at [247, 123] on li "Paste" at bounding box center [265, 122] width 56 height 14
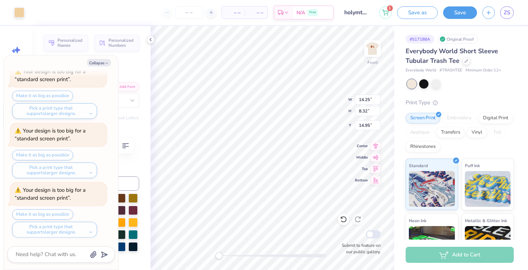
type textarea "x"
type input "15.71"
click at [18, 15] on div at bounding box center [19, 12] width 10 height 10
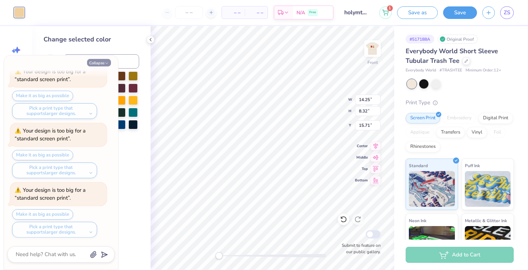
click at [99, 63] on button "Collapse" at bounding box center [99, 62] width 24 height 7
type textarea "x"
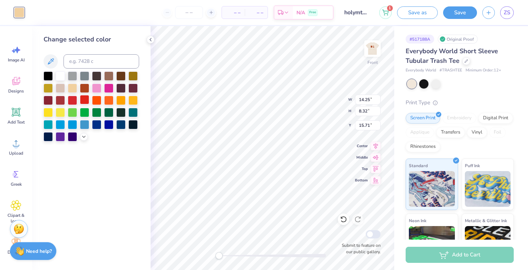
click at [86, 93] on div at bounding box center [91, 106] width 96 height 70
click at [84, 94] on div at bounding box center [91, 106] width 96 height 70
click at [83, 89] on div at bounding box center [84, 87] width 9 height 9
click at [84, 90] on div at bounding box center [84, 87] width 9 height 9
click at [86, 88] on div at bounding box center [84, 87] width 9 height 9
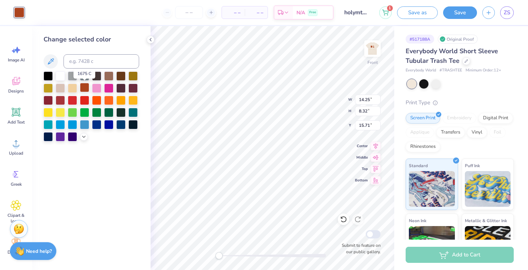
click at [83, 87] on div at bounding box center [84, 87] width 9 height 9
type input "13.87"
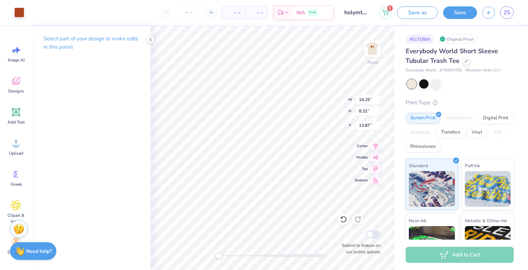
type input "15.59"
click at [22, 14] on div at bounding box center [19, 12] width 10 height 10
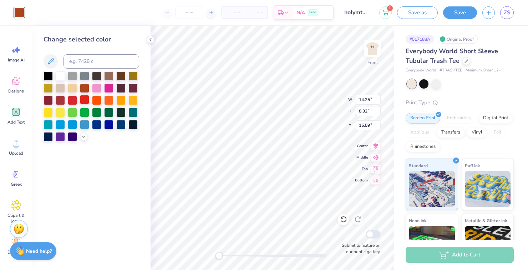
click at [75, 101] on div at bounding box center [72, 100] width 9 height 9
click at [83, 91] on div at bounding box center [84, 87] width 9 height 9
click at [86, 92] on div at bounding box center [84, 87] width 9 height 9
click at [86, 90] on div at bounding box center [84, 87] width 9 height 9
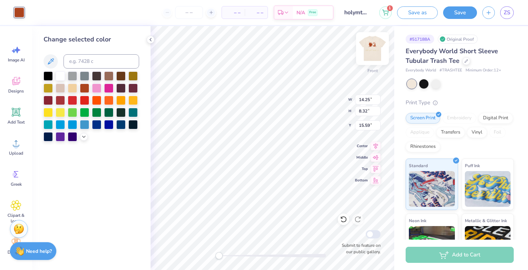
click at [368, 45] on img at bounding box center [372, 48] width 29 height 29
type input "14.43"
type input "8.42"
type input "12.97"
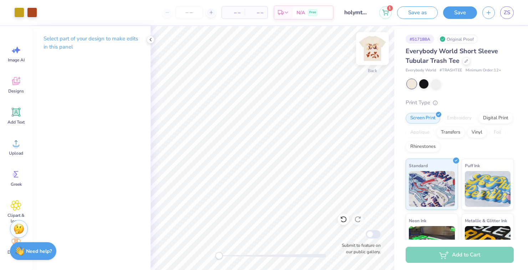
click at [369, 45] on img at bounding box center [372, 48] width 29 height 29
type input "4.68"
type input "3.73"
type input "3.78"
type input "7.90"
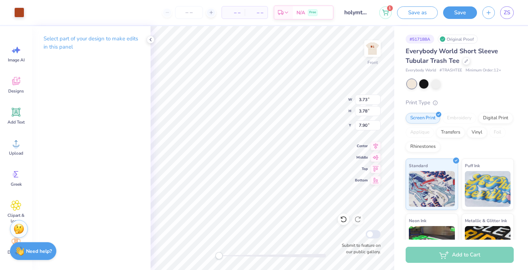
type input "13.70"
click at [371, 47] on img at bounding box center [372, 48] width 29 height 29
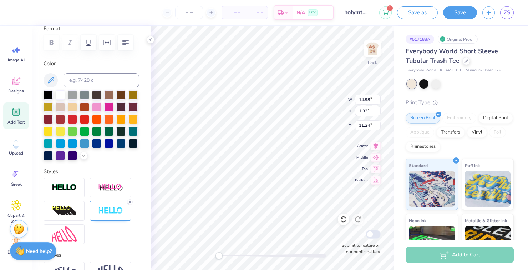
scroll to position [0, 0]
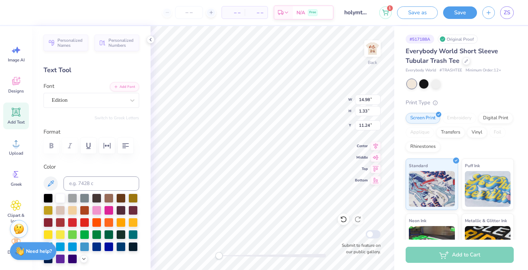
click at [55, 143] on div at bounding box center [91, 146] width 96 height 16
click at [53, 145] on div at bounding box center [91, 146] width 96 height 16
click at [69, 147] on div at bounding box center [91, 146] width 96 height 16
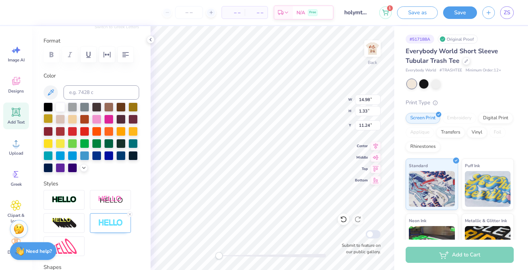
scroll to position [109, 0]
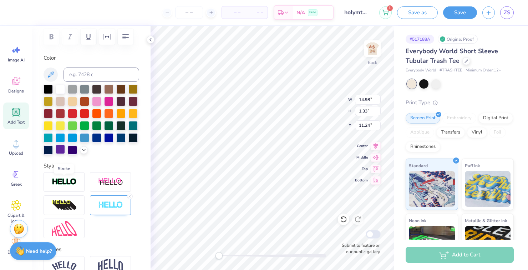
click at [56, 182] on img at bounding box center [64, 182] width 25 height 8
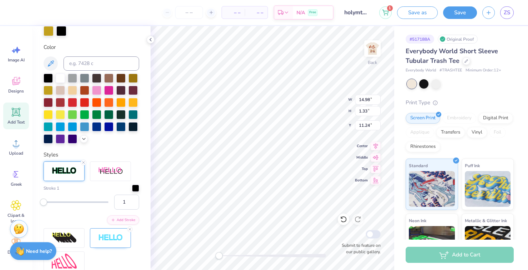
scroll to position [165, 0]
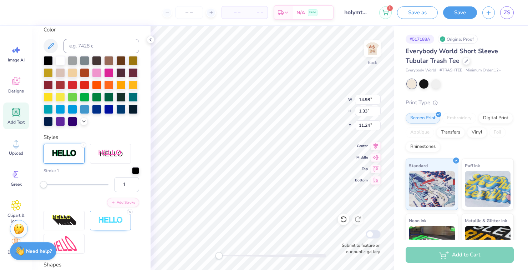
click at [140, 172] on div "Personalized Names Personalized Numbers Text Tool Add Font Font Edition Switch …" at bounding box center [91, 148] width 118 height 244
click at [136, 168] on div at bounding box center [135, 169] width 7 height 7
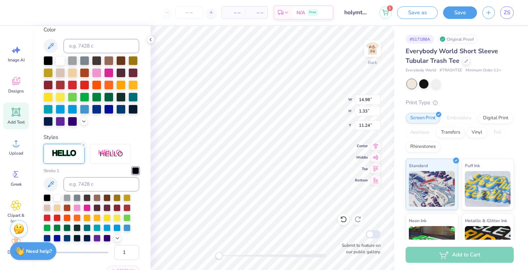
click at [107, 197] on div at bounding box center [106, 197] width 7 height 7
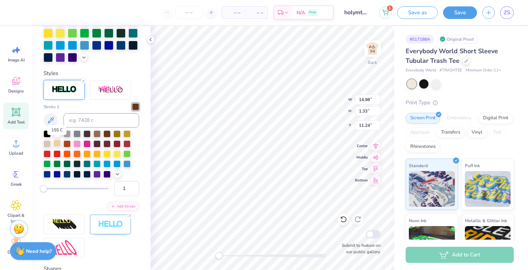
scroll to position [229, 0]
click at [98, 163] on div at bounding box center [96, 163] width 7 height 7
click at [135, 106] on div at bounding box center [135, 106] width 7 height 7
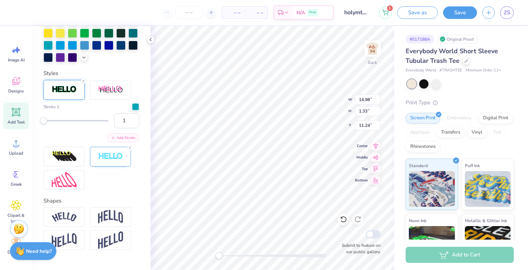
click at [130, 147] on line at bounding box center [130, 148] width 2 height 2
click at [62, 179] on img at bounding box center [64, 179] width 25 height 15
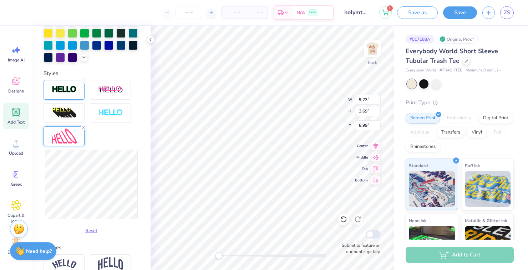
click at [84, 128] on icon at bounding box center [83, 127] width 4 height 4
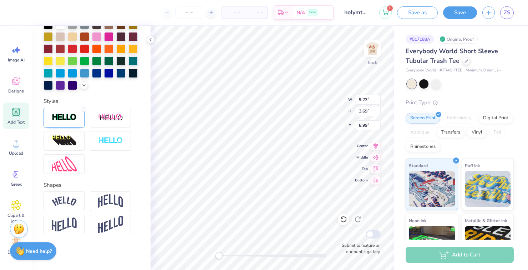
scroll to position [201, 0]
click at [64, 142] on img at bounding box center [64, 140] width 25 height 11
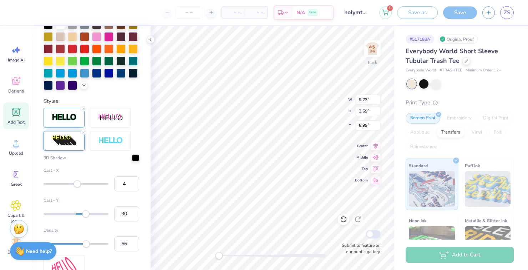
click at [77, 184] on div "Accessibility label" at bounding box center [77, 183] width 7 height 7
click at [75, 185] on div "Accessibility label" at bounding box center [77, 183] width 7 height 7
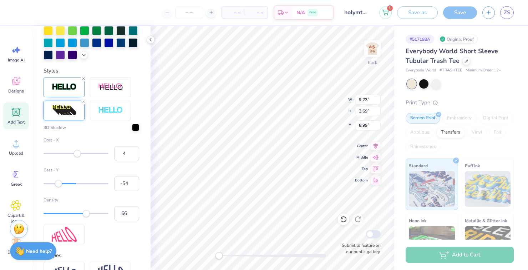
click at [62, 183] on div "Accessibility label" at bounding box center [58, 183] width 7 height 7
click at [67, 184] on div "Accessibility label" at bounding box center [63, 183] width 7 height 7
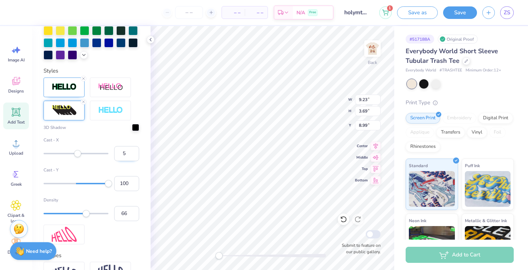
click at [128, 154] on input "5" at bounding box center [126, 153] width 25 height 15
click at [128, 155] on input "5" at bounding box center [126, 153] width 25 height 15
click at [105, 181] on div "Accessibility label" at bounding box center [108, 183] width 7 height 7
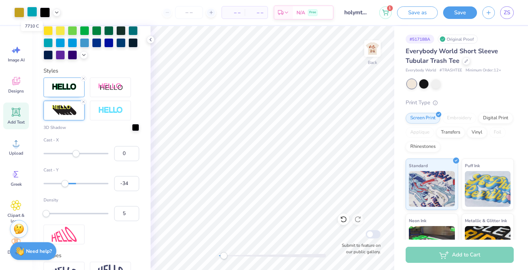
click at [29, 14] on div at bounding box center [32, 12] width 10 height 10
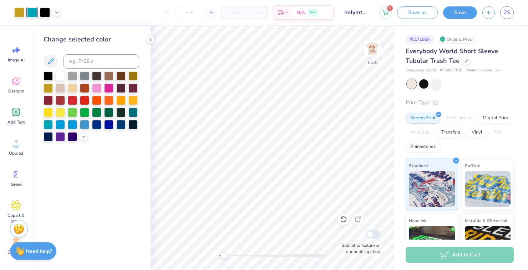
click at [86, 99] on div at bounding box center [84, 100] width 9 height 9
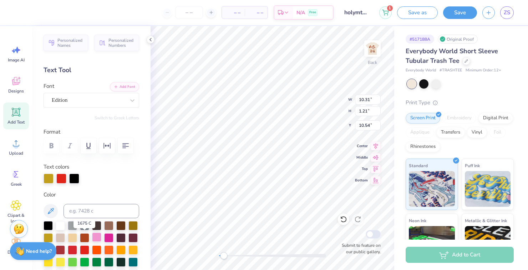
click at [86, 237] on div at bounding box center [84, 237] width 9 height 9
click at [50, 179] on div at bounding box center [48, 178] width 10 height 10
click at [60, 238] on div at bounding box center [60, 236] width 9 height 9
click at [72, 238] on div at bounding box center [72, 236] width 9 height 9
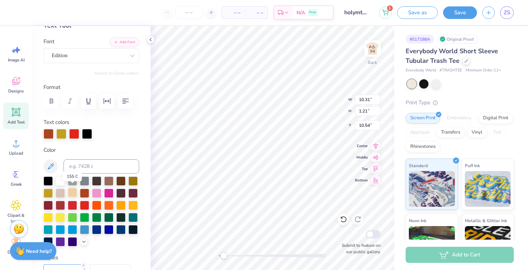
scroll to position [50, 0]
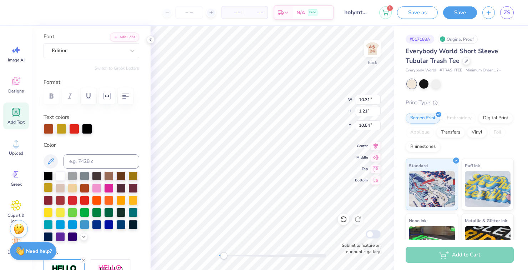
click at [48, 189] on div at bounding box center [47, 187] width 9 height 9
click at [133, 201] on div at bounding box center [132, 199] width 9 height 9
click at [88, 129] on div at bounding box center [87, 128] width 10 height 10
click at [86, 188] on div at bounding box center [84, 187] width 9 height 9
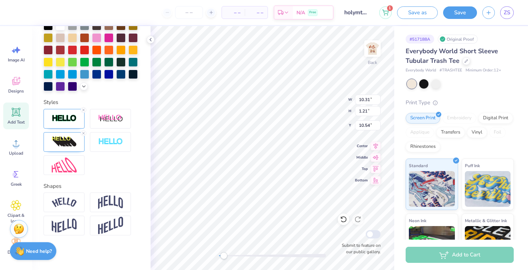
scroll to position [201, 0]
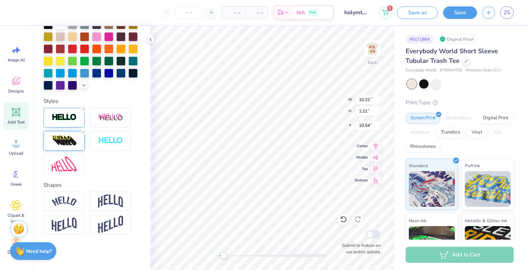
click at [66, 166] on img at bounding box center [64, 163] width 25 height 15
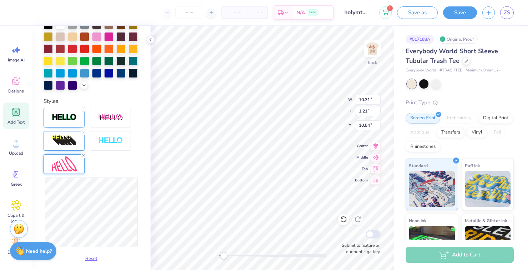
click at [62, 139] on img at bounding box center [64, 140] width 25 height 11
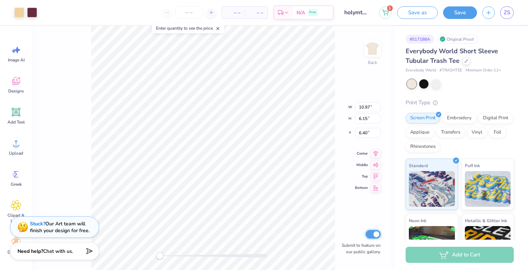
click at [374, 234] on input "Submit to feature on our public gallery." at bounding box center [372, 234] width 15 height 9
checkbox input "false"
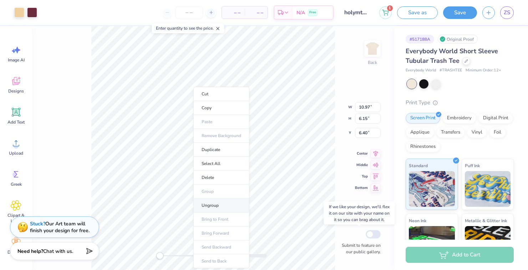
click at [206, 204] on li "Ungroup" at bounding box center [221, 205] width 56 height 14
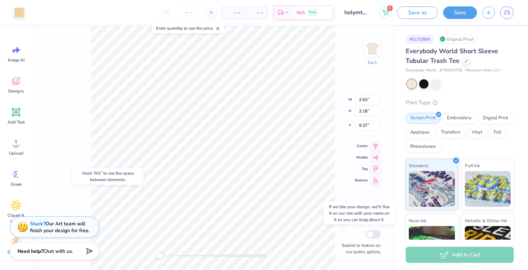
type input "3.55"
type input "3.60"
type input "7.69"
type input "3.21"
type input "3.54"
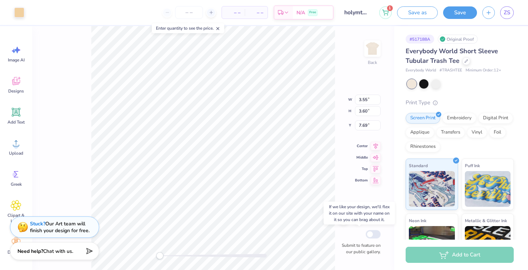
type input "7.33"
type input "2.12"
type input "4.26"
type input "8.29"
type input "4.68"
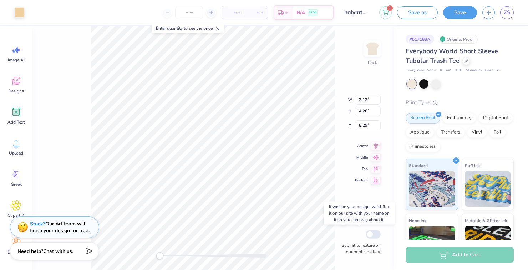
type input "2.20"
type input "6.43"
type input "2.12"
type input "4.26"
type input "16.39"
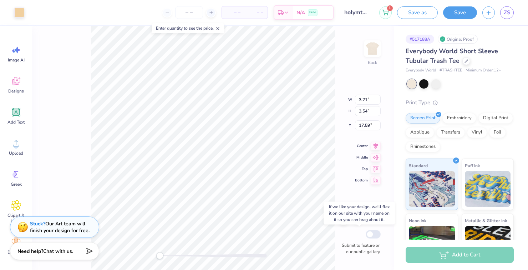
type input "3.55"
type input "3.60"
type input "16.39"
type input "2.63"
type input "3.18"
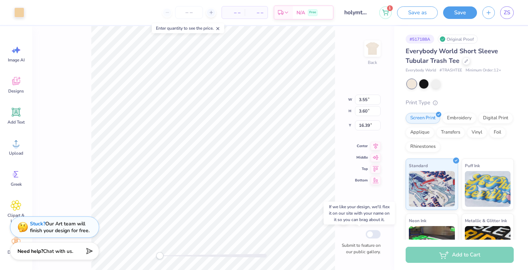
type input "16.00"
type input "3.55"
type input "3.60"
type input "12.79"
type input "5.26"
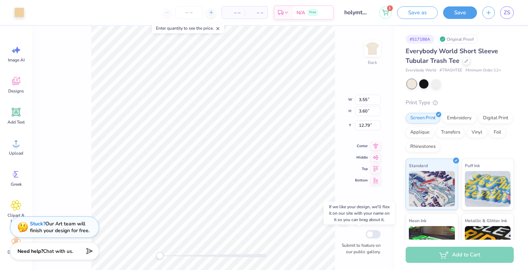
type input "2.63"
type input "6.41"
type input "3.55"
type input "3.60"
type input "17.41"
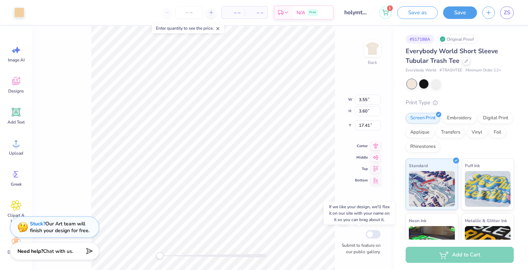
type input "5.26"
type input "2.63"
type input "6.41"
type input "2.63"
type input "3.18"
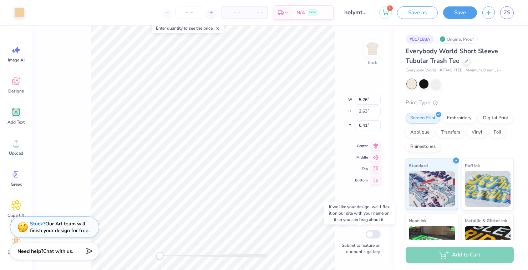
type input "13.00"
type input "3.55"
type input "3.60"
type input "13.81"
type input "3.21"
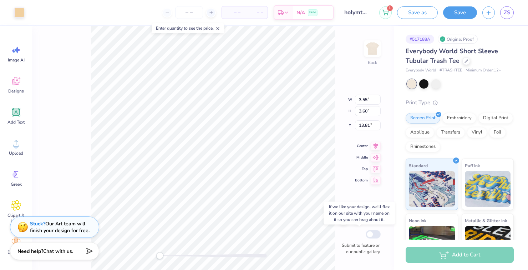
type input "3.54"
type input "17.41"
type input "2.12"
type input "4.26"
type input "16.39"
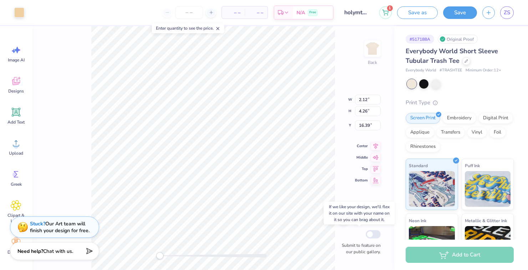
type input "10.95"
type input "6.14"
type input "6.41"
type input "0.60"
type input "0.71"
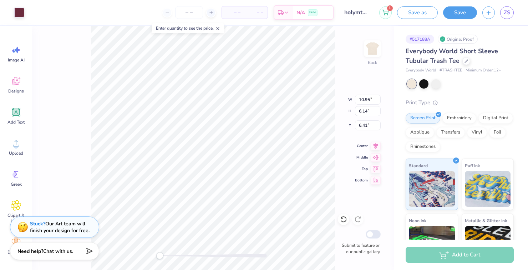
type input "9.52"
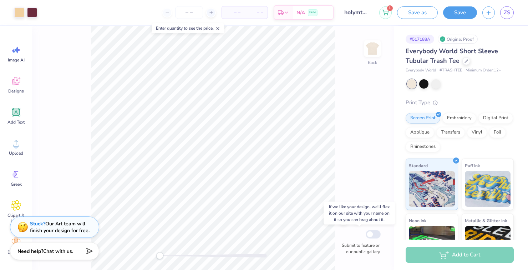
click at [330, 210] on div "If we like your design, we'll flex it on our site with your name on it so you c…" at bounding box center [358, 212] width 71 height 23
click at [337, 222] on div "If we like your design, we'll flex it on our site with your name on it so you c…" at bounding box center [358, 212] width 71 height 23
click at [338, 218] on div "If we like your design, we'll flex it on our site with your name on it so you c…" at bounding box center [358, 212] width 71 height 23
click at [340, 221] on div "If we like your design, we'll flex it on our site with your name on it so you c…" at bounding box center [358, 212] width 71 height 23
click at [335, 215] on div "If we like your design, we'll flex it on our site with your name on it so you c…" at bounding box center [358, 212] width 71 height 23
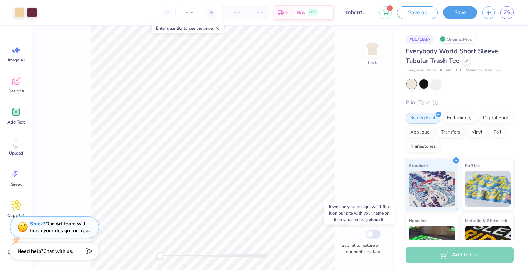
click at [342, 219] on div "If we like your design, we'll flex it on our site with your name on it so you c…" at bounding box center [358, 212] width 71 height 23
click at [339, 220] on div "If we like your design, we'll flex it on our site with your name on it so you c…" at bounding box center [358, 212] width 71 height 23
click at [341, 217] on div "If we like your design, we'll flex it on our site with your name on it so you c…" at bounding box center [358, 212] width 71 height 23
click at [340, 219] on div "If we like your design, we'll flex it on our site with your name on it so you c…" at bounding box center [358, 212] width 71 height 23
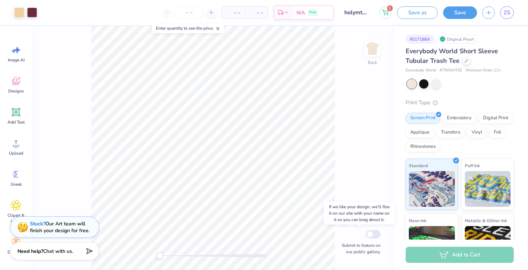
click at [339, 219] on div "If we like your design, we'll flex it on our site with your name on it so you c…" at bounding box center [358, 212] width 71 height 23
click at [339, 221] on div at bounding box center [343, 218] width 11 height 11
click at [339, 222] on div at bounding box center [343, 218] width 11 height 11
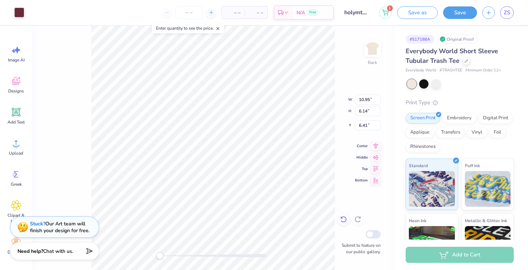
type input "0.60"
type input "0.71"
type input "9.52"
click at [340, 217] on icon at bounding box center [343, 218] width 7 height 7
click at [338, 219] on div at bounding box center [343, 218] width 11 height 11
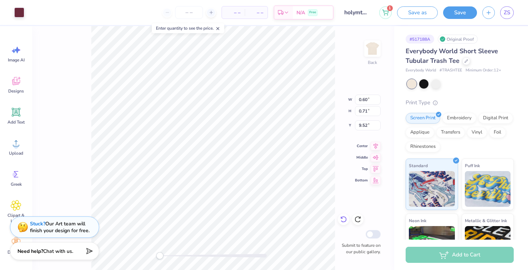
click at [342, 217] on icon at bounding box center [343, 219] width 6 height 6
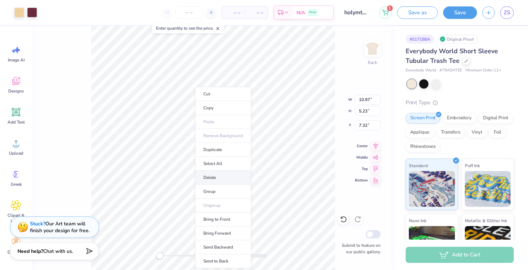
click at [206, 178] on li "Delete" at bounding box center [223, 177] width 56 height 14
click at [214, 178] on li "Delete" at bounding box center [229, 177] width 56 height 14
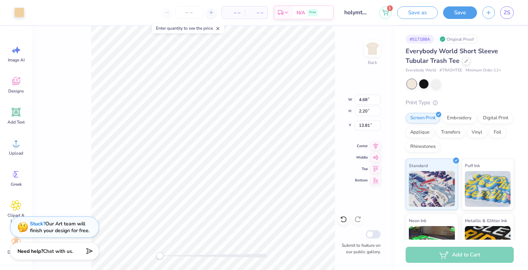
type input "4.68"
type input "2.20"
type input "2.12"
type input "4.26"
type input "16.39"
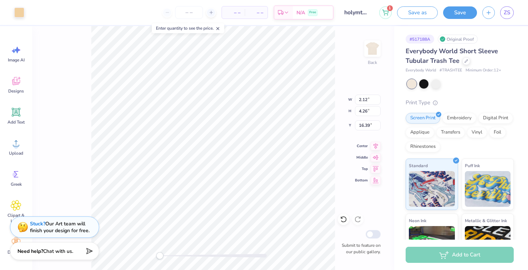
type input "3.21"
type input "3.54"
type input "17.02"
type input "2.63"
type input "3.18"
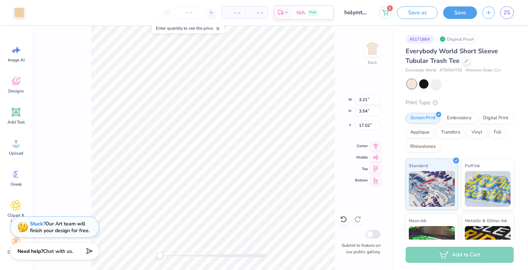
type input "12.01"
type input "4.68"
type input "2.20"
type input "2.53"
type input "2.12"
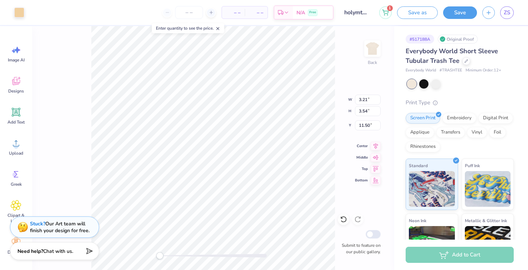
type input "4.26"
type input "13.06"
type input "3.55"
type input "3.60"
type input "15.19"
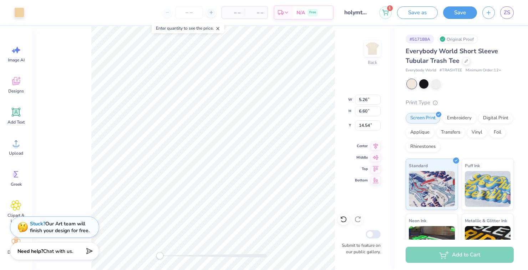
type input "14.40"
type input "3.55"
type input "3.60"
type input "14.40"
type input "2.12"
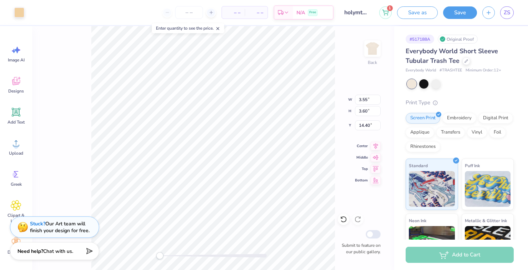
type input "4.26"
type input "15.58"
type input "3.55"
type input "3.60"
type input "17.14"
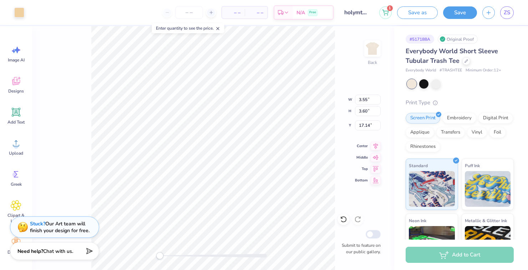
type input "3.21"
type input "3.54"
type input "11.00"
type input "3.55"
type input "3.60"
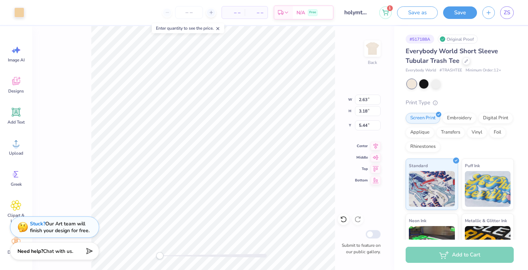
type input "16.09"
type input "2.63"
type input "3.18"
type input "1.66"
type input "2.63"
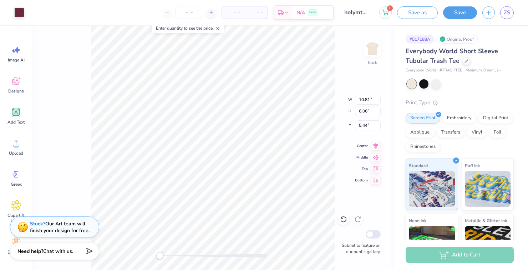
type input "3.18"
type input "1.41"
type input "2.12"
type input "4.26"
type input "13.64"
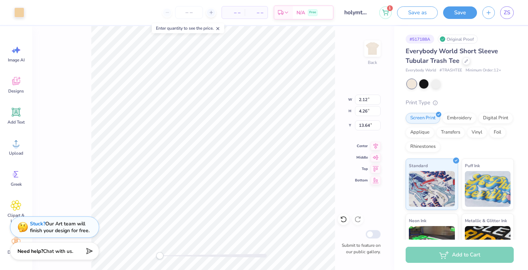
type input "3.21"
type input "3.54"
type input "12.22"
type input "2.12"
type input "4.26"
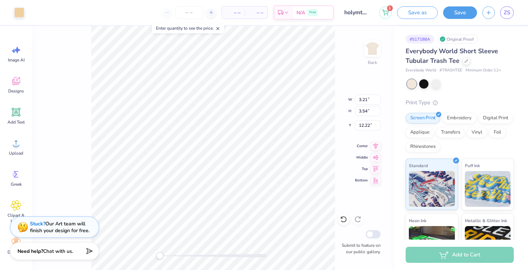
type input "11.50"
type input "2.63"
type input "3.18"
type input "16.30"
type input "5.26"
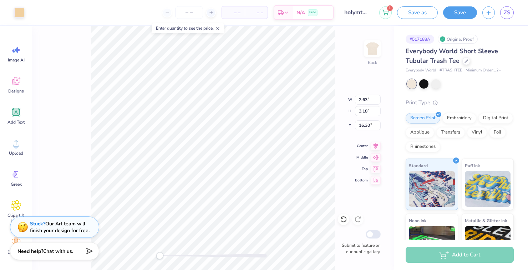
type input "2.63"
type input "12.32"
type input "4.68"
type input "2.20"
type input "3.25"
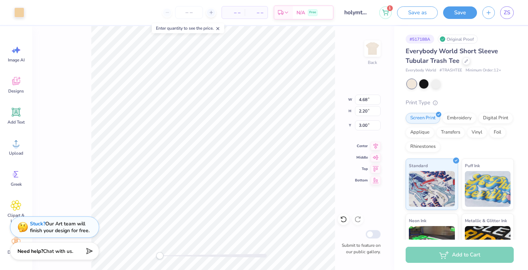
type input "3.55"
type input "3.60"
type input "1.20"
type input "5.26"
type input "2.63"
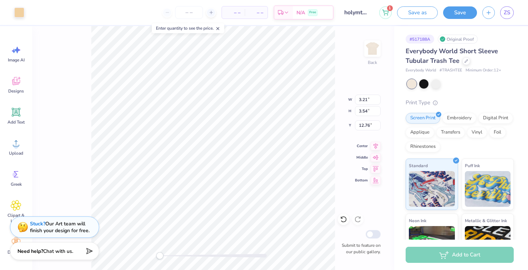
type input "11.96"
type input "2.63"
type input "3.18"
type input "14.71"
type input "4.68"
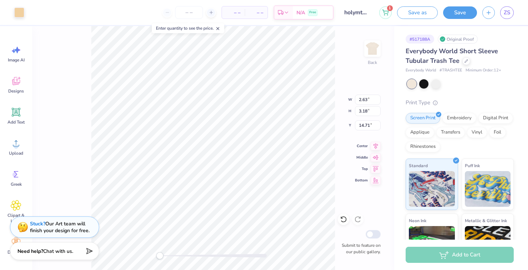
type input "2.20"
type input "3.00"
type input "2.12"
type input "4.26"
type input "13.64"
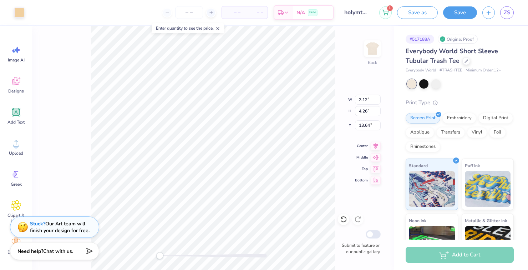
type input "3.21"
type input "3.54"
type input "11.17"
type input "3.21"
type input "3.54"
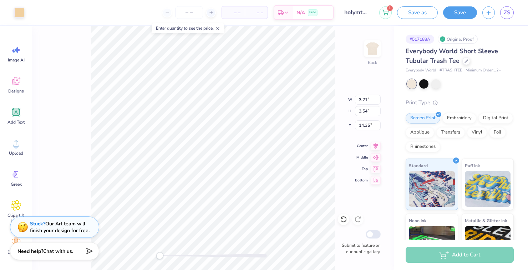
type input "14.35"
type input "2.12"
type input "4.26"
type input "13.64"
click at [365, 54] on img at bounding box center [372, 48] width 29 height 29
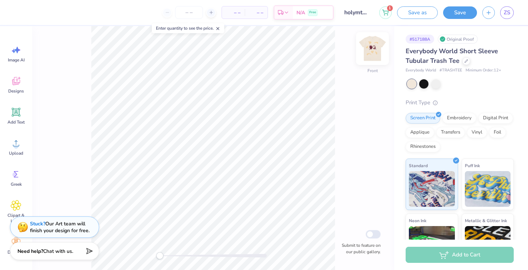
click at [367, 50] on img at bounding box center [372, 48] width 29 height 29
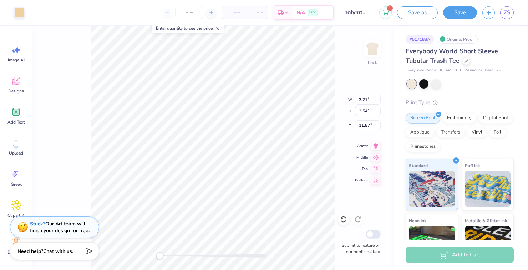
type input "5.26"
type input "2.63"
type input "15.26"
type input "2.12"
type input "4.26"
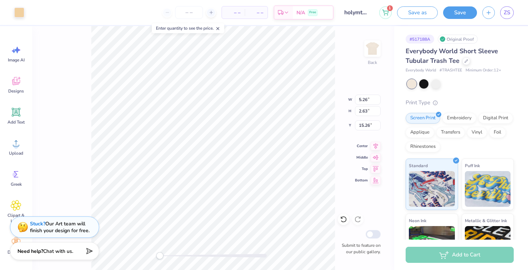
type input "12.32"
type input "4.68"
type input "2.20"
type input "2.36"
type input "3.55"
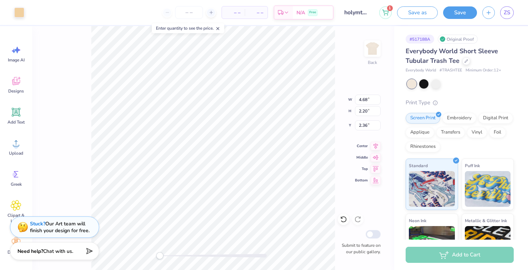
type input "3.60"
type input "1.20"
type input "2.63"
type input "3.18"
type input "6.37"
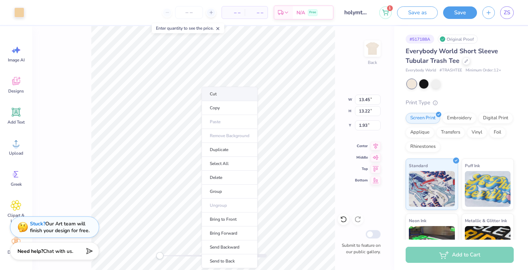
click at [211, 94] on li "Cut" at bounding box center [229, 94] width 56 height 14
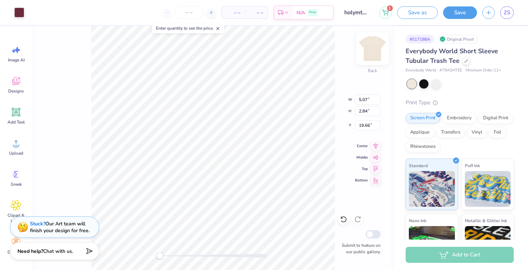
click at [364, 52] on div at bounding box center [372, 48] width 33 height 33
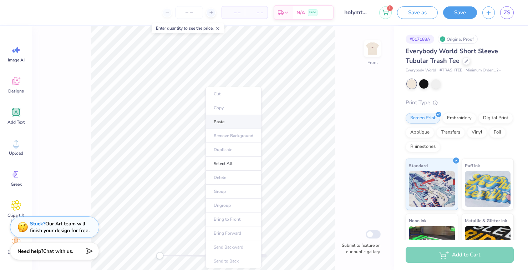
click at [218, 119] on li "Paste" at bounding box center [233, 122] width 56 height 14
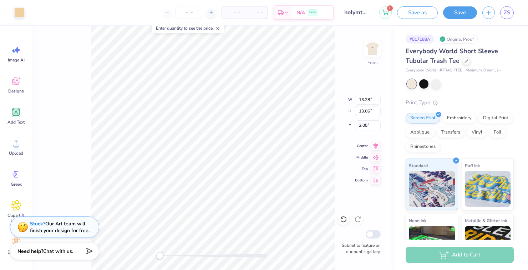
type input "8.63"
type input "8.42"
type input "5.53"
type input "13.61"
type input "13.39"
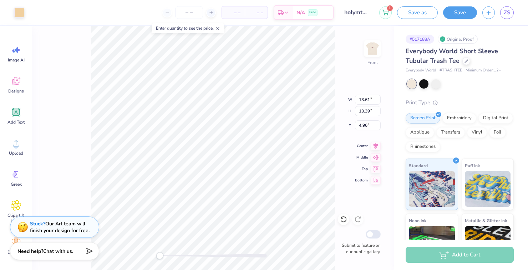
type input "4.99"
click at [368, 48] on img at bounding box center [372, 48] width 29 height 29
click at [15, 60] on span "Image AI" at bounding box center [16, 60] width 17 height 6
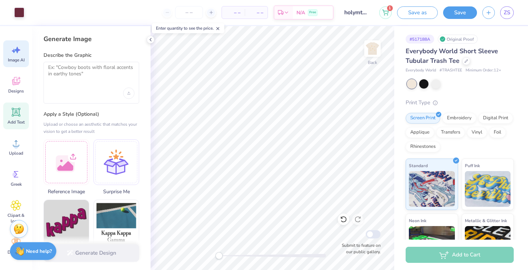
click at [18, 116] on icon at bounding box center [16, 112] width 11 height 11
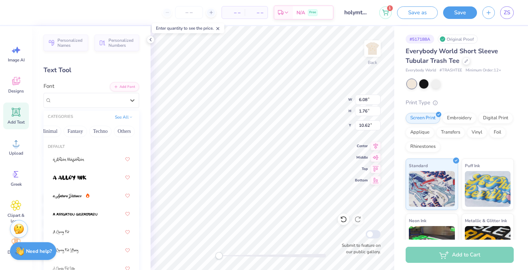
scroll to position [0, 223]
click at [70, 130] on button "Fantasy" at bounding box center [75, 130] width 24 height 11
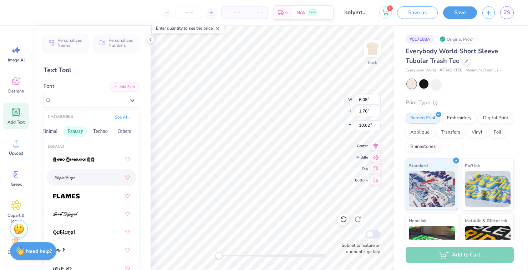
click at [63, 178] on img at bounding box center [64, 177] width 22 height 5
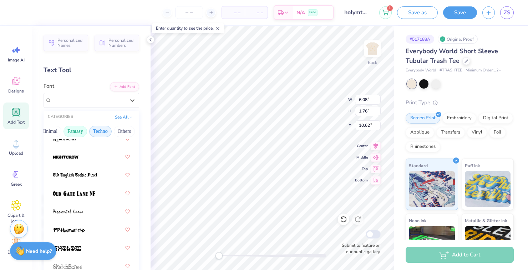
click at [96, 131] on button "Techno" at bounding box center [100, 130] width 22 height 11
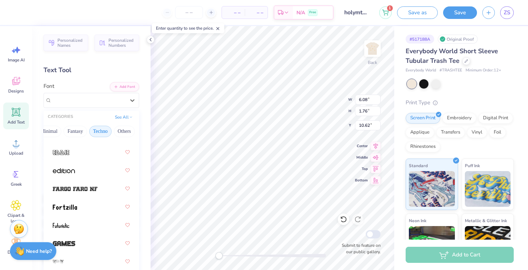
scroll to position [97, 0]
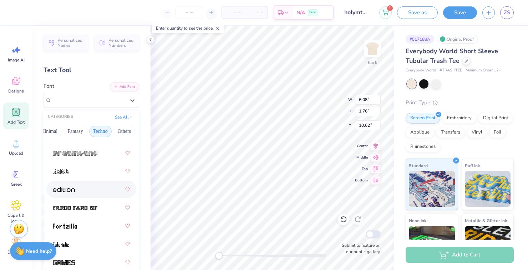
click at [59, 190] on img at bounding box center [64, 189] width 22 height 5
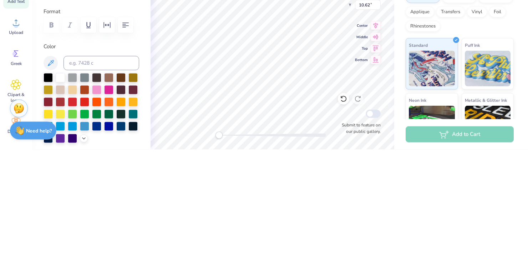
scroll to position [0, 0]
type textarea "T"
type textarea "sons of saturn"
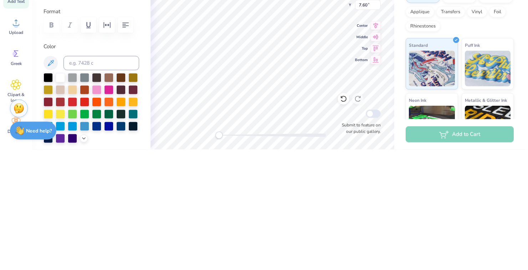
type input "10.54"
type input "7.80"
type input "7.60"
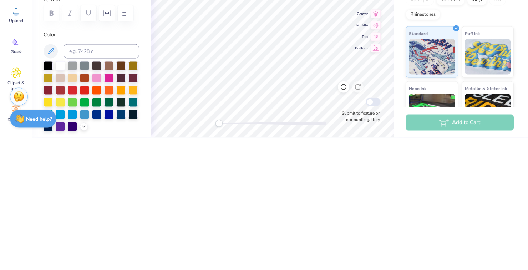
scroll to position [1, 0]
type textarea "sons of saturn"
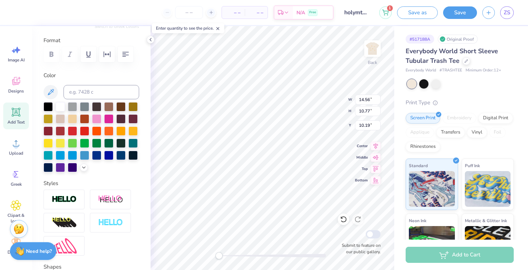
scroll to position [0, 0]
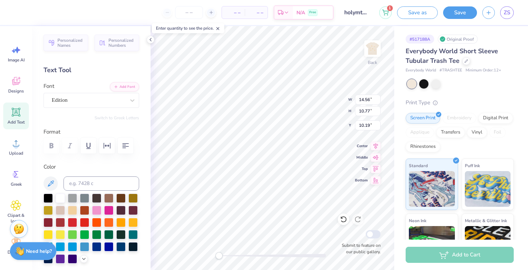
click at [49, 145] on div at bounding box center [91, 146] width 96 height 16
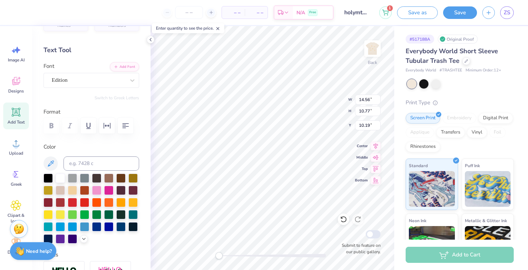
scroll to position [20, 0]
click at [128, 129] on icon "button" at bounding box center [125, 125] width 9 height 9
click at [28, 155] on div "Upload" at bounding box center [16, 146] width 26 height 27
click at [13, 125] on div "Add Text" at bounding box center [16, 115] width 26 height 27
type input "6.08"
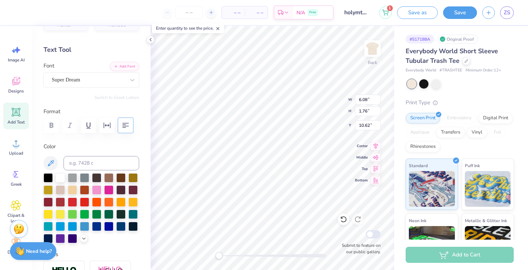
type input "1.76"
type input "10.62"
click at [13, 114] on icon at bounding box center [16, 112] width 9 height 9
click at [58, 86] on div "Super Dream" at bounding box center [91, 79] width 96 height 15
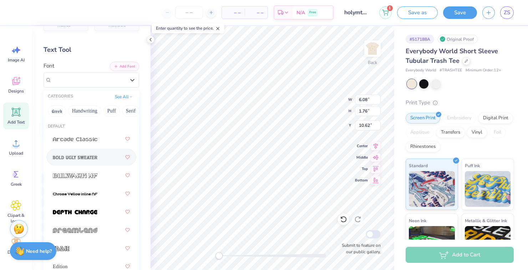
click at [65, 160] on span at bounding box center [75, 156] width 45 height 7
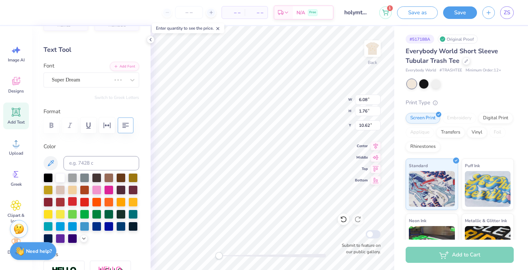
click at [70, 205] on div at bounding box center [72, 200] width 9 height 9
type input "14.46"
type input "10.77"
type input "10.19"
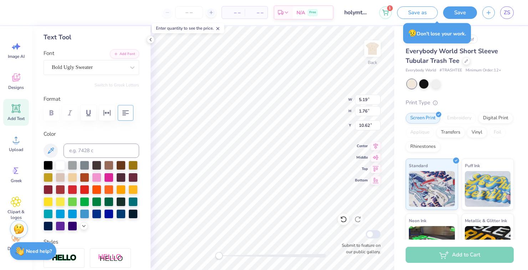
scroll to position [0, 0]
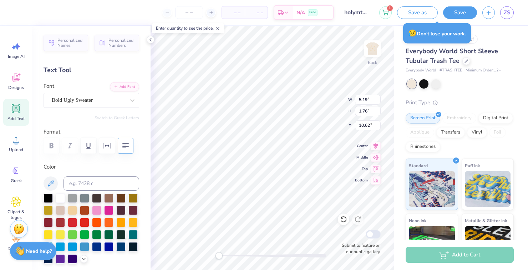
click at [53, 148] on div at bounding box center [91, 146] width 96 height 16
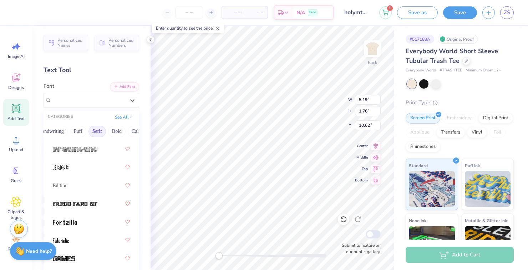
scroll to position [0, 34]
click at [103, 132] on button "Serif" at bounding box center [96, 130] width 17 height 11
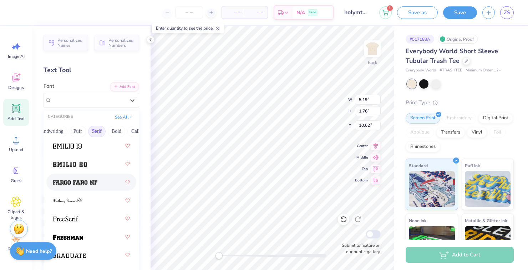
scroll to position [796, 0]
click at [59, 146] on img at bounding box center [67, 145] width 29 height 5
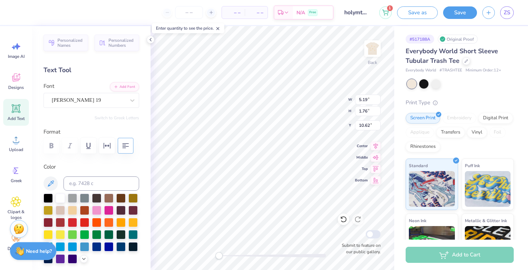
click at [53, 149] on div at bounding box center [91, 146] width 96 height 16
click at [74, 148] on div at bounding box center [91, 146] width 96 height 16
click at [91, 144] on icon "button" at bounding box center [88, 145] width 9 height 9
click at [107, 145] on icon "button" at bounding box center [107, 145] width 9 height 9
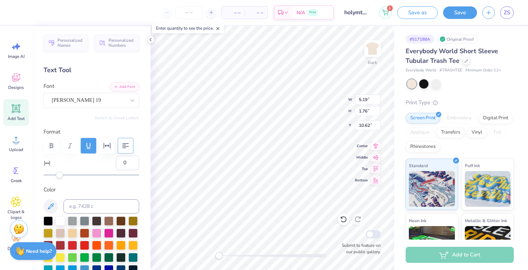
click at [88, 144] on icon "button" at bounding box center [88, 145] width 9 height 9
click at [47, 87] on label "Font" at bounding box center [48, 86] width 11 height 8
click at [52, 96] on input "Font" at bounding box center [52, 100] width 1 height 8
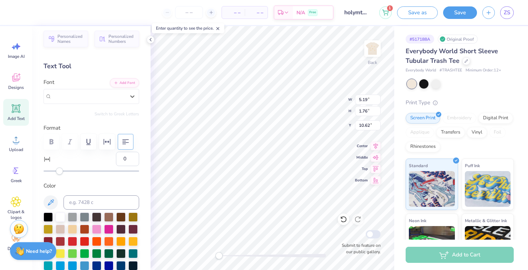
scroll to position [0, 0]
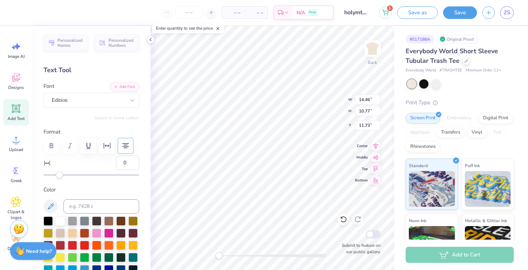
type input "14.46"
type input "10.77"
type input "11.73"
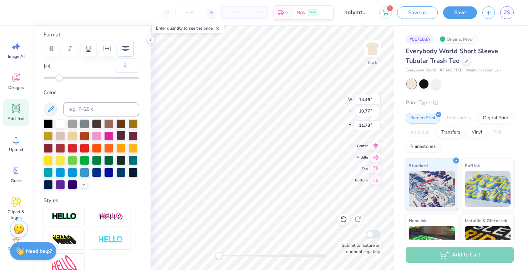
scroll to position [96, 0]
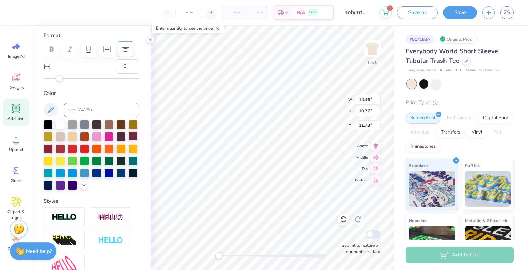
click at [137, 133] on div at bounding box center [132, 135] width 9 height 9
click at [135, 149] on div at bounding box center [132, 148] width 9 height 9
click at [48, 135] on div at bounding box center [47, 136] width 9 height 9
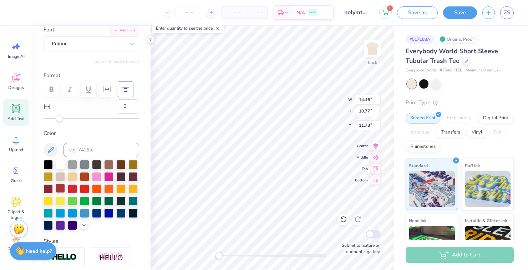
scroll to position [56, 0]
click at [134, 167] on div at bounding box center [132, 164] width 9 height 9
type input "6.08"
type input "1.76"
type input "10.62"
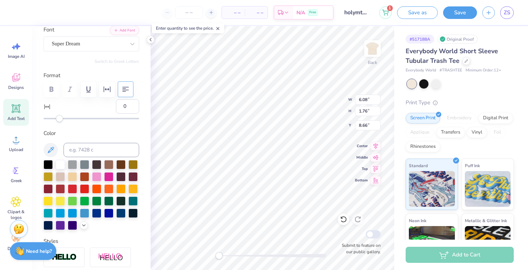
type input "6.08"
type input "1.76"
type input "8.66"
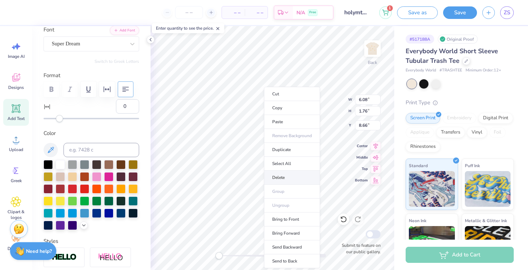
click at [276, 174] on li "Delete" at bounding box center [292, 177] width 56 height 14
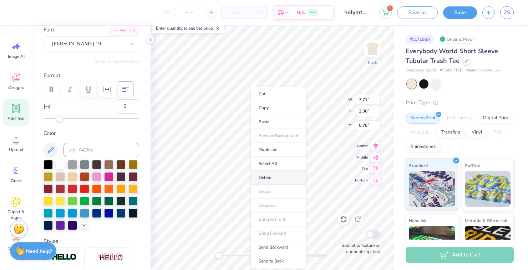
click at [266, 176] on li "Delete" at bounding box center [278, 177] width 56 height 14
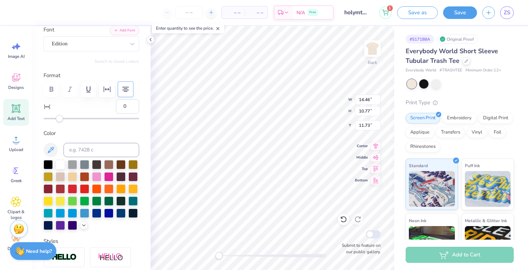
scroll to position [1, 0]
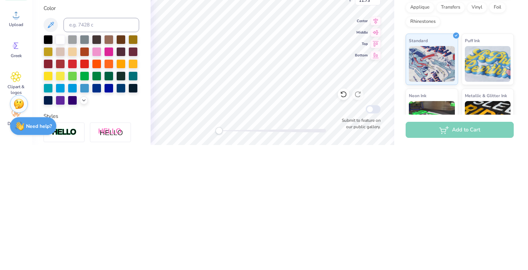
type textarea "sons of satur"
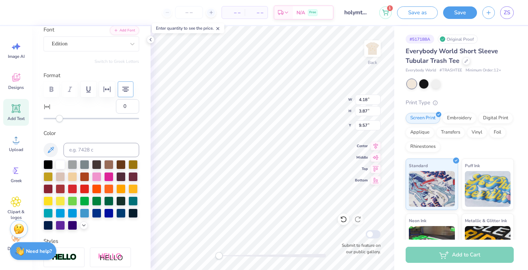
type textarea "sons of satunr"
click at [53, 94] on div at bounding box center [91, 89] width 96 height 16
click at [48, 78] on label "Format" at bounding box center [91, 75] width 96 height 8
click at [19, 84] on div "Designs" at bounding box center [16, 81] width 26 height 27
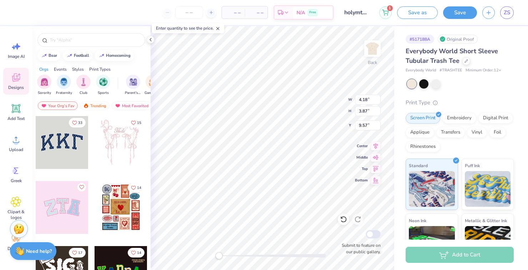
click at [58, 141] on div at bounding box center [62, 142] width 53 height 53
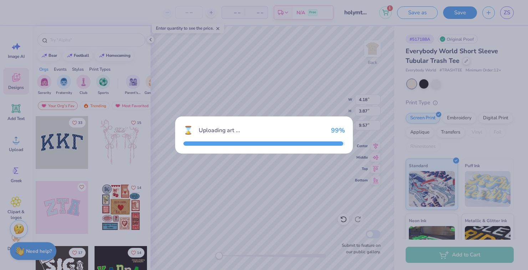
type input "11.36"
type input "4.99"
type input "3.00"
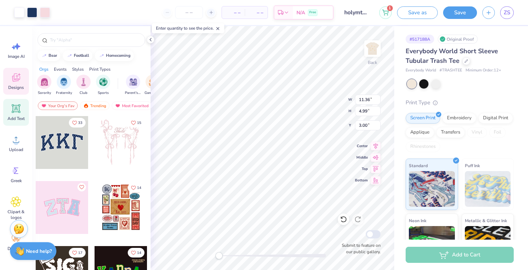
click at [15, 119] on span "Add Text" at bounding box center [15, 119] width 17 height 6
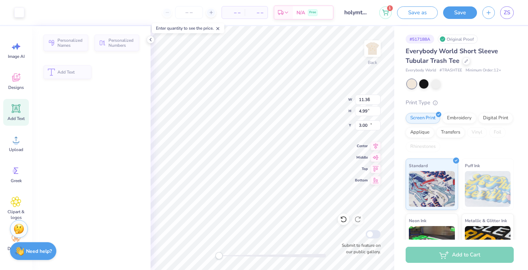
type input "6.08"
type input "1.76"
type input "10.62"
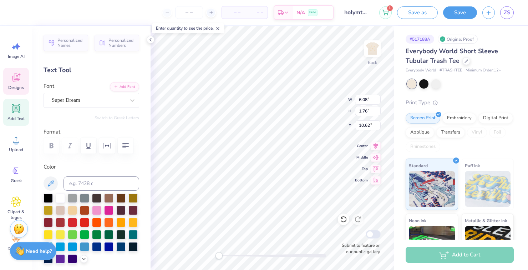
click at [16, 85] on span "Designs" at bounding box center [16, 87] width 16 height 6
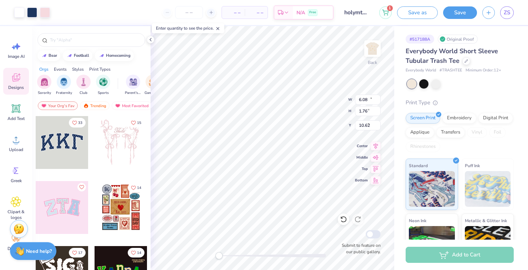
type input "11.36"
type input "4.99"
type input "3.00"
click at [17, 112] on icon at bounding box center [16, 108] width 9 height 9
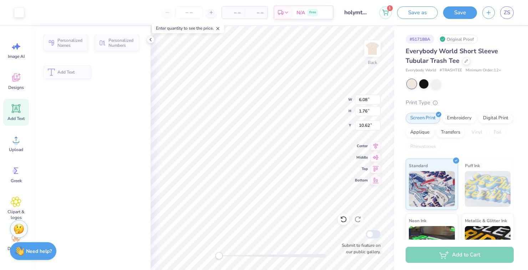
type input "6.08"
type input "1.76"
type input "10.62"
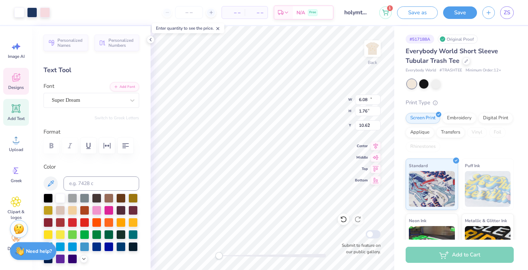
type input "11.36"
type input "4.99"
type input "3.00"
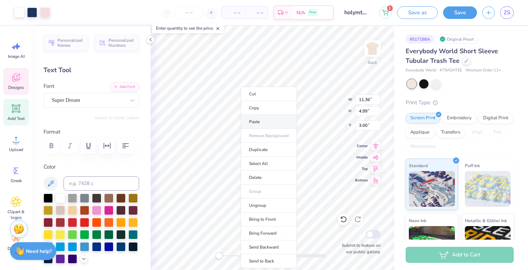
click at [252, 122] on li "Paste" at bounding box center [269, 122] width 56 height 14
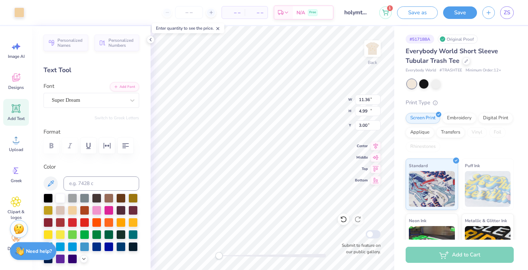
type input "13.45"
type input "13.22"
click at [339, 222] on div at bounding box center [343, 218] width 11 height 11
click at [339, 218] on div at bounding box center [343, 218] width 11 height 11
click at [340, 221] on icon at bounding box center [343, 218] width 7 height 7
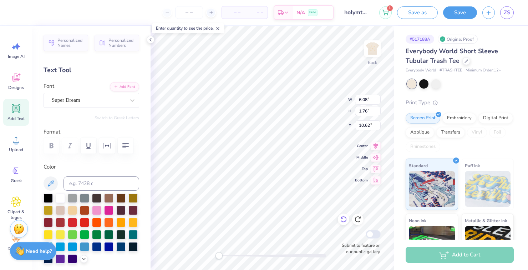
click at [345, 220] on icon at bounding box center [343, 219] width 6 height 6
click at [343, 221] on icon at bounding box center [343, 219] width 6 height 6
click at [342, 220] on icon at bounding box center [343, 218] width 7 height 7
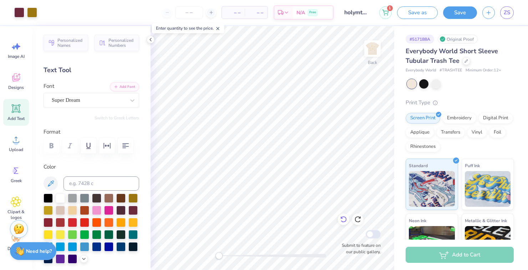
click at [341, 219] on icon at bounding box center [343, 218] width 7 height 7
click at [342, 219] on icon at bounding box center [343, 218] width 7 height 7
click at [345, 222] on icon at bounding box center [343, 218] width 7 height 7
click at [342, 221] on icon at bounding box center [343, 219] width 6 height 6
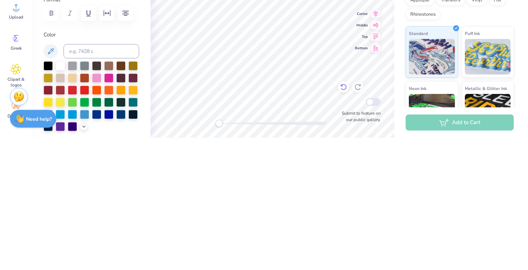
scroll to position [1, 0]
click at [119, 147] on button "button" at bounding box center [126, 146] width 16 height 16
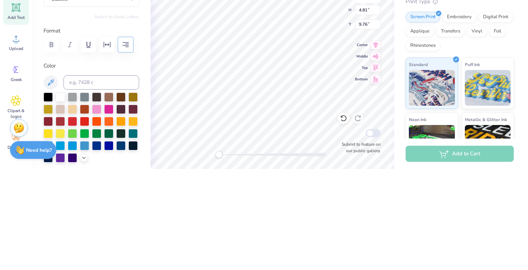
scroll to position [0, 0]
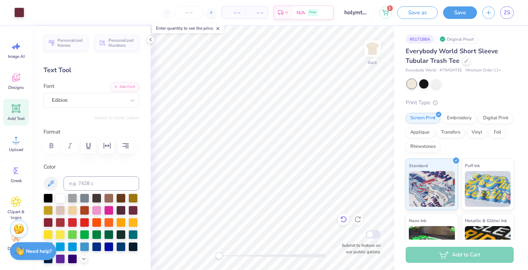
click at [342, 221] on icon at bounding box center [343, 219] width 6 height 6
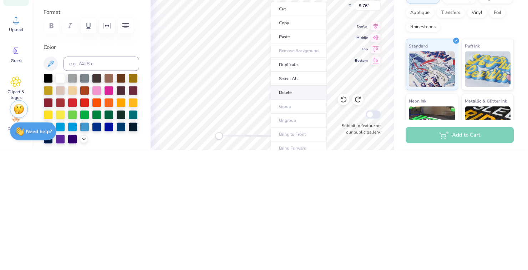
click at [284, 209] on li "Delete" at bounding box center [299, 212] width 56 height 14
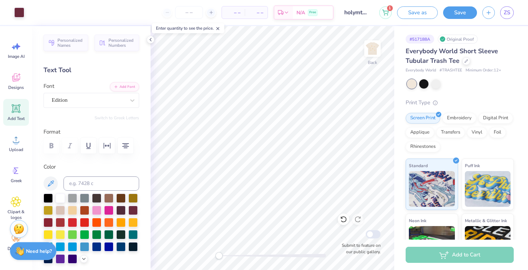
click at [16, 115] on div "Add Text" at bounding box center [16, 112] width 26 height 27
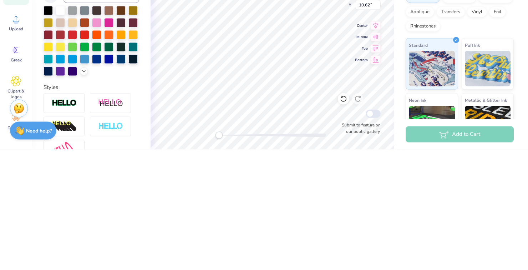
scroll to position [0, 1]
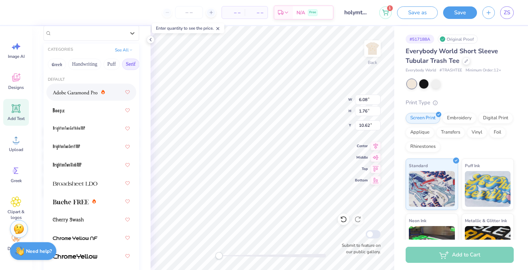
click at [452, 13] on button "Save" at bounding box center [460, 12] width 34 height 12
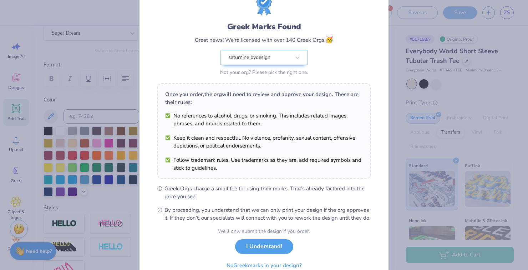
scroll to position [0, 0]
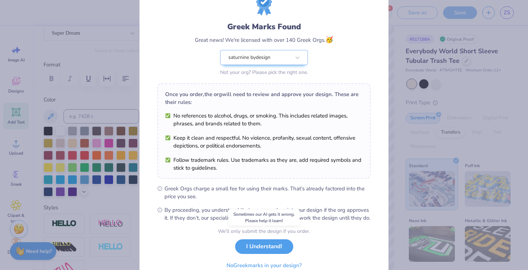
click at [226, 266] on button "No Greek marks in your design?" at bounding box center [263, 265] width 87 height 15
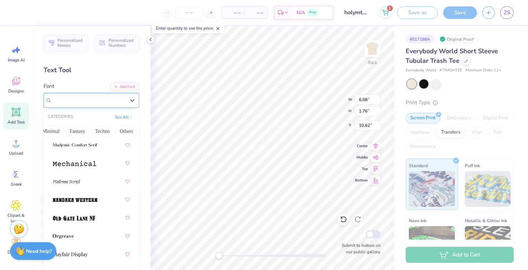
scroll to position [0, 223]
click at [94, 129] on button "Techno" at bounding box center [100, 130] width 22 height 11
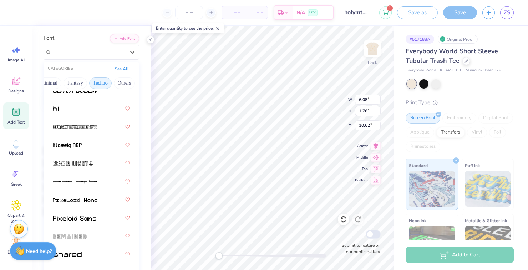
scroll to position [51, 0]
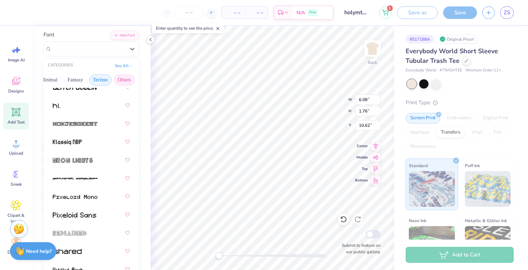
click at [117, 81] on button "Others" at bounding box center [124, 79] width 21 height 11
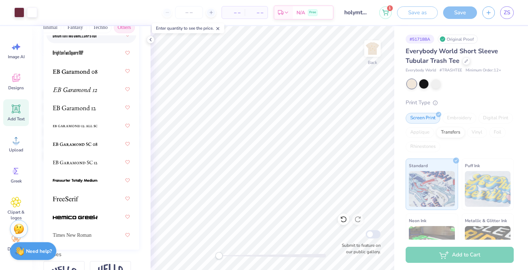
scroll to position [173, 0]
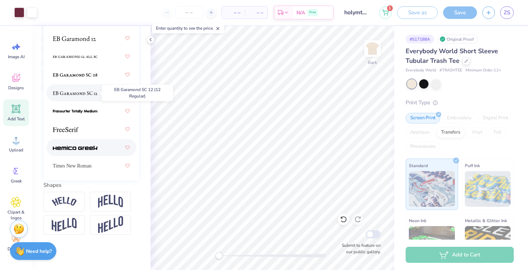
click at [65, 147] on img at bounding box center [75, 147] width 45 height 5
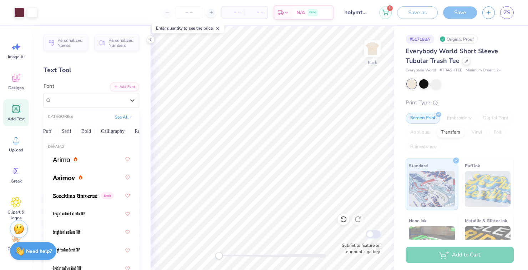
scroll to position [0, 64]
click at [56, 175] on img at bounding box center [64, 177] width 22 height 5
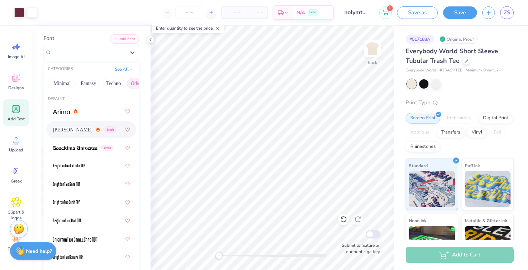
scroll to position [0, 223]
click at [93, 83] on button "Techno" at bounding box center [100, 83] width 22 height 11
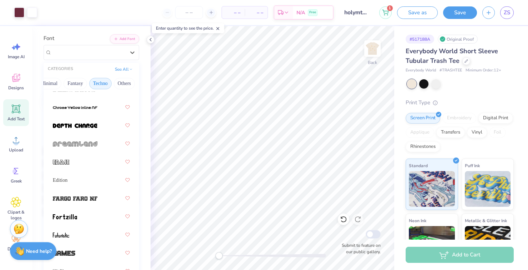
scroll to position [70, 0]
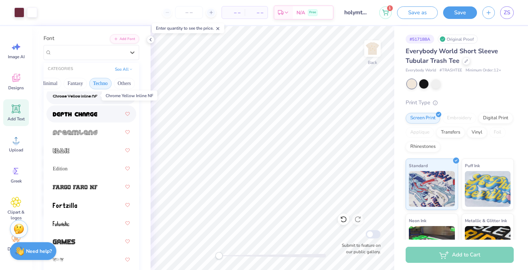
click at [61, 114] on img at bounding box center [75, 114] width 45 height 5
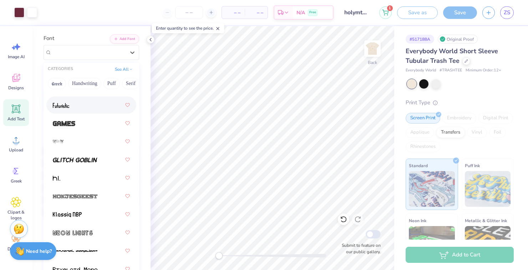
scroll to position [189, 0]
click at [58, 174] on span at bounding box center [56, 177] width 7 height 7
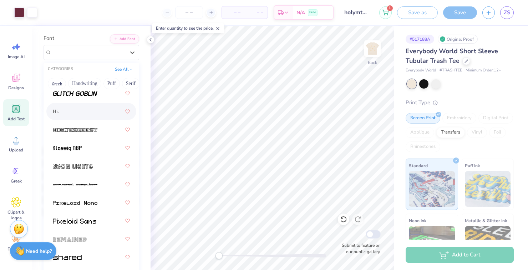
scroll to position [257, 0]
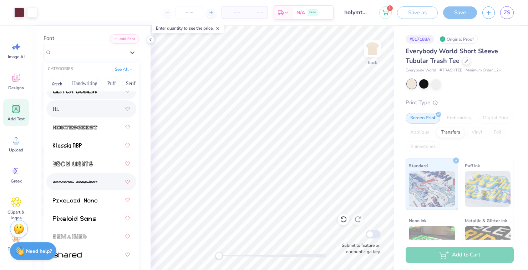
click at [60, 178] on span at bounding box center [75, 181] width 45 height 7
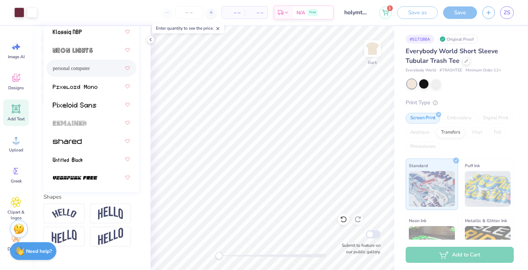
scroll to position [159, 0]
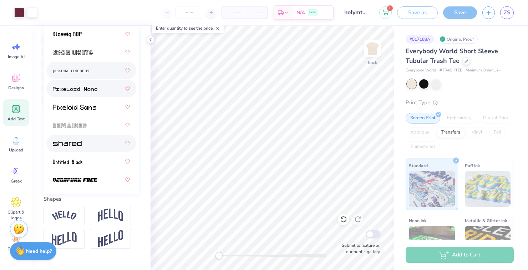
click at [60, 141] on img at bounding box center [67, 143] width 29 height 5
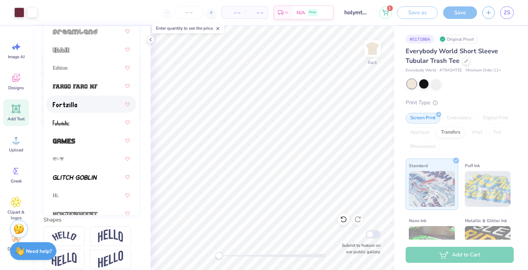
scroll to position [81, 0]
click at [65, 70] on span "Edition" at bounding box center [60, 67] width 15 height 7
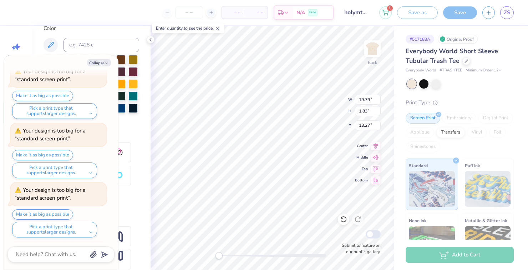
scroll to position [268, 0]
click at [38, 210] on button "Make it as big as possible" at bounding box center [42, 214] width 61 height 10
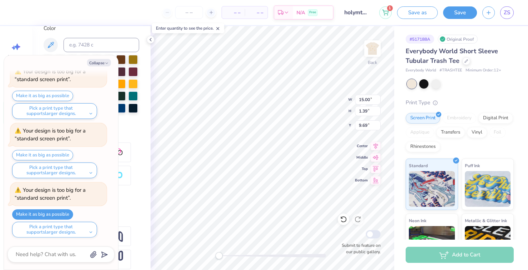
click at [133, 124] on div "Personalized Names Personalized Numbers Text Tool Add Font Font Edition Switch …" at bounding box center [91, 148] width 118 height 244
click at [100, 61] on button "Collapse" at bounding box center [99, 62] width 24 height 7
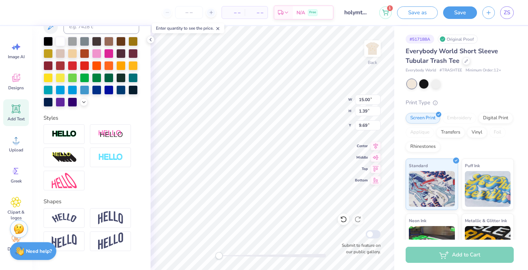
scroll to position [156, 0]
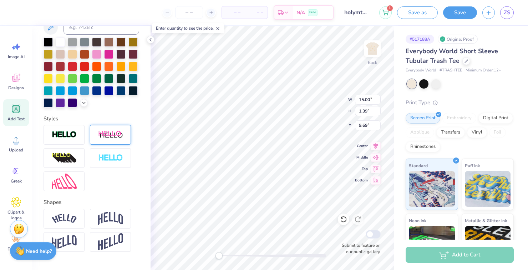
click at [104, 139] on div at bounding box center [110, 135] width 41 height 20
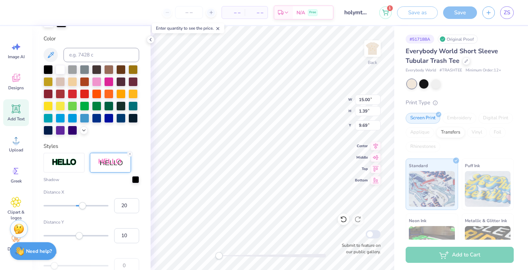
scroll to position [184, 0]
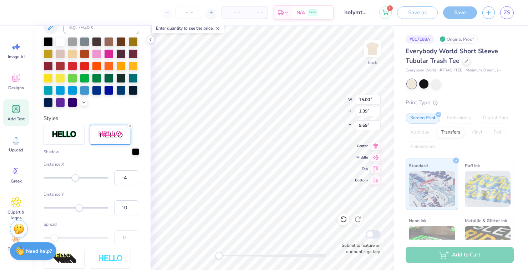
click at [72, 181] on div at bounding box center [75, 177] width 65 height 7
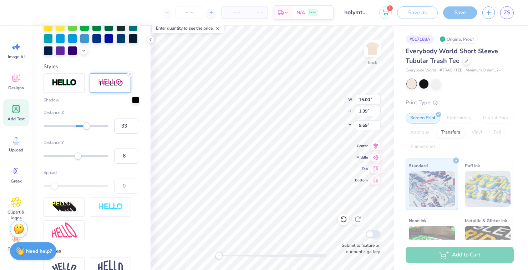
scroll to position [238, 0]
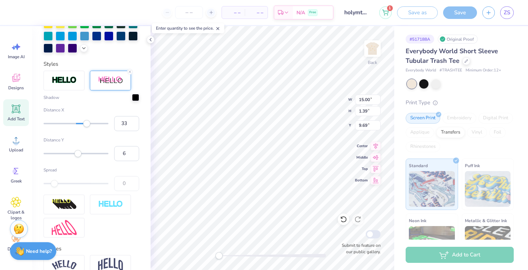
click at [55, 186] on div "Accessibility label" at bounding box center [54, 183] width 7 height 7
click at [54, 194] on div "Shadow Distance X 5 Distance Y -21 Spread 0" at bounding box center [91, 154] width 96 height 166
click at [66, 153] on div "Accessibility label" at bounding box center [66, 153] width 7 height 7
click at [82, 158] on div "Distance Y 26" at bounding box center [91, 149] width 96 height 24
click at [83, 154] on div "Accessibility label" at bounding box center [79, 153] width 7 height 7
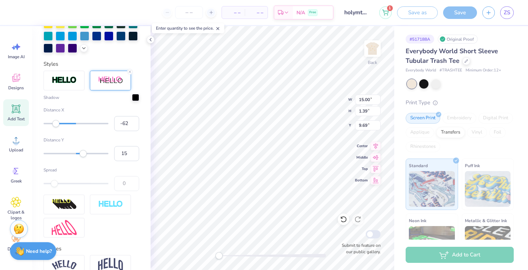
click at [81, 154] on div "Accessibility label" at bounding box center [83, 153] width 7 height 7
click at [78, 155] on div "Accessibility label" at bounding box center [80, 153] width 7 height 7
click at [78, 155] on div "Accessibility label" at bounding box center [78, 153] width 7 height 7
click at [78, 156] on div "Accessibility label" at bounding box center [78, 153] width 7 height 7
click at [76, 155] on div "Accessibility label" at bounding box center [77, 153] width 7 height 7
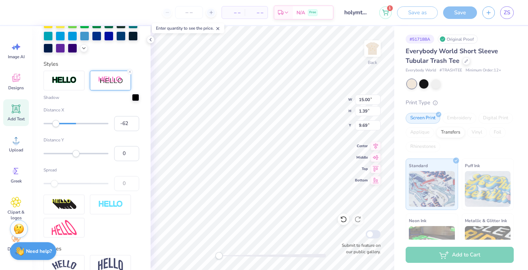
click at [57, 123] on div "Accessibility label" at bounding box center [55, 123] width 7 height 7
click at [58, 125] on div "Accessibility label" at bounding box center [56, 123] width 7 height 7
click at [60, 124] on div "Accessibility label" at bounding box center [59, 123] width 7 height 7
click at [58, 124] on div "Accessibility label" at bounding box center [59, 123] width 7 height 7
click at [63, 125] on div "Accessibility label" at bounding box center [59, 123] width 7 height 7
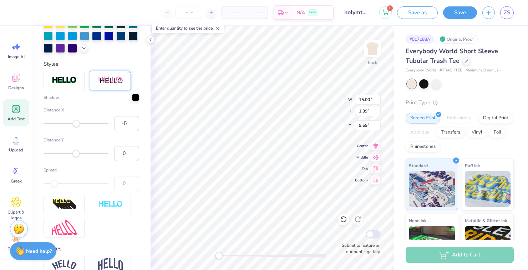
click at [74, 122] on div "Accessibility label" at bounding box center [76, 123] width 7 height 7
click at [75, 123] on div "Accessibility label" at bounding box center [74, 123] width 7 height 7
click at [76, 124] on div "Accessibility label" at bounding box center [74, 123] width 7 height 7
click at [132, 74] on div "Shadow Distance X -1 Distance Y 0 Spread 0" at bounding box center [91, 154] width 96 height 166
click at [130, 72] on line at bounding box center [130, 72] width 2 height 2
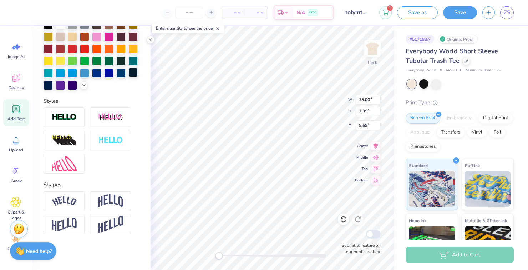
scroll to position [173, 0]
click at [150, 77] on div "Personalized Names Personalized Numbers Text Tool Add Font Font Edition Switch …" at bounding box center [91, 148] width 118 height 244
click at [63, 119] on img at bounding box center [64, 117] width 25 height 8
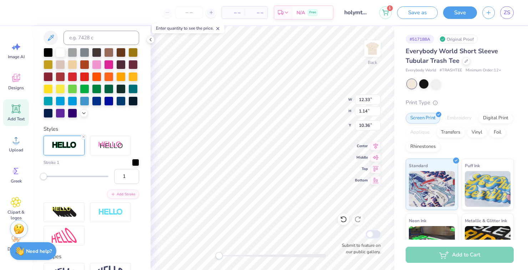
scroll to position [201, 0]
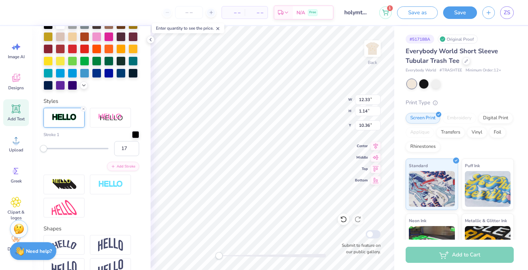
click at [47, 149] on div "Accessibility label" at bounding box center [43, 148] width 7 height 7
click at [50, 151] on div "Accessibility label" at bounding box center [53, 148] width 7 height 7
click at [47, 148] on div "Accessibility label" at bounding box center [47, 148] width 7 height 7
click at [45, 147] on div "Accessibility label" at bounding box center [46, 148] width 7 height 7
click at [43, 148] on div "Accessibility label" at bounding box center [44, 148] width 7 height 7
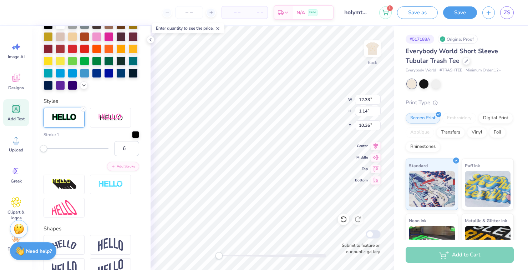
click at [47, 149] on div "Accessibility label" at bounding box center [43, 148] width 7 height 7
click at [45, 149] on div "Accessibility label" at bounding box center [45, 148] width 7 height 7
click at [44, 149] on div "Accessibility label" at bounding box center [45, 148] width 7 height 7
click at [138, 133] on div at bounding box center [135, 133] width 7 height 7
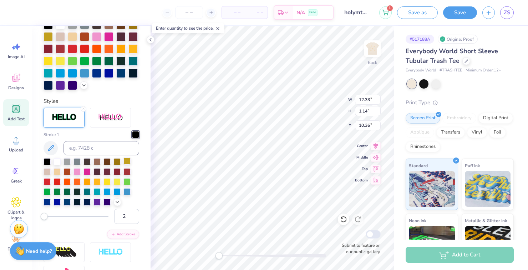
click at [128, 162] on div at bounding box center [126, 160] width 7 height 7
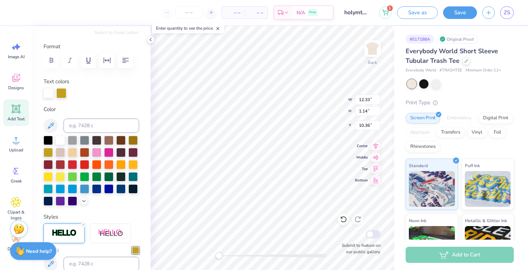
scroll to position [84, 0]
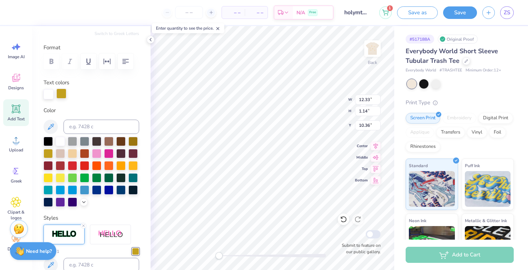
click at [63, 95] on div at bounding box center [61, 93] width 10 height 10
click at [136, 158] on div at bounding box center [132, 153] width 9 height 9
click at [131, 153] on div at bounding box center [132, 152] width 9 height 9
click at [48, 92] on div at bounding box center [48, 93] width 10 height 10
click at [135, 157] on div at bounding box center [132, 152] width 9 height 9
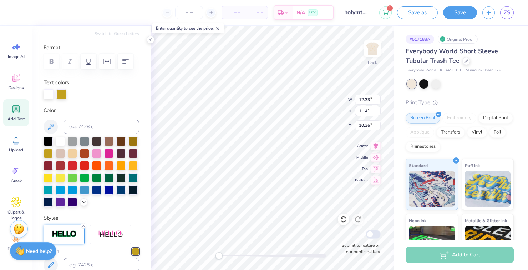
click at [63, 94] on div at bounding box center [61, 94] width 10 height 10
click at [62, 94] on div at bounding box center [61, 94] width 10 height 10
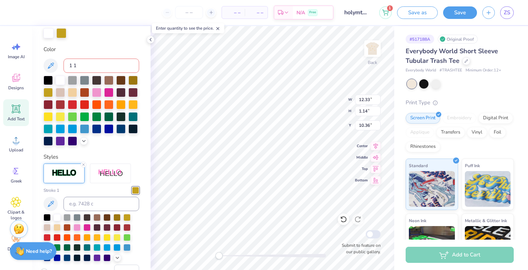
scroll to position [155, 0]
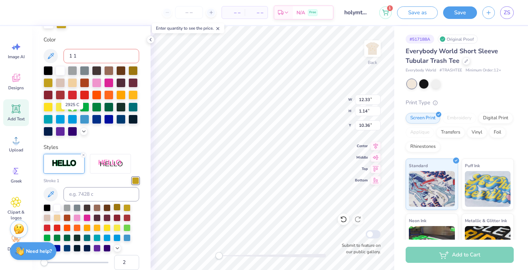
click at [116, 205] on div at bounding box center [116, 206] width 7 height 7
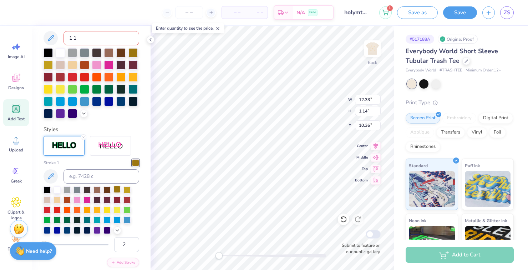
scroll to position [173, 0]
click at [48, 216] on div at bounding box center [46, 218] width 7 height 7
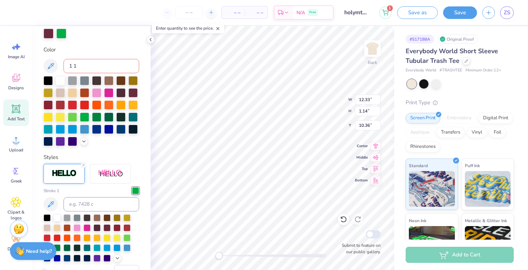
scroll to position [144, 0]
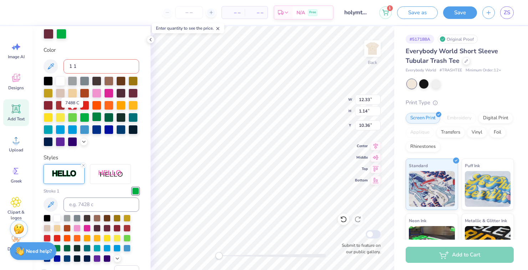
click at [96, 118] on div at bounding box center [96, 116] width 9 height 9
click at [115, 227] on div at bounding box center [116, 227] width 7 height 7
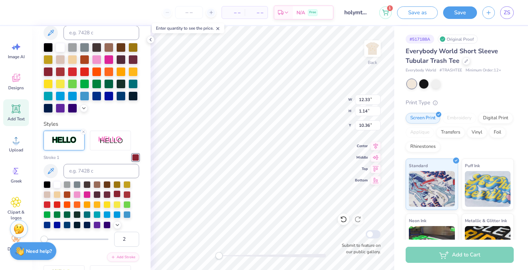
scroll to position [178, 0]
click at [126, 186] on div at bounding box center [126, 183] width 7 height 7
click at [57, 194] on div at bounding box center [56, 193] width 7 height 7
click at [107, 195] on div at bounding box center [106, 193] width 7 height 7
click at [107, 214] on div at bounding box center [106, 213] width 7 height 7
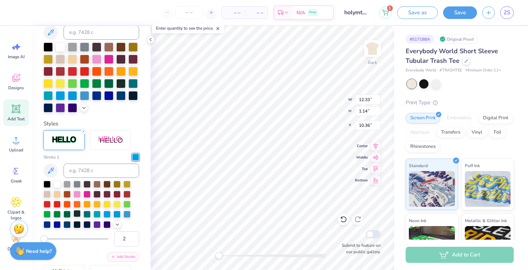
click at [76, 212] on div at bounding box center [76, 213] width 7 height 7
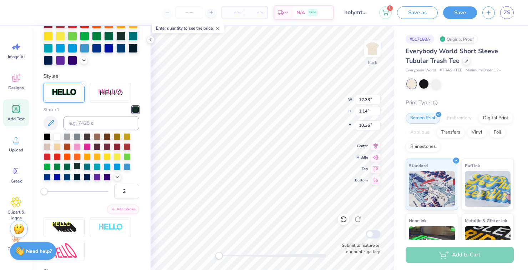
scroll to position [227, 0]
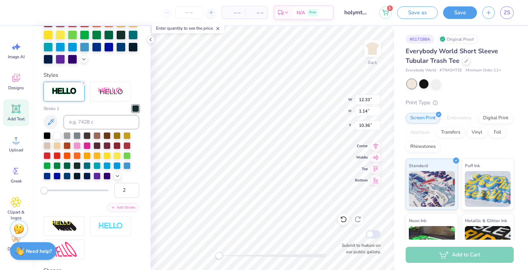
click at [113, 207] on line "button" at bounding box center [113, 207] width 2 height 0
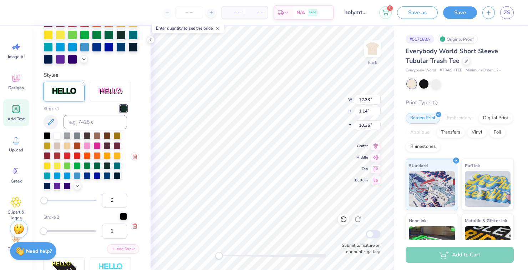
click at [125, 215] on div at bounding box center [123, 215] width 7 height 7
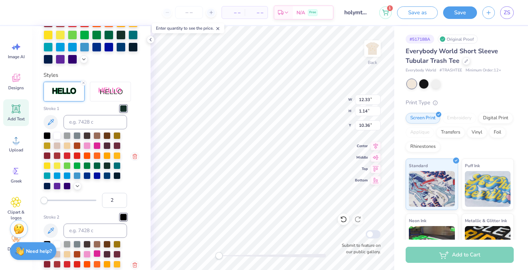
click at [97, 253] on div at bounding box center [96, 253] width 7 height 7
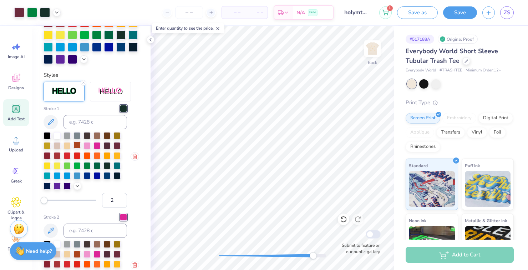
click at [76, 144] on div at bounding box center [76, 144] width 7 height 7
click at [42, 197] on div "Accessibility label" at bounding box center [43, 199] width 7 height 7
click at [46, 199] on div "Accessibility label" at bounding box center [45, 199] width 7 height 7
click at [45, 201] on div "Accessibility label" at bounding box center [45, 199] width 7 height 7
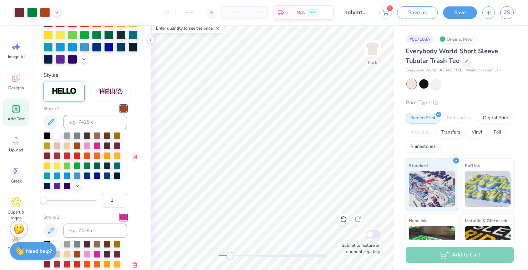
click at [43, 200] on div "Accessibility label" at bounding box center [43, 199] width 7 height 7
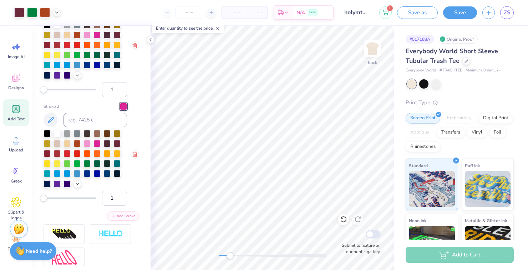
scroll to position [344, 0]
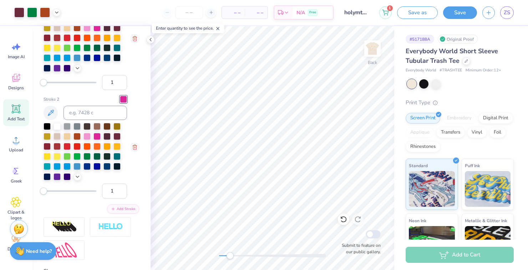
click at [43, 191] on div "Accessibility label" at bounding box center [43, 190] width 7 height 7
click at [41, 191] on div "Accessibility label" at bounding box center [43, 190] width 7 height 7
click at [41, 192] on div "Accessibility label" at bounding box center [43, 190] width 7 height 7
click at [46, 190] on div "Accessibility label" at bounding box center [43, 190] width 7 height 7
click at [43, 192] on div "Accessibility label" at bounding box center [45, 190] width 7 height 7
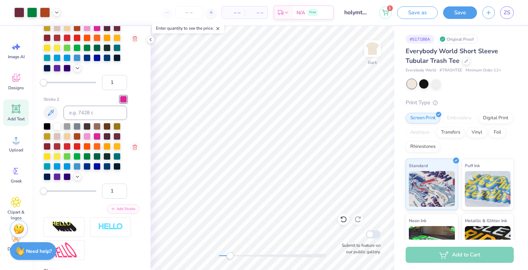
click at [43, 191] on div "Accessibility label" at bounding box center [43, 190] width 7 height 7
click at [41, 191] on div "Accessibility label" at bounding box center [43, 190] width 7 height 7
click at [42, 194] on div "Accessibility label" at bounding box center [43, 190] width 7 height 7
click at [41, 192] on div "Accessibility label" at bounding box center [43, 190] width 7 height 7
click at [43, 193] on div "Accessibility label" at bounding box center [43, 190] width 7 height 7
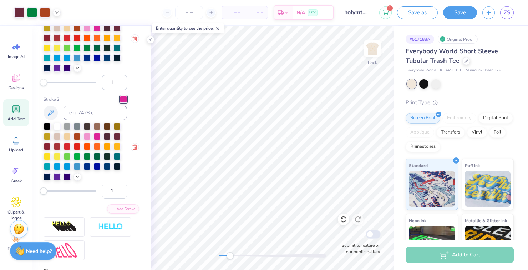
click at [42, 190] on div "Accessibility label" at bounding box center [43, 190] width 7 height 7
click at [42, 192] on div "Accessibility label" at bounding box center [43, 190] width 7 height 7
click at [40, 191] on div "Accessibility label" at bounding box center [43, 190] width 7 height 7
click at [45, 82] on div "Accessibility label" at bounding box center [44, 82] width 7 height 7
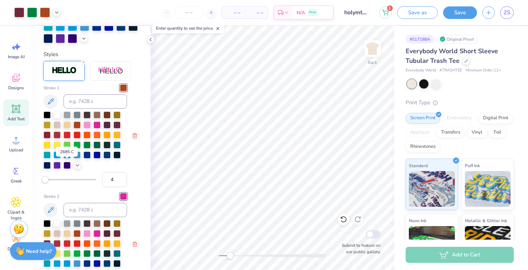
scroll to position [247, 0]
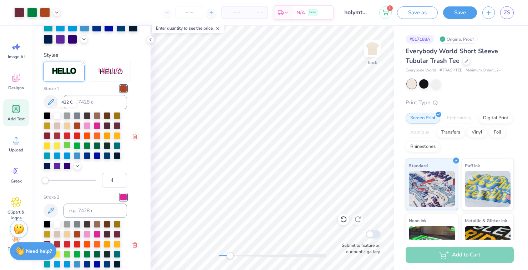
click at [68, 142] on div at bounding box center [66, 144] width 7 height 7
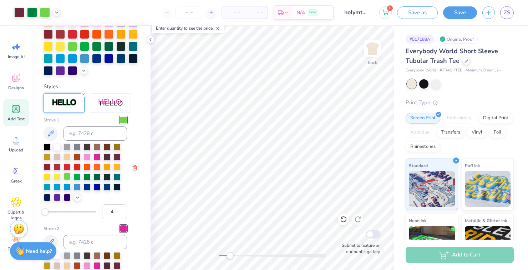
scroll to position [215, 0]
click at [67, 166] on div at bounding box center [66, 166] width 7 height 7
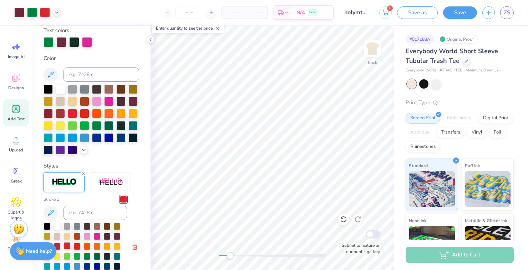
scroll to position [134, 0]
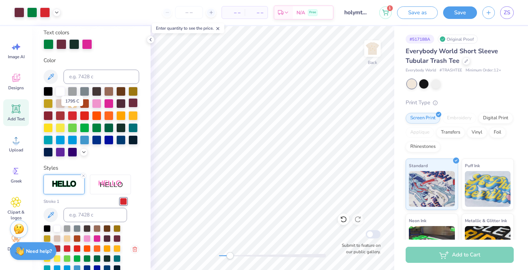
click at [134, 104] on div at bounding box center [132, 102] width 9 height 9
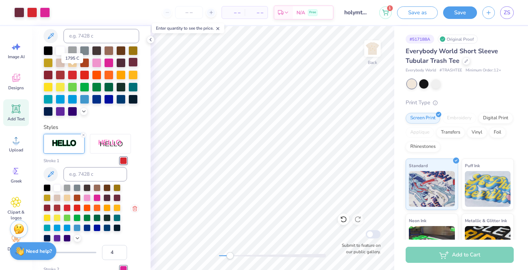
scroll to position [177, 0]
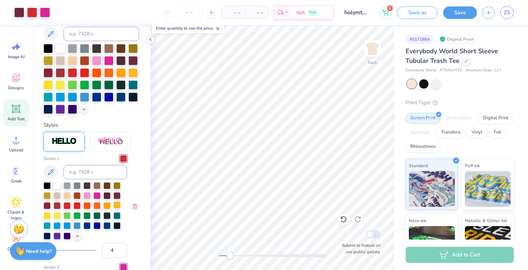
click at [117, 205] on div at bounding box center [116, 204] width 7 height 7
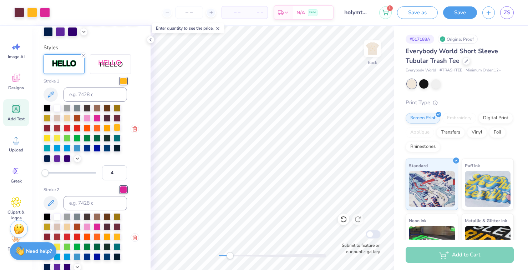
scroll to position [258, 0]
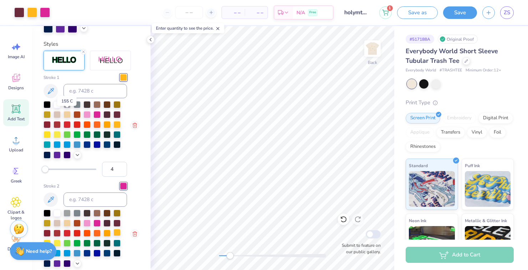
click at [116, 234] on div at bounding box center [116, 232] width 7 height 7
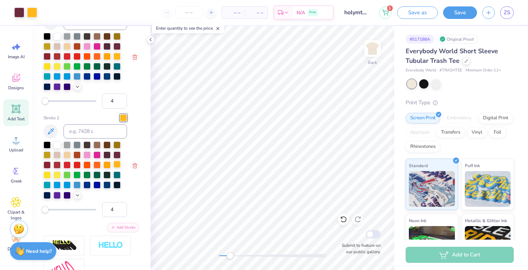
scroll to position [329, 0]
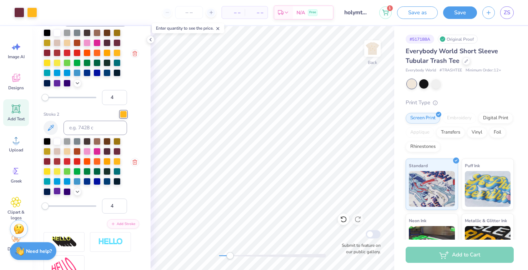
click at [55, 190] on div at bounding box center [56, 190] width 7 height 7
click at [106, 180] on div at bounding box center [106, 180] width 7 height 7
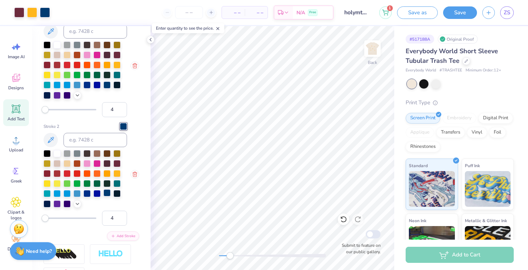
scroll to position [316, 0]
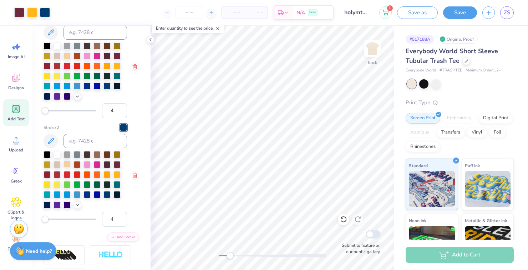
click at [65, 165] on div at bounding box center [66, 163] width 7 height 7
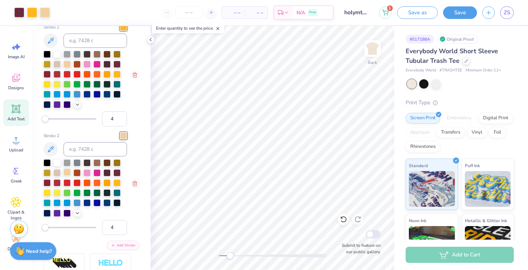
scroll to position [306, 0]
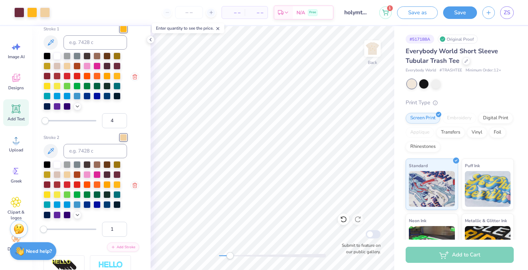
click at [42, 227] on div "Accessibility label" at bounding box center [43, 228] width 7 height 7
click at [43, 122] on div "Accessibility label" at bounding box center [44, 120] width 7 height 7
click at [45, 122] on div "Accessibility label" at bounding box center [46, 120] width 7 height 7
click at [44, 123] on div "Accessibility label" at bounding box center [44, 120] width 7 height 7
click at [77, 194] on div at bounding box center [76, 193] width 7 height 7
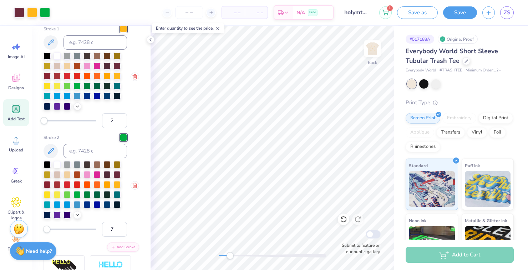
click at [47, 225] on div "Accessibility label" at bounding box center [46, 228] width 7 height 7
click at [41, 227] on div "Accessibility label" at bounding box center [43, 228] width 7 height 7
click at [41, 226] on div "Accessibility label" at bounding box center [43, 228] width 7 height 7
click at [42, 231] on div "Accessibility label" at bounding box center [43, 228] width 7 height 7
click at [41, 229] on div "Accessibility label" at bounding box center [43, 228] width 7 height 7
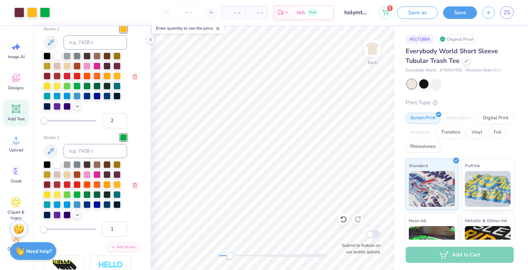
click at [42, 230] on div "Accessibility label" at bounding box center [43, 228] width 7 height 7
click at [42, 228] on div "Accessibility label" at bounding box center [43, 228] width 7 height 7
click at [43, 231] on div "Accessibility label" at bounding box center [43, 228] width 7 height 7
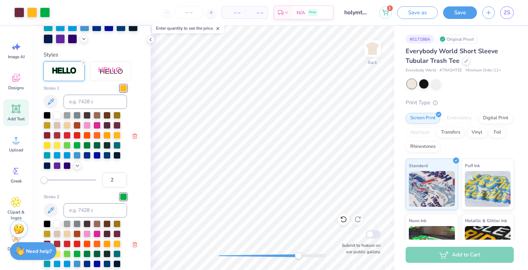
scroll to position [247, 0]
click at [47, 179] on div "Accessibility label" at bounding box center [43, 179] width 7 height 7
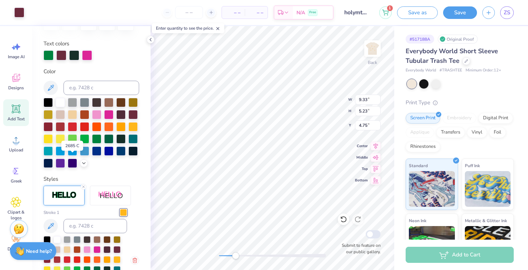
scroll to position [118, 0]
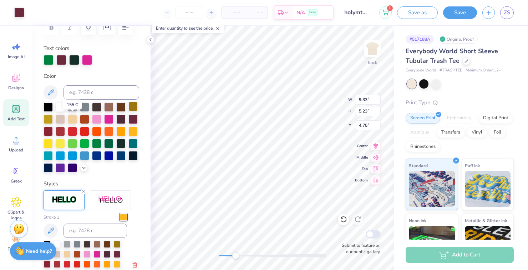
click at [132, 107] on div at bounding box center [132, 106] width 9 height 9
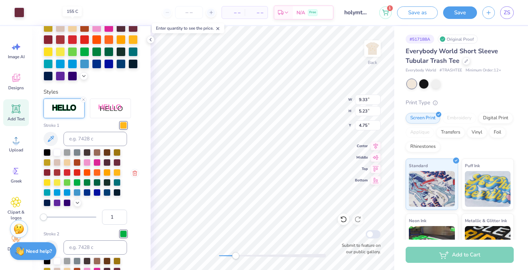
scroll to position [211, 0]
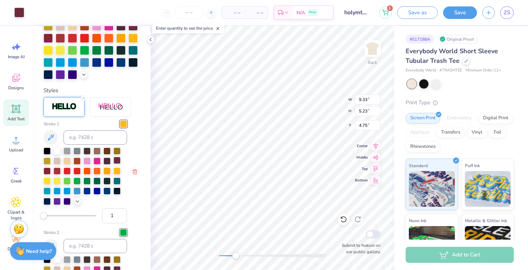
click at [116, 161] on div at bounding box center [116, 160] width 7 height 7
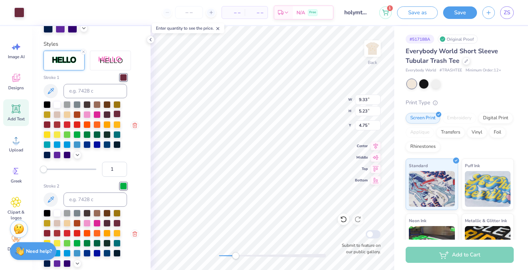
scroll to position [282, 0]
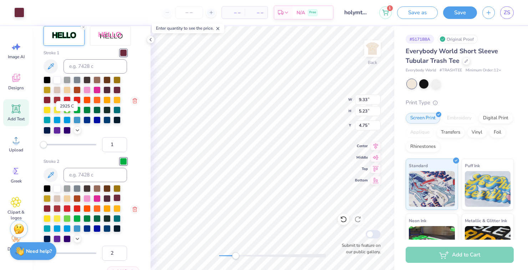
click at [114, 199] on div at bounding box center [116, 197] width 7 height 7
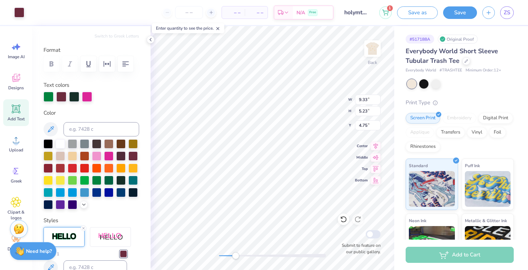
scroll to position [83, 0]
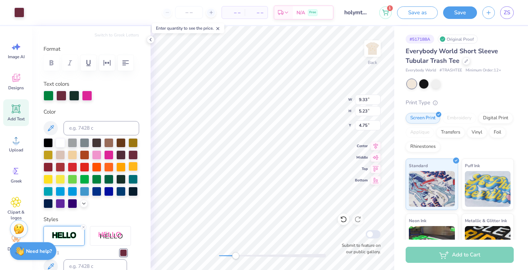
click at [133, 166] on div at bounding box center [132, 166] width 9 height 9
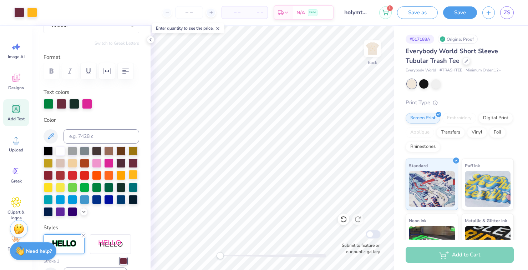
scroll to position [73, 0]
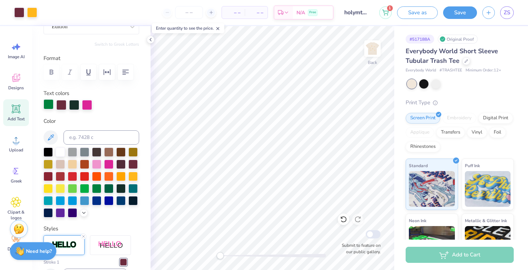
click at [47, 103] on div at bounding box center [48, 104] width 10 height 10
click at [61, 106] on div at bounding box center [61, 104] width 10 height 10
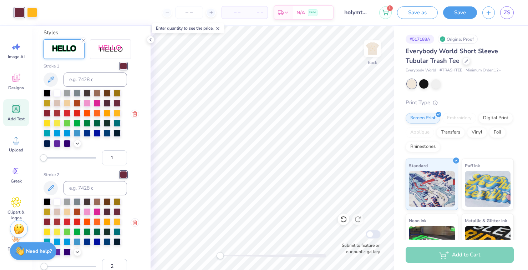
scroll to position [277, 0]
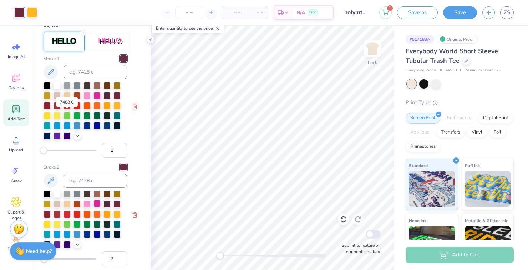
click at [97, 204] on div at bounding box center [96, 203] width 7 height 7
click at [117, 205] on div at bounding box center [116, 203] width 7 height 7
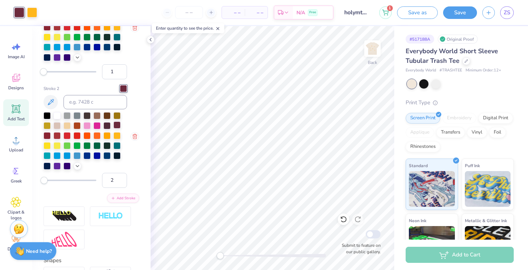
scroll to position [355, 0]
click at [44, 179] on div "Accessibility label" at bounding box center [43, 179] width 7 height 7
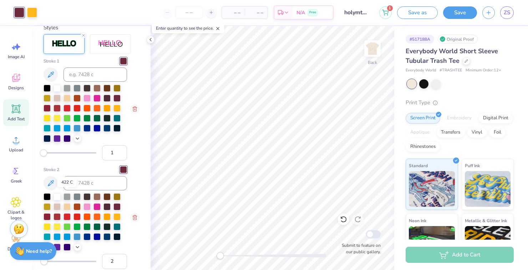
scroll to position [271, 0]
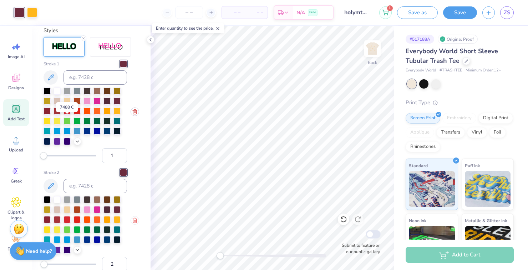
click at [134, 111] on line "button" at bounding box center [134, 111] width 0 height 1
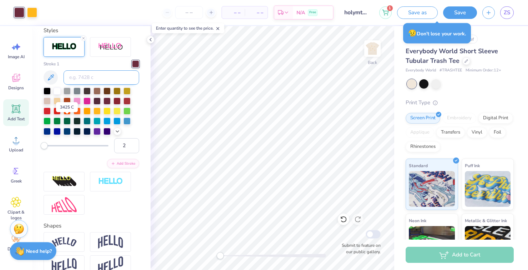
click at [94, 78] on input at bounding box center [101, 77] width 76 height 14
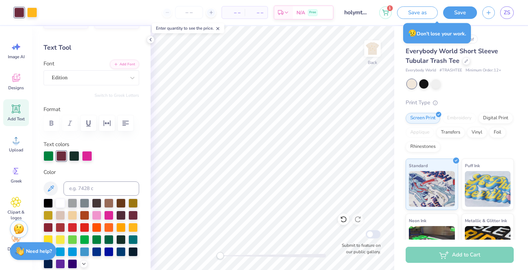
scroll to position [0, 0]
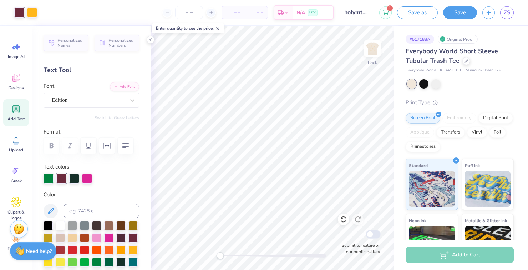
click at [17, 111] on icon at bounding box center [16, 109] width 7 height 7
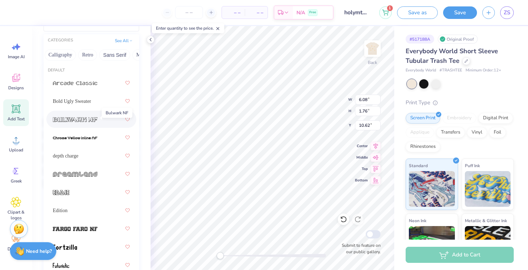
scroll to position [0, 120]
click at [88, 55] on button "Retro" at bounding box center [84, 54] width 19 height 11
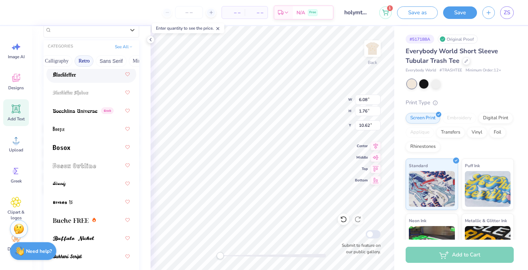
scroll to position [52, 0]
click at [65, 74] on img at bounding box center [64, 73] width 23 height 5
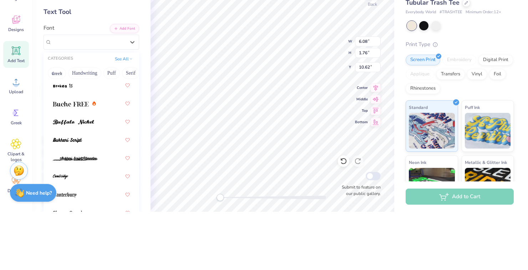
scroll to position [180, 0]
click at [59, 143] on img at bounding box center [63, 143] width 20 height 5
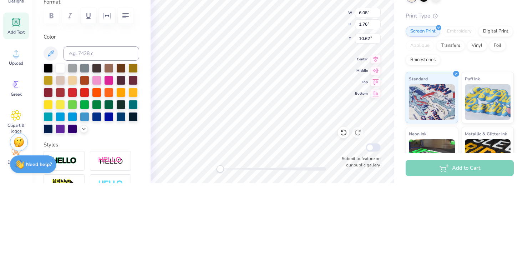
scroll to position [43, 0]
click at [116, 166] on div at bounding box center [120, 165] width 9 height 9
click at [119, 189] on div at bounding box center [120, 189] width 9 height 9
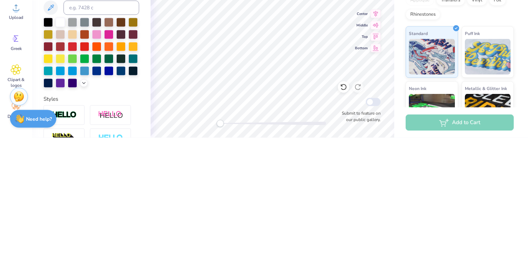
click at [401, 206] on div "# 517188A Original Proof Everybody World Short Sleeve Tubular Trash Tee Everybo…" at bounding box center [461, 172] width 134 height 293
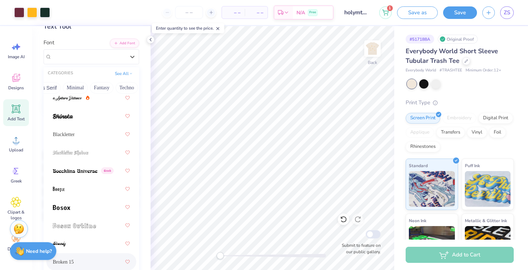
scroll to position [0, 223]
click at [72, 87] on button "Fantasy" at bounding box center [75, 87] width 24 height 11
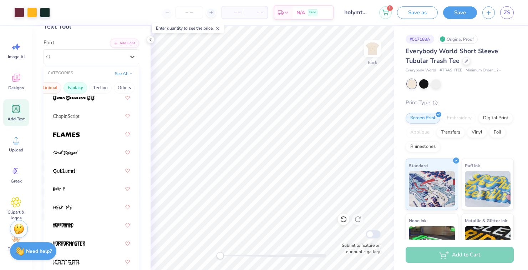
click at [51, 84] on button "Minimal" at bounding box center [48, 87] width 25 height 11
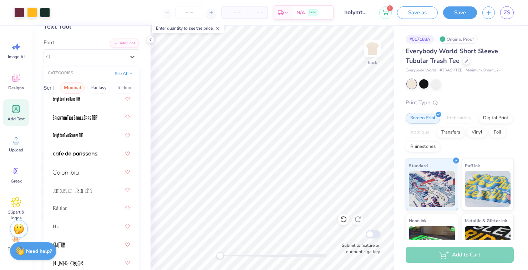
scroll to position [71, 0]
click at [63, 151] on span at bounding box center [75, 153] width 45 height 7
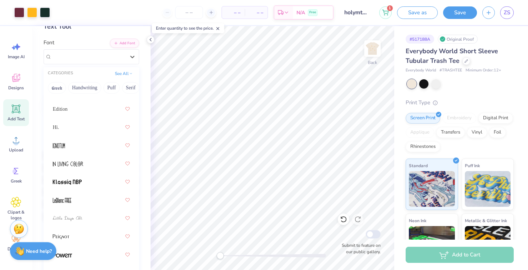
scroll to position [175, 0]
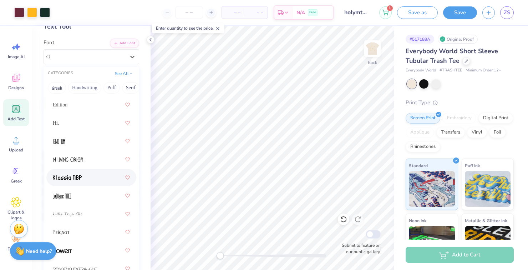
click at [59, 173] on div at bounding box center [91, 177] width 77 height 13
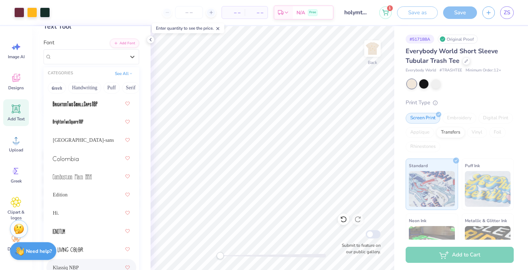
scroll to position [85, 0]
click at [60, 225] on div at bounding box center [91, 230] width 77 height 13
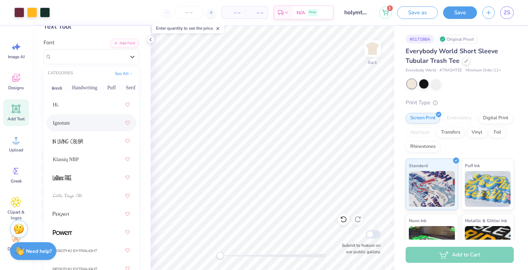
scroll to position [193, 0]
click at [63, 228] on span at bounding box center [62, 231] width 19 height 7
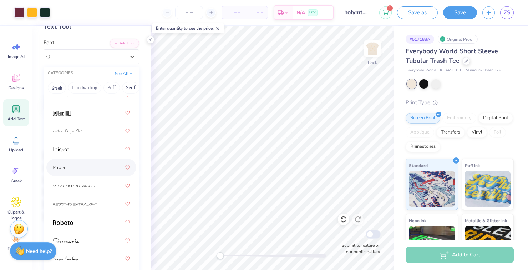
scroll to position [275, 0]
click at [63, 169] on img at bounding box center [75, 167] width 45 height 5
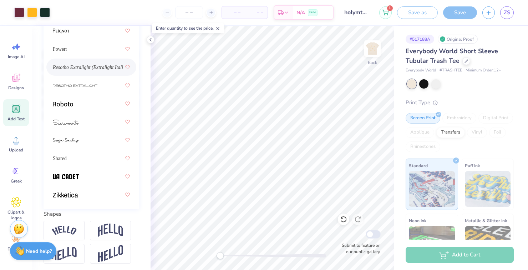
scroll to position [146, 0]
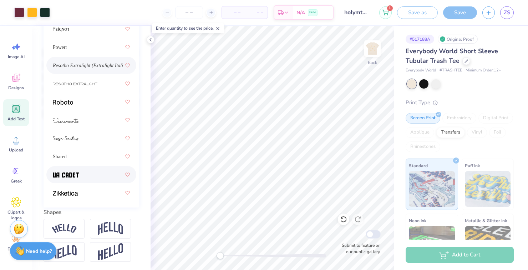
click at [57, 170] on div at bounding box center [91, 174] width 77 height 13
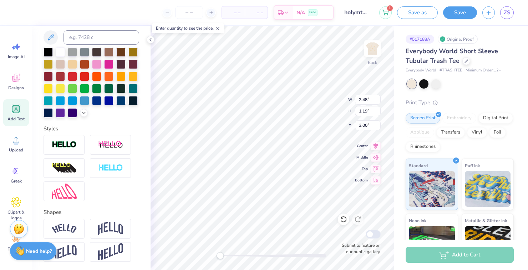
click at [220, 29] on icon at bounding box center [217, 28] width 5 height 5
click at [460, 14] on button "Save" at bounding box center [460, 12] width 34 height 12
click at [460, 15] on div "Save" at bounding box center [460, 12] width 34 height 12
click at [459, 10] on div "Save" at bounding box center [460, 12] width 34 height 12
click at [462, 9] on div "Save" at bounding box center [460, 12] width 34 height 12
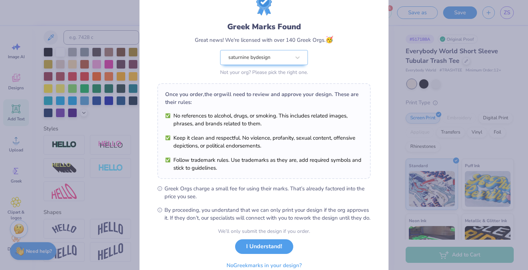
scroll to position [139, 0]
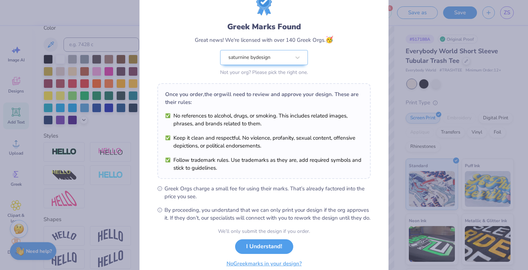
click at [236, 269] on button "No Greek marks in your design?" at bounding box center [263, 263] width 87 height 15
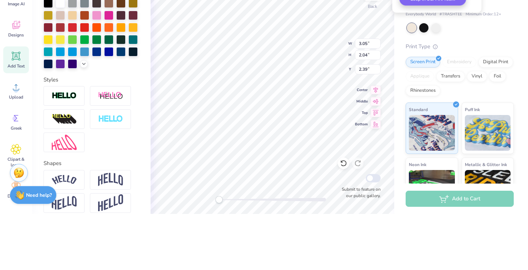
scroll to position [146, 0]
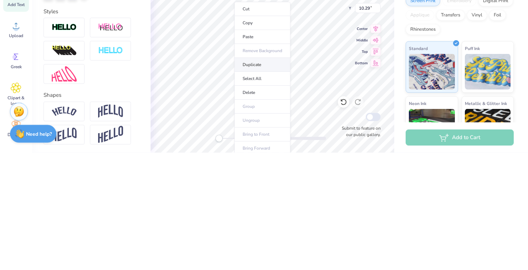
click at [250, 182] on li "Duplicate" at bounding box center [262, 182] width 56 height 14
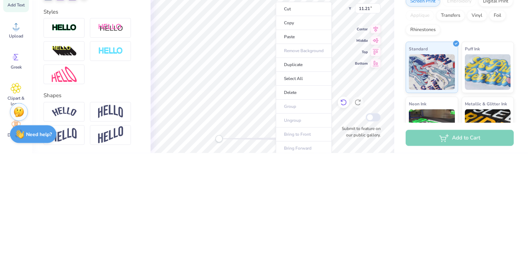
click at [342, 221] on icon at bounding box center [343, 219] width 6 height 6
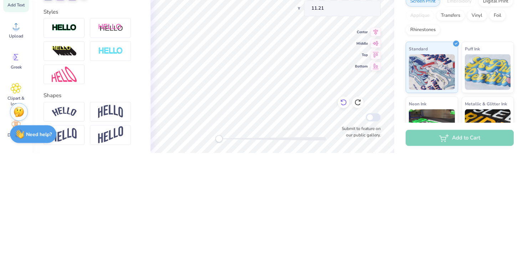
scroll to position [25, 0]
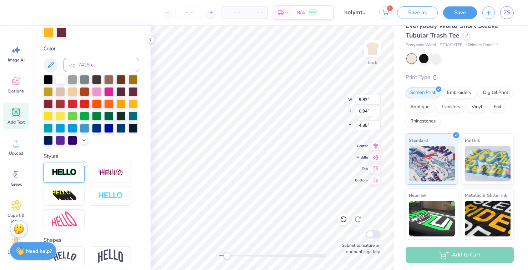
click at [83, 163] on line at bounding box center [83, 164] width 2 height 2
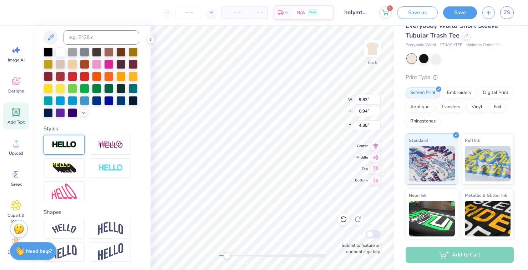
scroll to position [118, 0]
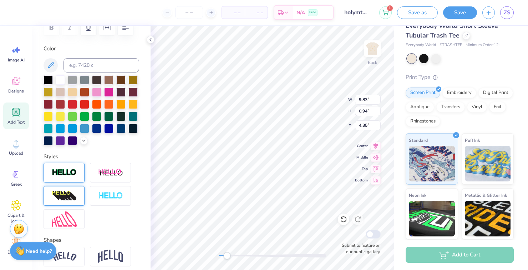
click at [61, 189] on div at bounding box center [63, 196] width 41 height 20
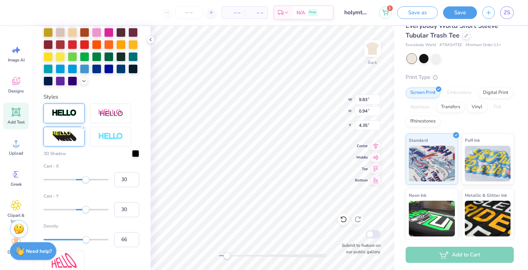
scroll to position [206, 0]
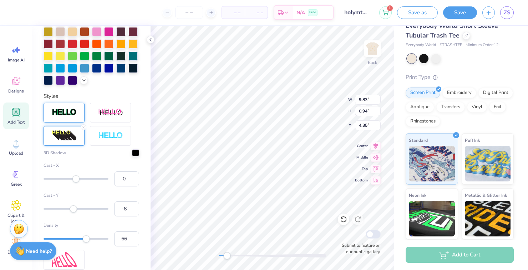
click at [73, 210] on div "Accessibility label" at bounding box center [73, 208] width 7 height 7
click at [71, 211] on div "Accessibility label" at bounding box center [70, 208] width 7 height 7
click at [73, 211] on div "Accessibility label" at bounding box center [71, 208] width 7 height 7
click at [77, 209] on div "Accessibility label" at bounding box center [73, 208] width 7 height 7
click at [73, 234] on div "Density 1" at bounding box center [91, 234] width 96 height 24
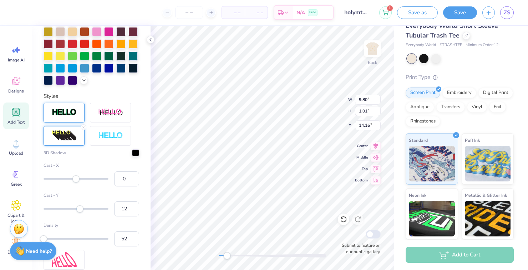
click at [47, 238] on div "Accessibility label" at bounding box center [43, 238] width 7 height 7
click at [98, 206] on div "Accessibility label" at bounding box center [97, 208] width 7 height 7
click at [73, 240] on div "Accessibility label" at bounding box center [76, 238] width 7 height 7
click at [58, 236] on div "Accessibility label" at bounding box center [61, 238] width 7 height 7
click at [75, 211] on div "Accessibility label" at bounding box center [71, 208] width 7 height 7
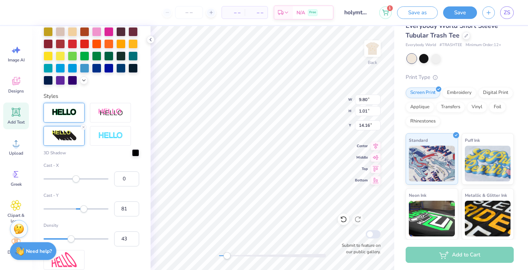
click at [87, 206] on div "Accessibility label" at bounding box center [83, 208] width 7 height 7
click at [71, 228] on label "Density" at bounding box center [91, 225] width 96 height 6
click at [114, 231] on input "95" at bounding box center [126, 238] width 25 height 15
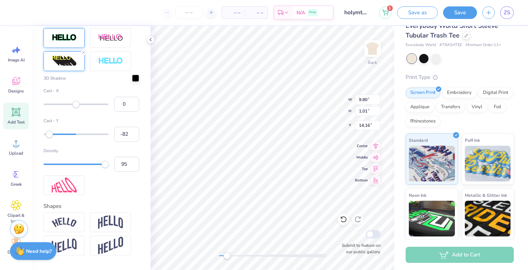
scroll to position [299, 0]
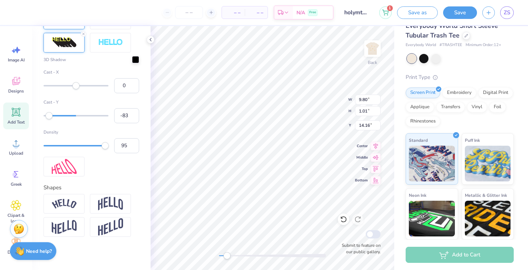
click at [65, 148] on div at bounding box center [75, 145] width 65 height 7
click at [56, 145] on div at bounding box center [75, 145] width 65 height 1
click at [46, 145] on div "Accessibility label" at bounding box center [43, 145] width 7 height 7
click at [50, 147] on div "Accessibility label" at bounding box center [45, 145] width 7 height 7
click at [105, 144] on div "Accessibility label" at bounding box center [108, 145] width 7 height 7
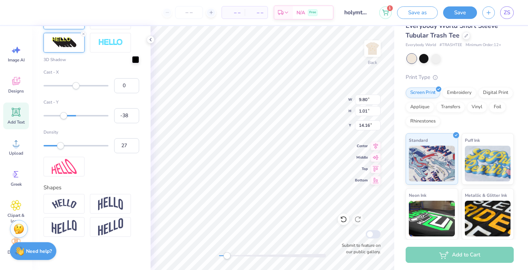
click at [60, 144] on div "Accessibility label" at bounding box center [60, 145] width 7 height 7
click at [46, 143] on div "Accessibility label" at bounding box center [43, 145] width 7 height 7
click at [48, 144] on div "Accessibility label" at bounding box center [50, 145] width 7 height 7
click at [47, 148] on div "Accessibility label" at bounding box center [46, 145] width 7 height 7
click at [45, 146] on div "Accessibility label" at bounding box center [44, 145] width 7 height 7
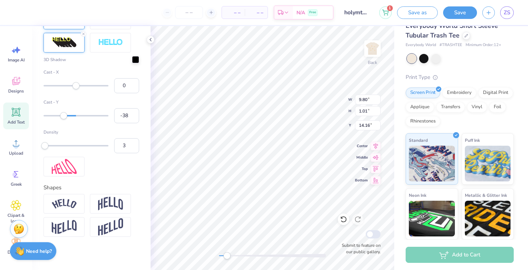
click at [133, 69] on label "Cast - X" at bounding box center [91, 72] width 96 height 6
click at [133, 78] on input "0" at bounding box center [126, 85] width 25 height 15
click at [136, 60] on div at bounding box center [135, 58] width 7 height 7
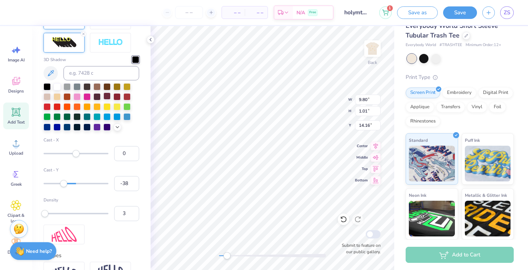
click at [105, 97] on div at bounding box center [106, 95] width 7 height 7
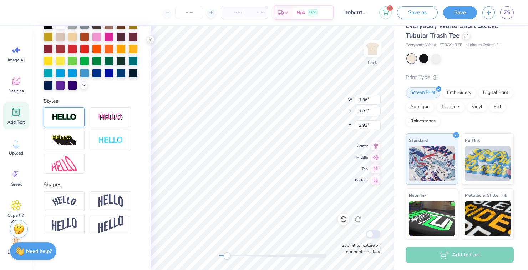
scroll to position [173, 0]
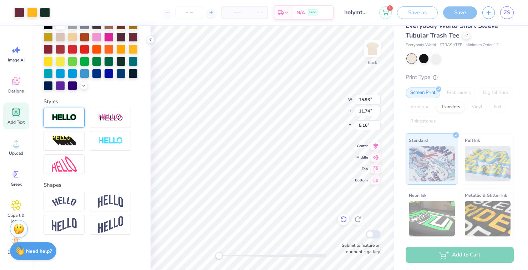
click at [340, 220] on icon at bounding box center [343, 218] width 7 height 7
click at [340, 223] on div at bounding box center [343, 218] width 11 height 11
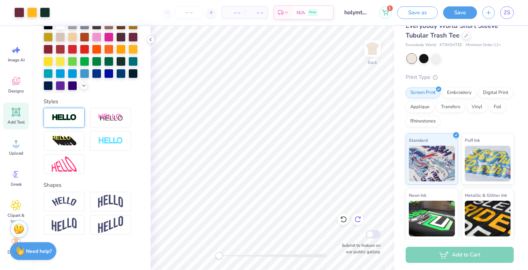
click at [355, 219] on icon at bounding box center [357, 218] width 7 height 7
click at [341, 217] on icon at bounding box center [341, 217] width 1 height 1
click at [343, 221] on icon at bounding box center [343, 219] width 6 height 6
click at [341, 220] on icon at bounding box center [343, 219] width 6 height 6
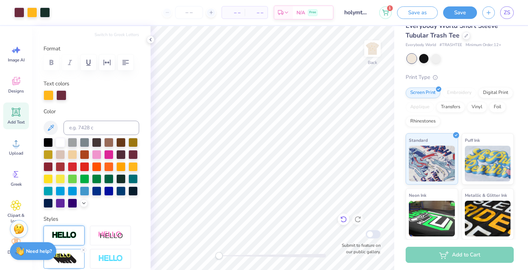
scroll to position [0, 0]
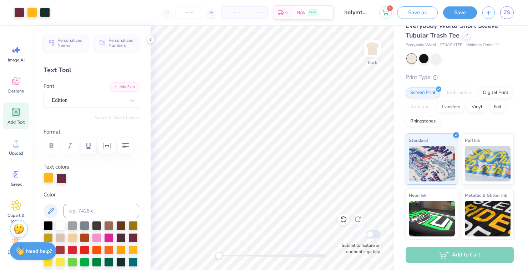
click at [47, 175] on div at bounding box center [48, 178] width 10 height 10
click at [134, 235] on div at bounding box center [132, 236] width 9 height 9
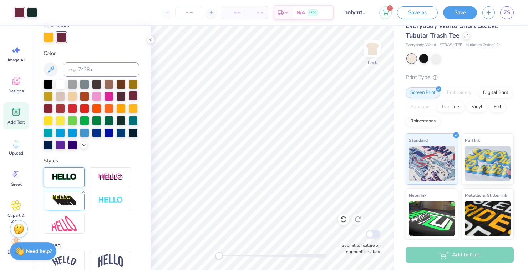
scroll to position [201, 0]
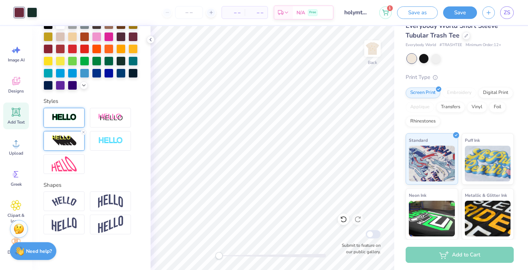
click at [60, 143] on img at bounding box center [64, 140] width 25 height 11
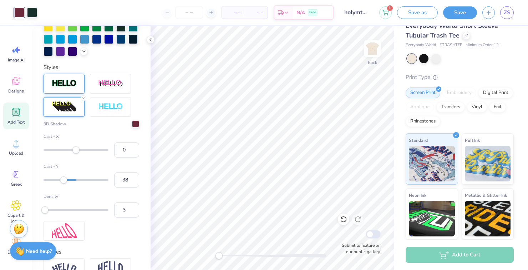
scroll to position [236, 0]
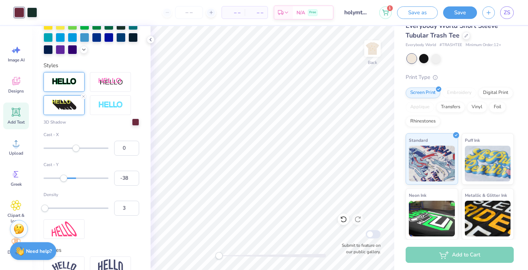
click at [43, 207] on div "Accessibility label" at bounding box center [44, 207] width 7 height 7
click at [43, 208] on div "Accessibility label" at bounding box center [43, 207] width 7 height 7
click at [128, 206] on input "1" at bounding box center [126, 207] width 25 height 15
click at [134, 124] on div at bounding box center [135, 121] width 7 height 7
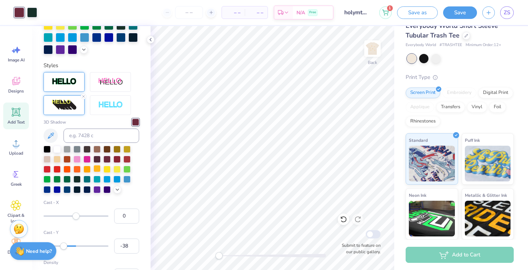
click at [99, 167] on div at bounding box center [96, 168] width 7 height 7
click at [47, 180] on div at bounding box center [46, 178] width 7 height 7
click at [106, 160] on div at bounding box center [106, 158] width 7 height 7
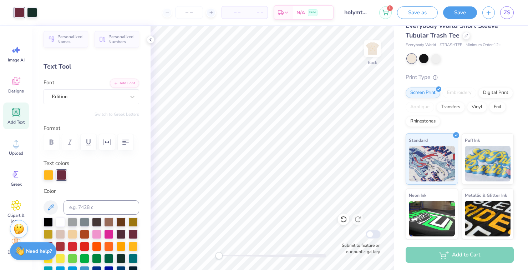
scroll to position [0, 0]
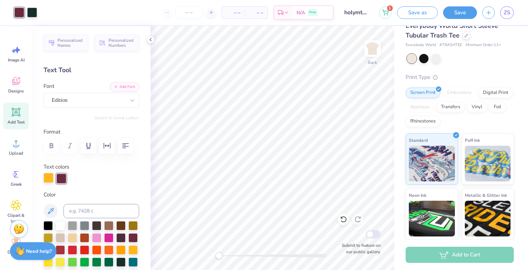
click at [46, 176] on div at bounding box center [48, 178] width 10 height 10
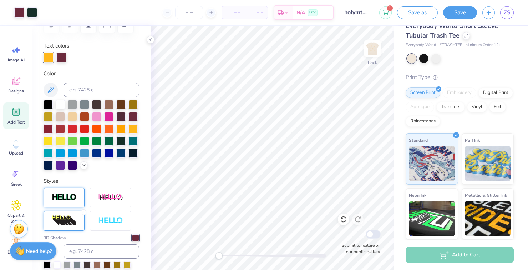
scroll to position [116, 0]
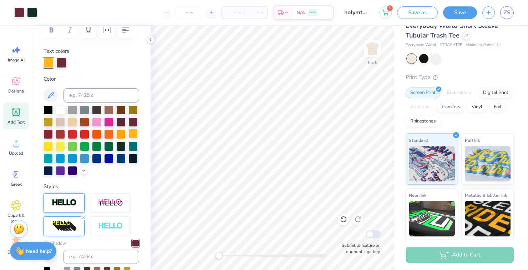
click at [133, 132] on div at bounding box center [132, 133] width 9 height 9
click at [134, 135] on div at bounding box center [132, 133] width 9 height 9
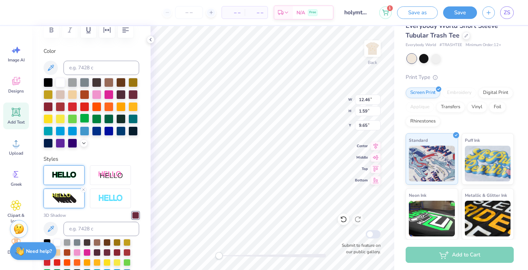
click at [84, 121] on div at bounding box center [84, 117] width 9 height 9
click at [83, 121] on div at bounding box center [84, 117] width 9 height 9
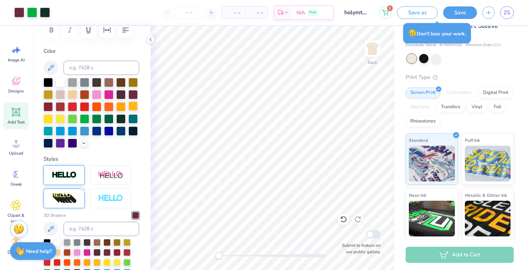
click at [122, 107] on div at bounding box center [120, 106] width 9 height 9
click at [131, 105] on div at bounding box center [132, 106] width 9 height 9
click at [134, 94] on div at bounding box center [132, 94] width 9 height 9
click at [49, 123] on div at bounding box center [47, 118] width 9 height 9
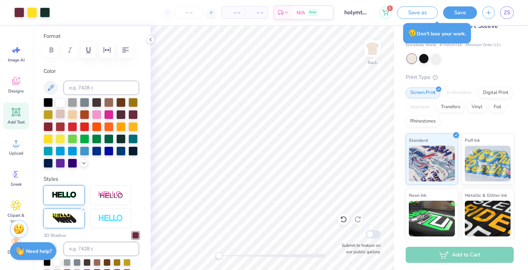
scroll to position [96, 0]
click at [47, 117] on div at bounding box center [47, 113] width 9 height 9
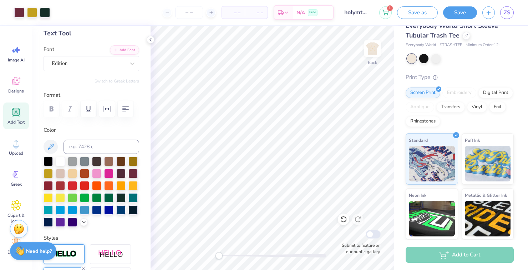
scroll to position [38, 0]
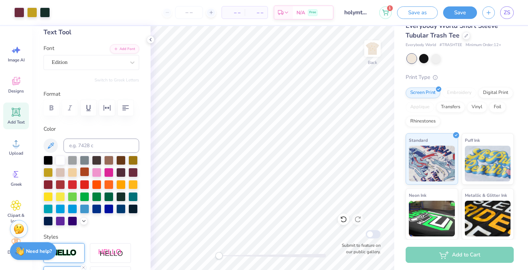
click at [73, 173] on div at bounding box center [72, 172] width 9 height 9
click at [86, 174] on div at bounding box center [84, 172] width 9 height 9
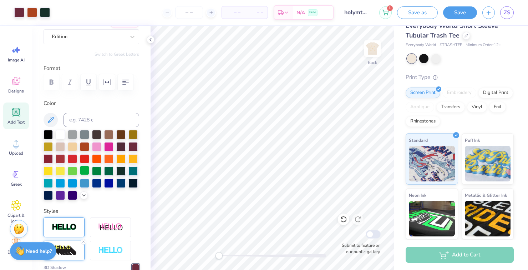
scroll to position [64, 0]
click at [134, 158] on div at bounding box center [132, 158] width 9 height 9
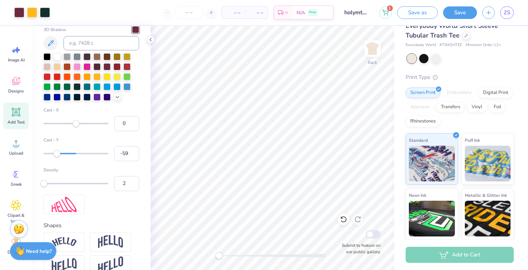
scroll to position [302, 0]
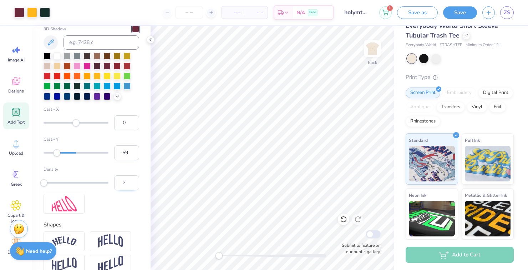
click at [124, 180] on input "2" at bounding box center [126, 182] width 25 height 15
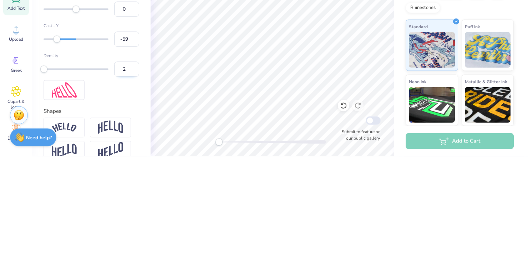
click at [132, 183] on input "2" at bounding box center [126, 182] width 25 height 15
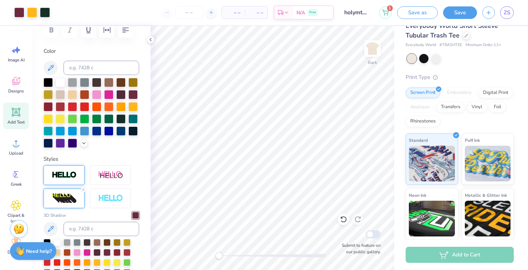
scroll to position [0, 0]
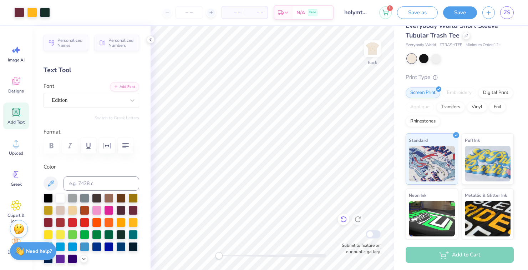
click at [345, 220] on icon at bounding box center [343, 219] width 6 height 6
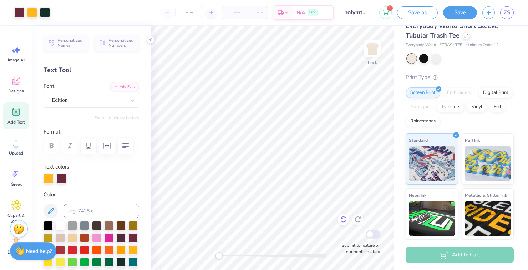
click at [343, 219] on icon at bounding box center [343, 218] width 7 height 7
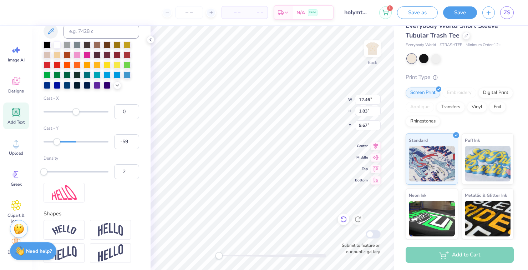
scroll to position [369, 0]
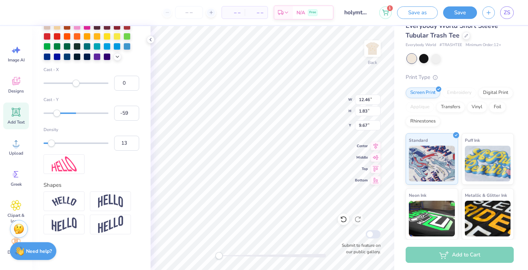
click at [51, 146] on div "Accessibility label" at bounding box center [51, 142] width 7 height 7
click at [45, 144] on div "Accessibility label" at bounding box center [45, 142] width 7 height 7
click at [46, 142] on div "Accessibility label" at bounding box center [45, 142] width 7 height 7
click at [130, 144] on input "4" at bounding box center [126, 142] width 25 height 15
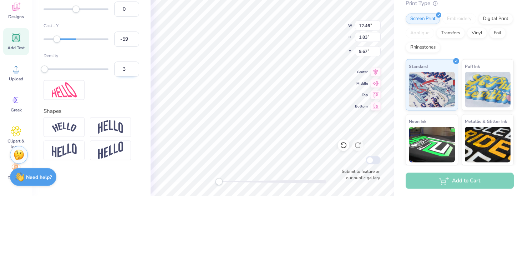
click at [131, 142] on input "3" at bounding box center [126, 142] width 25 height 15
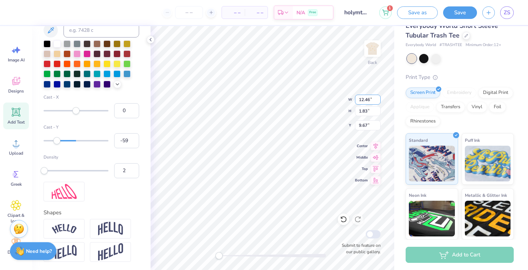
scroll to position [340, 0]
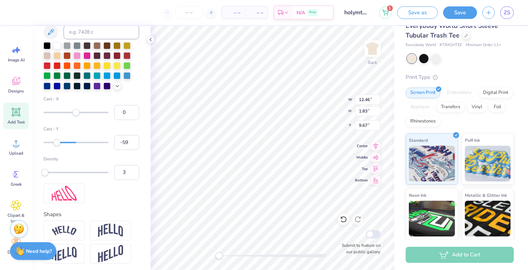
click at [45, 171] on div "Accessibility label" at bounding box center [44, 172] width 7 height 7
click at [48, 173] on div "Accessibility label" at bounding box center [44, 172] width 7 height 7
click at [46, 170] on div "Accessibility label" at bounding box center [43, 172] width 7 height 7
click at [47, 175] on div "Accessibility label" at bounding box center [45, 172] width 7 height 7
click at [58, 143] on div "Accessibility label" at bounding box center [61, 142] width 7 height 7
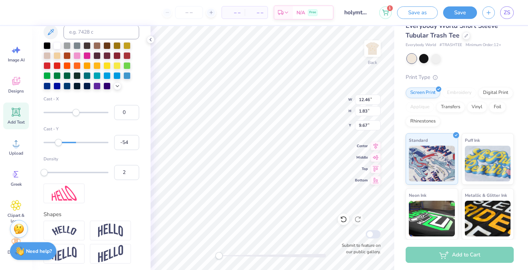
click at [61, 144] on div "Accessibility label" at bounding box center [58, 142] width 7 height 7
click at [63, 142] on div "Accessibility label" at bounding box center [66, 142] width 7 height 7
click at [67, 143] on div "Accessibility label" at bounding box center [70, 142] width 7 height 7
click at [70, 142] on div "Accessibility label" at bounding box center [66, 142] width 7 height 7
click at [67, 145] on div "Accessibility label" at bounding box center [67, 142] width 7 height 7
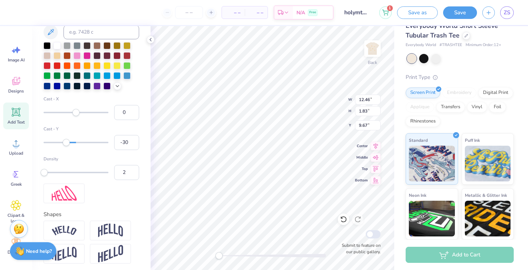
click at [66, 144] on div "Accessibility label" at bounding box center [66, 142] width 7 height 7
click at [65, 144] on div "Accessibility label" at bounding box center [65, 142] width 7 height 7
click at [113, 56] on div at bounding box center [116, 54] width 7 height 7
click at [116, 55] on div at bounding box center [116, 54] width 7 height 7
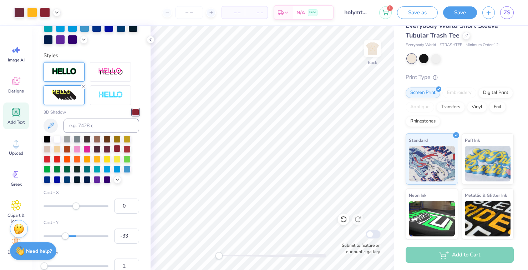
scroll to position [245, 0]
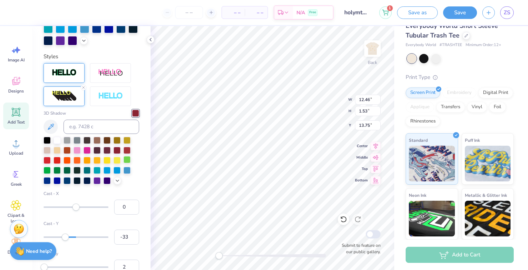
click at [125, 160] on div at bounding box center [126, 159] width 7 height 7
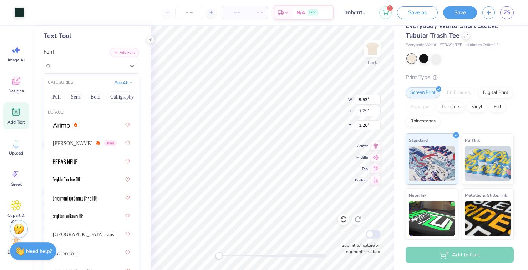
scroll to position [0, 55]
click at [98, 100] on button "Bold" at bounding box center [94, 96] width 17 height 11
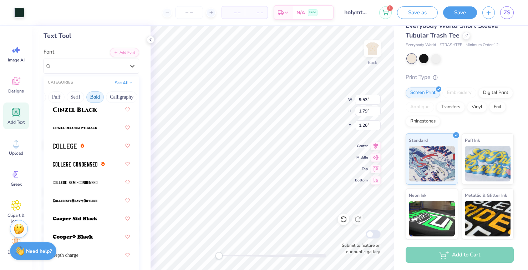
scroll to position [71, 0]
click at [62, 142] on span at bounding box center [65, 144] width 24 height 7
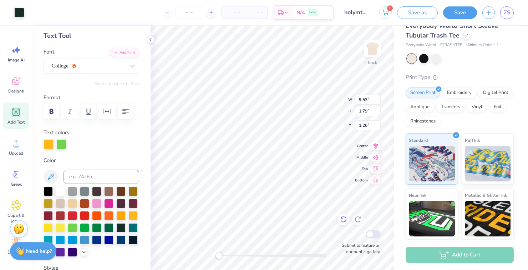
click at [348, 222] on div at bounding box center [343, 218] width 11 height 11
click at [61, 145] on div at bounding box center [61, 143] width 10 height 10
click at [130, 205] on div at bounding box center [132, 202] width 9 height 9
click at [47, 217] on div at bounding box center [47, 214] width 9 height 9
click at [51, 143] on div at bounding box center [48, 143] width 10 height 10
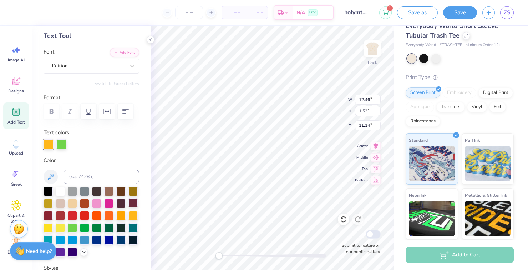
click at [134, 205] on div at bounding box center [132, 202] width 9 height 9
click at [87, 201] on div at bounding box center [84, 202] width 9 height 9
click at [65, 144] on div at bounding box center [61, 143] width 10 height 10
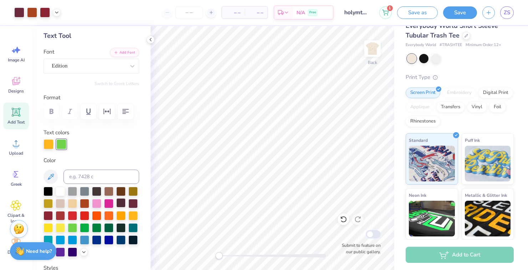
click at [122, 203] on div at bounding box center [120, 202] width 9 height 9
click at [123, 214] on div at bounding box center [120, 214] width 9 height 9
click at [61, 219] on div at bounding box center [60, 214] width 9 height 9
click at [88, 203] on div at bounding box center [84, 202] width 9 height 9
click at [53, 145] on div at bounding box center [48, 143] width 10 height 10
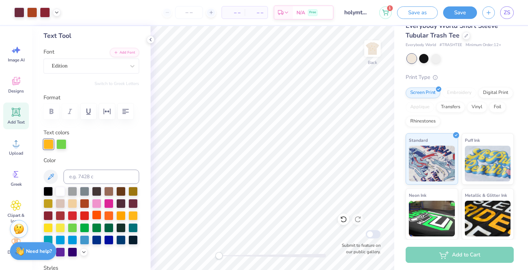
click at [99, 217] on div at bounding box center [96, 214] width 9 height 9
click at [92, 212] on div at bounding box center [96, 214] width 9 height 9
click at [109, 217] on div at bounding box center [108, 214] width 9 height 9
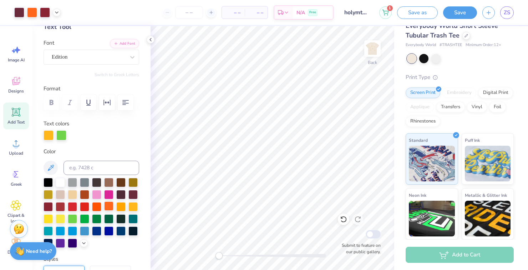
scroll to position [43, 0]
click at [121, 209] on div at bounding box center [120, 205] width 9 height 9
click at [71, 207] on div at bounding box center [72, 205] width 9 height 9
click at [131, 196] on div at bounding box center [132, 193] width 9 height 9
click at [123, 194] on div at bounding box center [120, 193] width 9 height 9
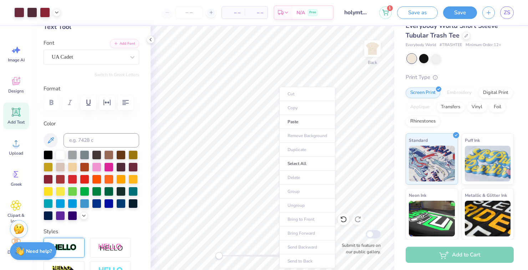
click at [284, 91] on ul "Cut Copy Paste Remove Background Duplicate Select All Delete Group Ungroup Brin…" at bounding box center [307, 177] width 56 height 181
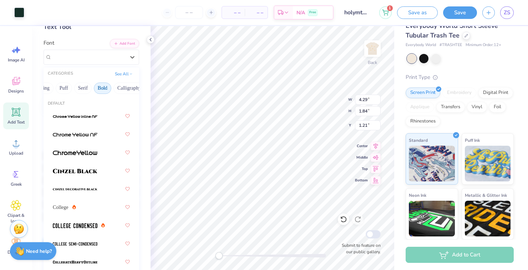
scroll to position [0, 49]
click at [100, 89] on button "Bold" at bounding box center [101, 87] width 17 height 11
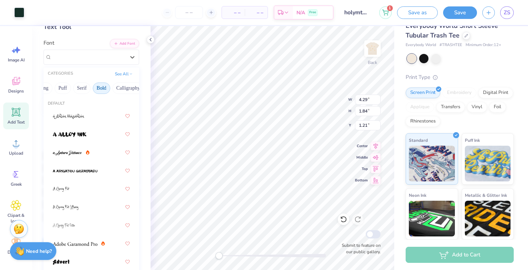
click at [98, 89] on button "Bold" at bounding box center [101, 87] width 17 height 11
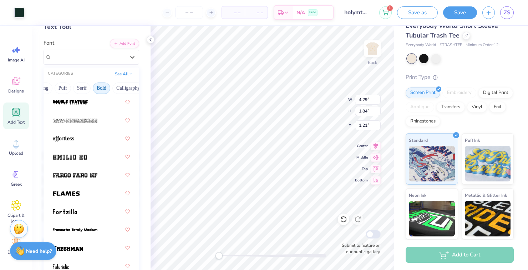
scroll to position [233, 0]
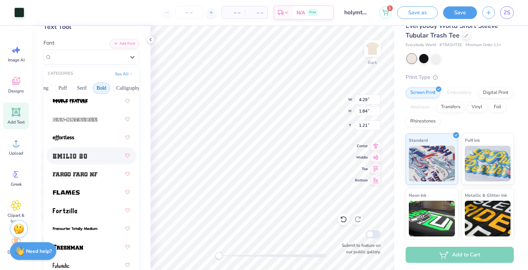
click at [60, 156] on img at bounding box center [70, 155] width 34 height 5
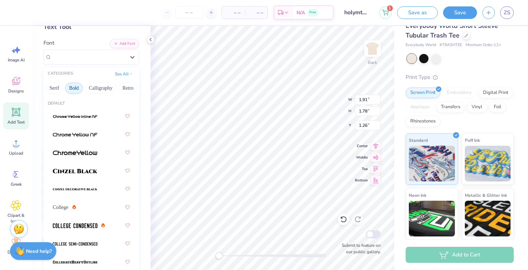
scroll to position [0, 77]
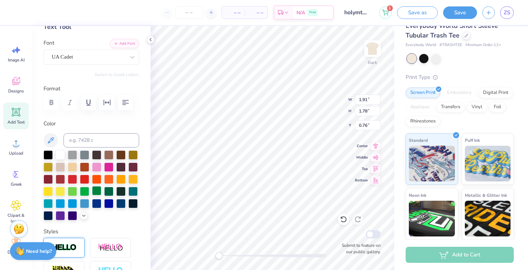
click at [95, 190] on div at bounding box center [96, 190] width 9 height 9
click at [105, 193] on div at bounding box center [108, 190] width 9 height 9
click at [120, 191] on div at bounding box center [120, 190] width 9 height 9
click at [74, 192] on div at bounding box center [72, 190] width 9 height 9
click at [94, 194] on div at bounding box center [96, 190] width 9 height 9
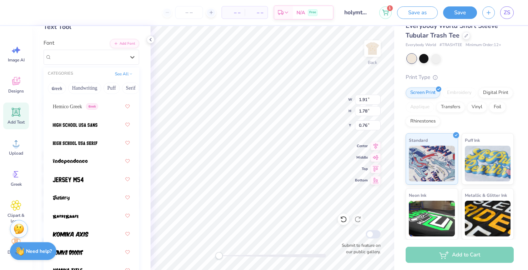
scroll to position [508, 0]
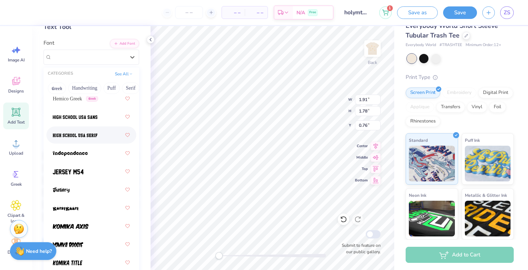
click at [63, 138] on span at bounding box center [75, 134] width 45 height 7
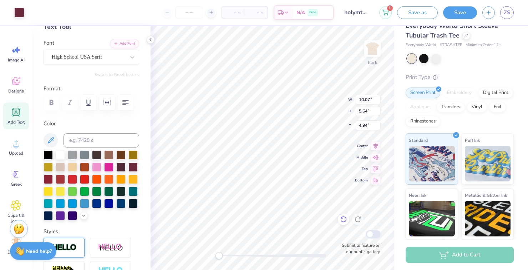
click at [340, 219] on icon at bounding box center [343, 218] width 7 height 7
click at [97, 191] on div at bounding box center [96, 190] width 9 height 9
click at [107, 193] on div at bounding box center [108, 190] width 9 height 9
click at [96, 195] on div at bounding box center [96, 190] width 9 height 9
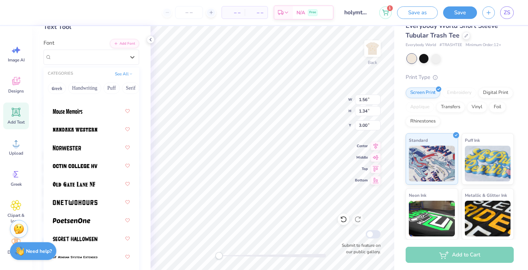
scroll to position [875, 0]
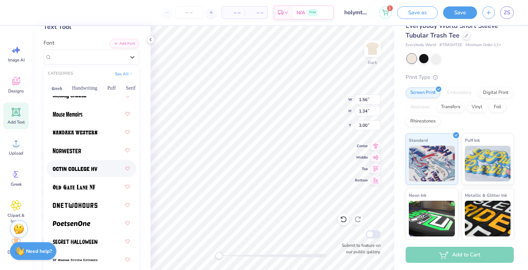
click at [66, 173] on div at bounding box center [91, 168] width 77 height 13
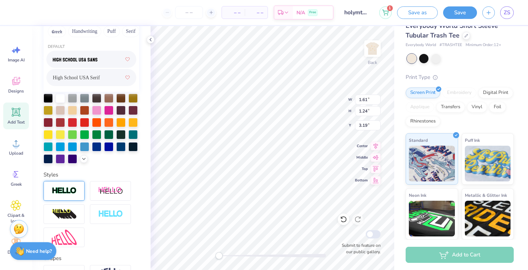
click at [64, 78] on span "High School USA Serif" at bounding box center [76, 77] width 47 height 7
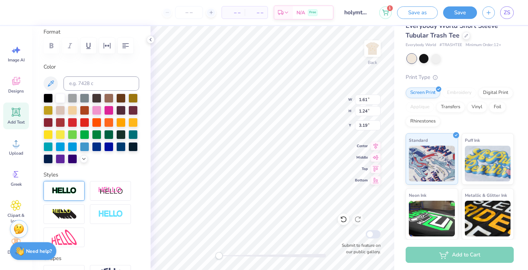
scroll to position [70, 0]
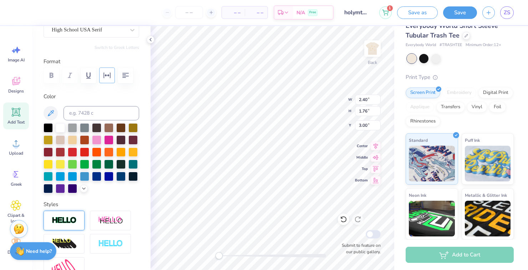
click at [106, 75] on icon "button" at bounding box center [107, 75] width 9 height 9
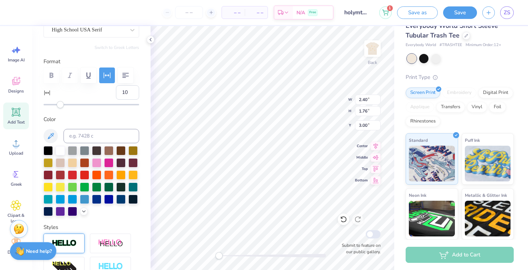
click at [64, 104] on div "Accessibility label" at bounding box center [60, 104] width 7 height 7
click at [66, 102] on div "Accessibility label" at bounding box center [67, 104] width 7 height 7
click at [63, 104] on div "Accessibility label" at bounding box center [60, 104] width 7 height 7
click at [68, 104] on div "Accessibility label" at bounding box center [68, 104] width 7 height 7
click at [70, 107] on div at bounding box center [91, 104] width 96 height 7
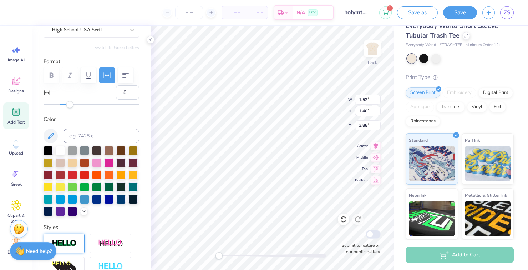
click at [67, 105] on div "Accessibility label" at bounding box center [69, 104] width 7 height 7
click at [66, 107] on div "Accessibility label" at bounding box center [68, 104] width 7 height 7
click at [342, 217] on icon at bounding box center [343, 219] width 6 height 6
click at [64, 106] on div "Accessibility label" at bounding box center [62, 104] width 7 height 7
click at [67, 105] on div "Accessibility label" at bounding box center [66, 104] width 7 height 7
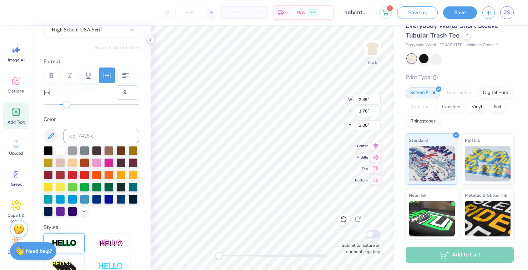
click at [66, 105] on div "Accessibility label" at bounding box center [66, 104] width 7 height 7
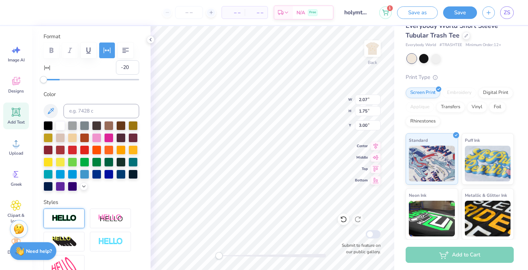
scroll to position [96, 0]
click at [340, 221] on icon at bounding box center [343, 218] width 7 height 7
click at [339, 219] on div at bounding box center [343, 218] width 11 height 11
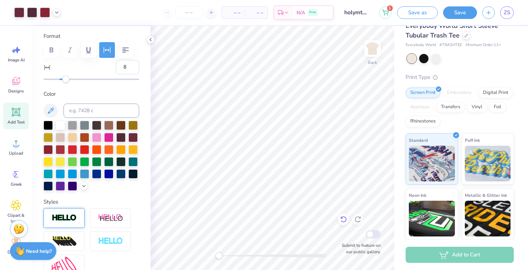
click at [345, 220] on icon at bounding box center [343, 218] width 7 height 7
click at [371, 45] on img at bounding box center [372, 48] width 29 height 29
click at [521, 60] on div "# 517188A Original Proof Everybody World Short Sleeve Tubular Trash Tee Everybo…" at bounding box center [461, 147] width 134 height 293
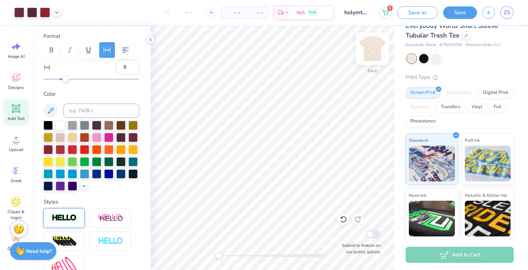
click at [374, 52] on img at bounding box center [372, 48] width 29 height 29
click at [456, 12] on button "Save" at bounding box center [460, 12] width 34 height 12
click at [458, 18] on div "Save" at bounding box center [460, 12] width 34 height 12
click at [455, 12] on div "Save" at bounding box center [460, 12] width 34 height 12
click at [463, 11] on div "Save" at bounding box center [460, 12] width 34 height 12
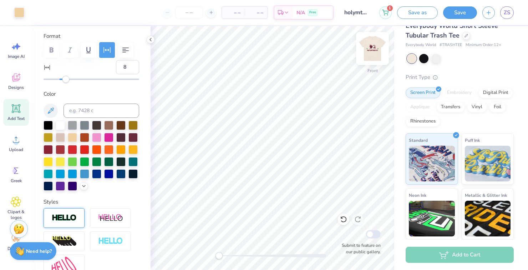
click at [466, 17] on div "Save" at bounding box center [460, 12] width 34 height 12
click at [457, 17] on div "Save" at bounding box center [460, 12] width 34 height 12
click at [452, 13] on div "Save" at bounding box center [460, 12] width 34 height 12
click at [460, 13] on div "Save" at bounding box center [460, 12] width 34 height 12
click at [369, 47] on img at bounding box center [372, 48] width 29 height 29
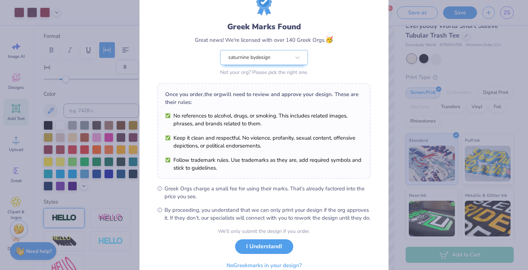
scroll to position [0, 0]
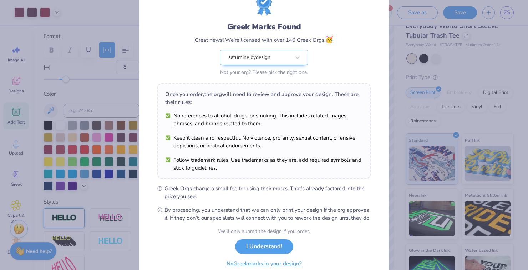
click at [248, 269] on button "No Greek marks in your design?" at bounding box center [263, 263] width 87 height 15
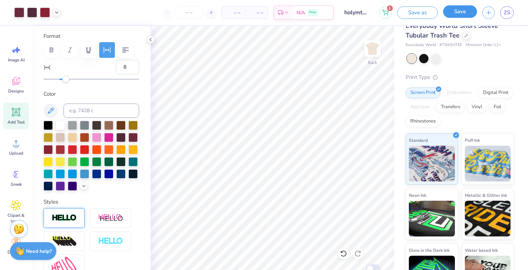
click at [451, 11] on button "Save" at bounding box center [460, 11] width 34 height 12
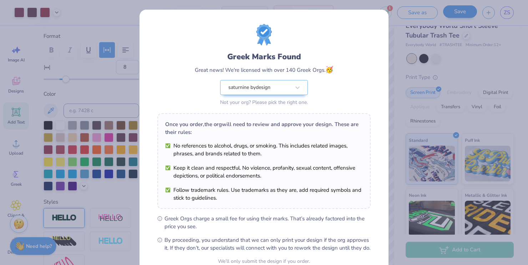
scroll to position [69, 0]
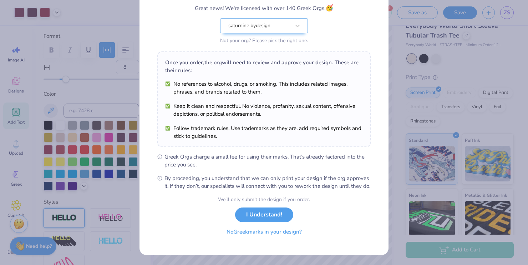
click at [242, 233] on button "No Greek marks in your design?" at bounding box center [263, 231] width 87 height 15
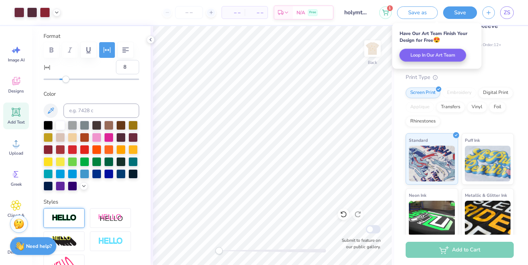
scroll to position [0, 0]
click at [375, 48] on img at bounding box center [372, 48] width 29 height 29
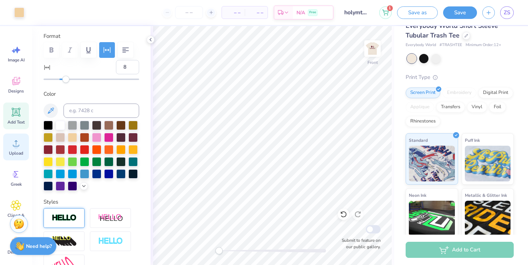
click at [17, 143] on icon at bounding box center [16, 143] width 11 height 11
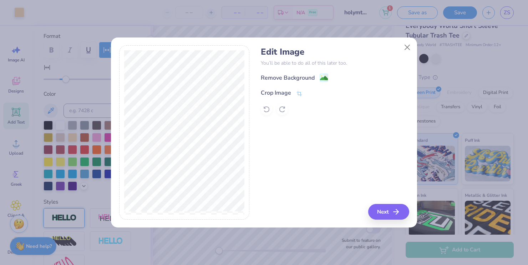
click at [323, 78] on image at bounding box center [324, 78] width 8 height 8
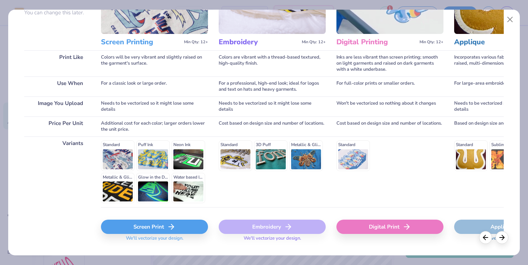
scroll to position [91, 0]
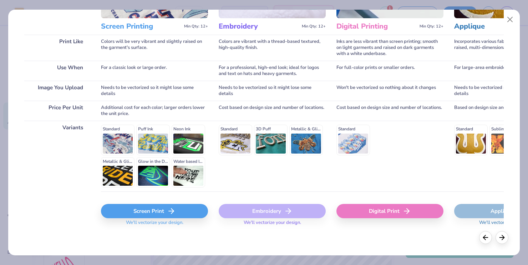
click at [147, 210] on div "Screen Print" at bounding box center [154, 211] width 107 height 14
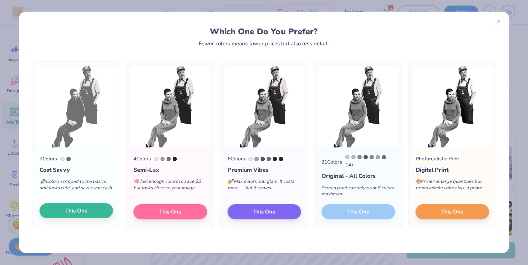
click at [73, 213] on span "This One" at bounding box center [77, 210] width 22 height 8
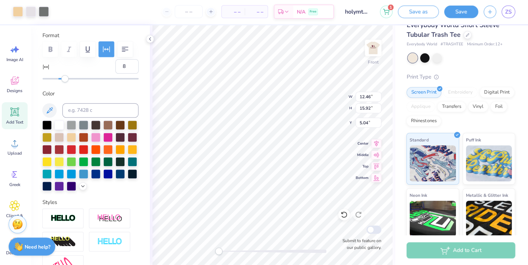
type input "5.04"
click at [47, 12] on div at bounding box center [45, 12] width 10 height 10
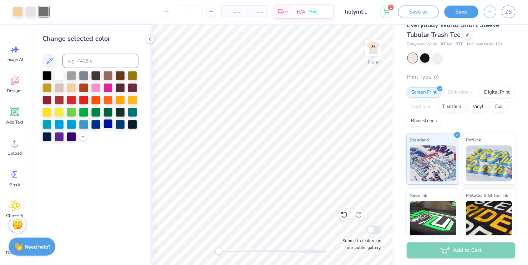
click at [107, 125] on div at bounding box center [108, 123] width 9 height 9
click at [97, 113] on div at bounding box center [96, 111] width 9 height 9
click at [82, 114] on div at bounding box center [84, 111] width 9 height 9
click at [94, 111] on div at bounding box center [96, 111] width 9 height 9
click at [33, 12] on div at bounding box center [32, 12] width 10 height 10
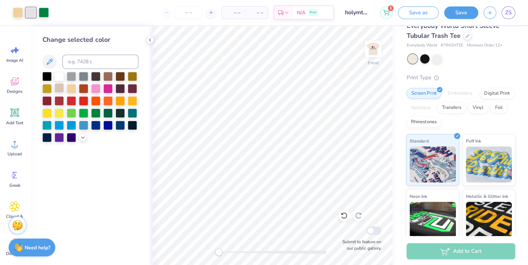
click at [58, 90] on div at bounding box center [60, 87] width 9 height 9
click at [74, 116] on div at bounding box center [72, 111] width 9 height 9
click at [72, 116] on div at bounding box center [72, 111] width 9 height 9
click at [86, 102] on div at bounding box center [84, 99] width 9 height 9
click at [85, 137] on icon at bounding box center [84, 136] width 6 height 6
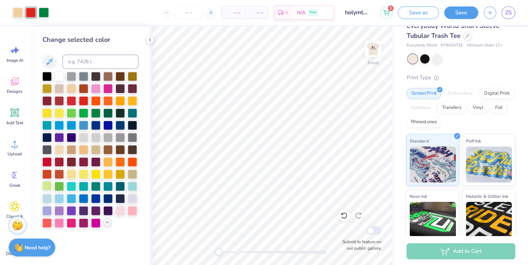
click at [50, 184] on div at bounding box center [47, 184] width 9 height 9
click at [42, 11] on div at bounding box center [45, 12] width 10 height 10
click at [109, 111] on div at bounding box center [108, 111] width 9 height 9
click at [453, 15] on button "Save" at bounding box center [460, 12] width 34 height 12
click at [455, 12] on div "Save" at bounding box center [460, 12] width 34 height 12
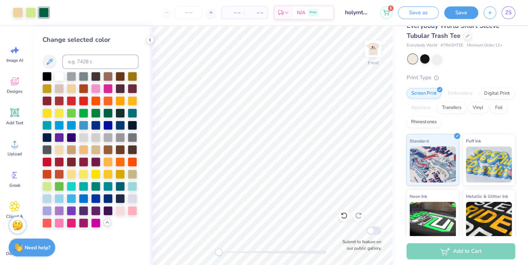
click at [453, 15] on div "Save" at bounding box center [460, 12] width 34 height 12
click at [453, 12] on div "Save" at bounding box center [460, 12] width 34 height 12
click at [455, 15] on div "Save" at bounding box center [460, 12] width 34 height 12
click at [453, 7] on div "Save" at bounding box center [460, 12] width 34 height 12
click at [454, 10] on div "Save" at bounding box center [460, 12] width 34 height 12
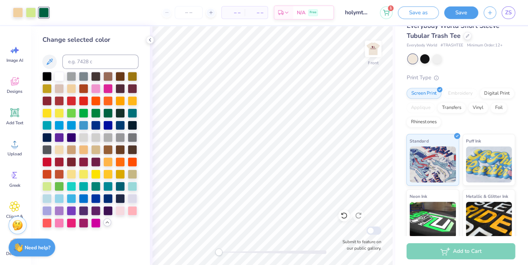
click at [452, 9] on div "Save" at bounding box center [460, 12] width 34 height 12
click at [454, 10] on div "Save" at bounding box center [460, 12] width 34 height 12
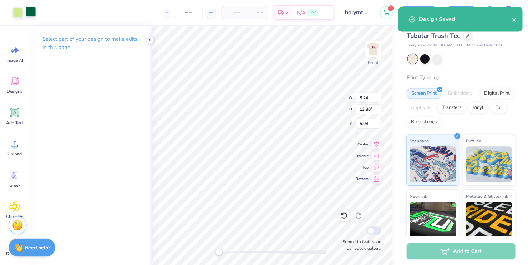
click at [34, 10] on div at bounding box center [32, 12] width 10 height 10
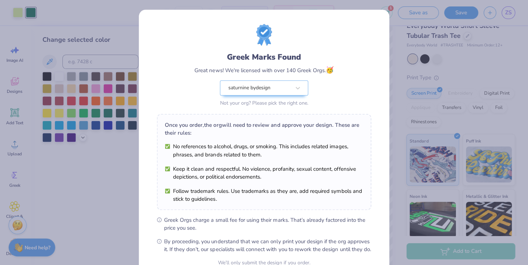
click at [85, 137] on div "Greek Marks Found Great news! We're licensed with over 140 Greek Orgs. 🥳 saturn…" at bounding box center [264, 132] width 528 height 265
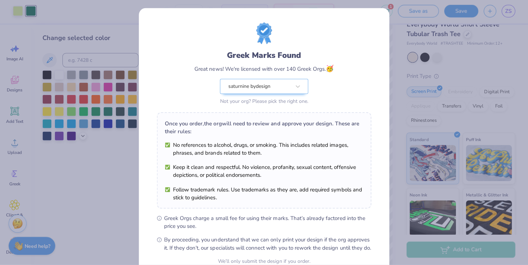
scroll to position [35, 0]
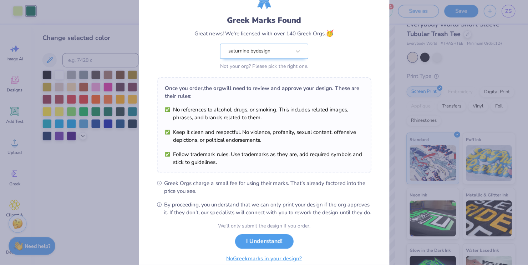
click at [250, 264] on button "No Greek marks in your design?" at bounding box center [263, 258] width 87 height 15
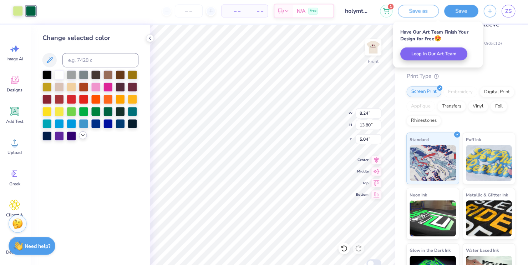
click at [84, 137] on polyline at bounding box center [83, 135] width 3 height 1
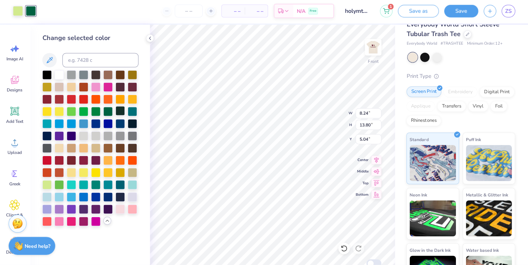
click at [124, 113] on div at bounding box center [120, 111] width 9 height 9
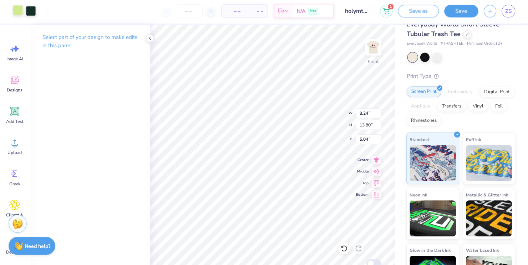
click at [20, 14] on div at bounding box center [19, 12] width 10 height 10
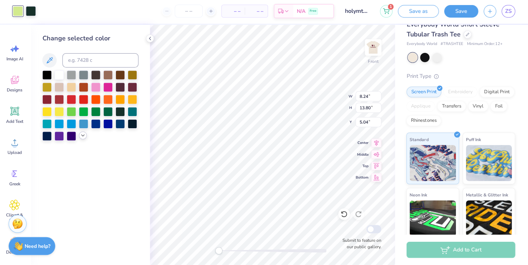
click at [84, 137] on icon at bounding box center [84, 136] width 6 height 6
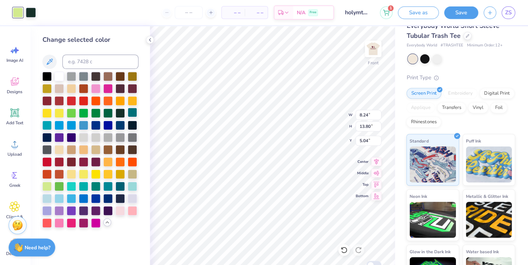
click at [135, 114] on div at bounding box center [132, 111] width 9 height 9
click at [59, 114] on div at bounding box center [60, 111] width 9 height 9
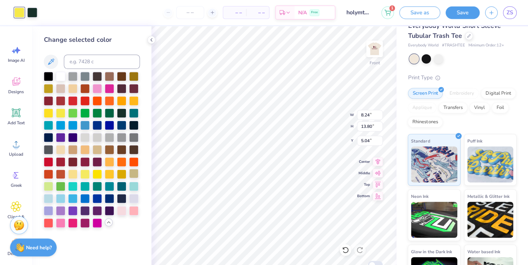
click at [131, 172] on div at bounding box center [132, 172] width 9 height 9
click at [134, 171] on div at bounding box center [132, 172] width 9 height 9
click at [121, 173] on div at bounding box center [120, 172] width 9 height 9
click at [49, 182] on div at bounding box center [47, 184] width 9 height 9
click at [135, 196] on div at bounding box center [132, 196] width 9 height 9
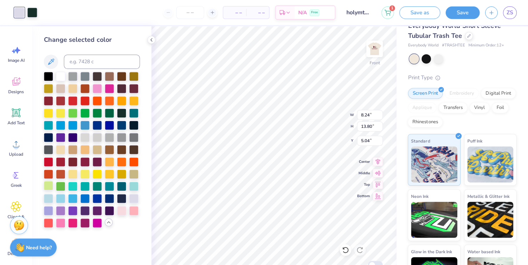
click at [48, 183] on div at bounding box center [47, 184] width 9 height 9
